Goal: Task Accomplishment & Management: Use online tool/utility

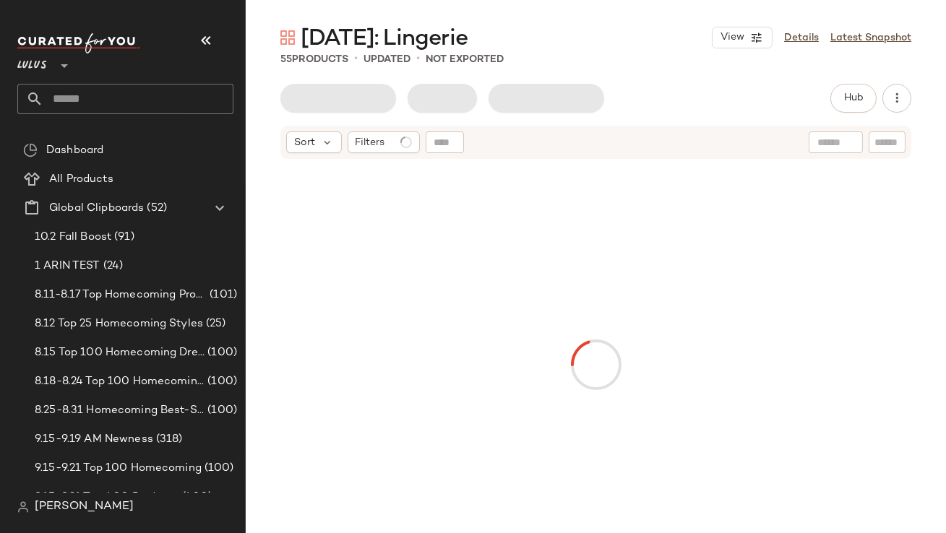
click at [205, 25] on button "button" at bounding box center [206, 40] width 35 height 35
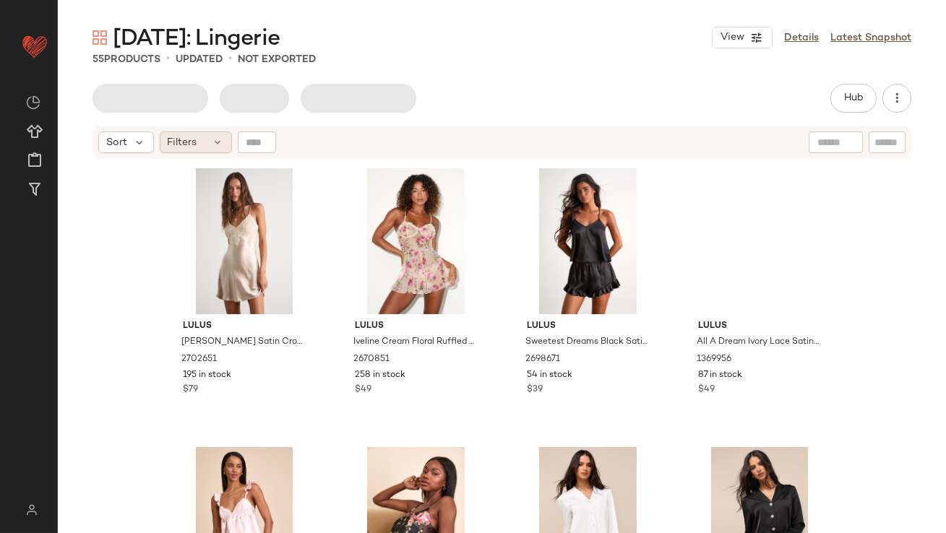
click at [194, 140] on span "Filters" at bounding box center [183, 142] width 30 height 15
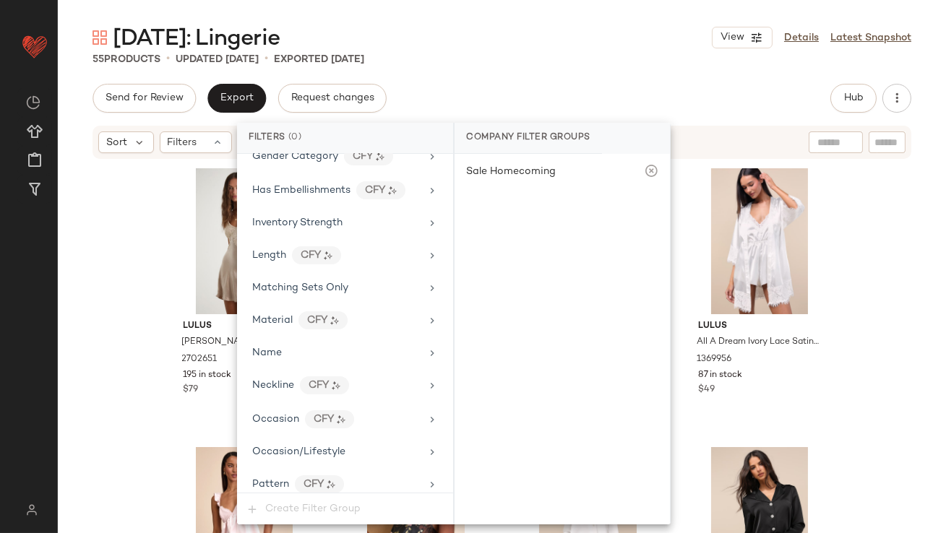
scroll to position [1012, 0]
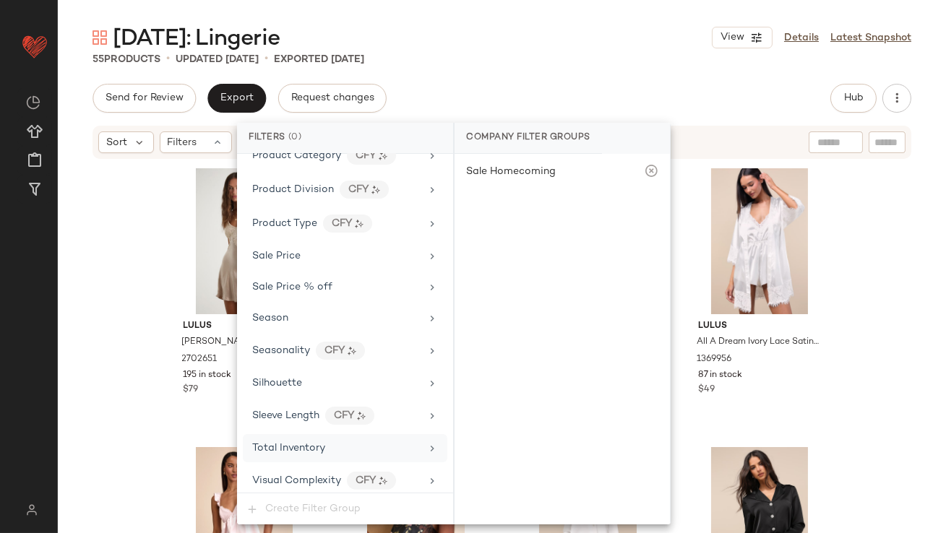
click at [335, 441] on div "Total Inventory" at bounding box center [336, 448] width 168 height 15
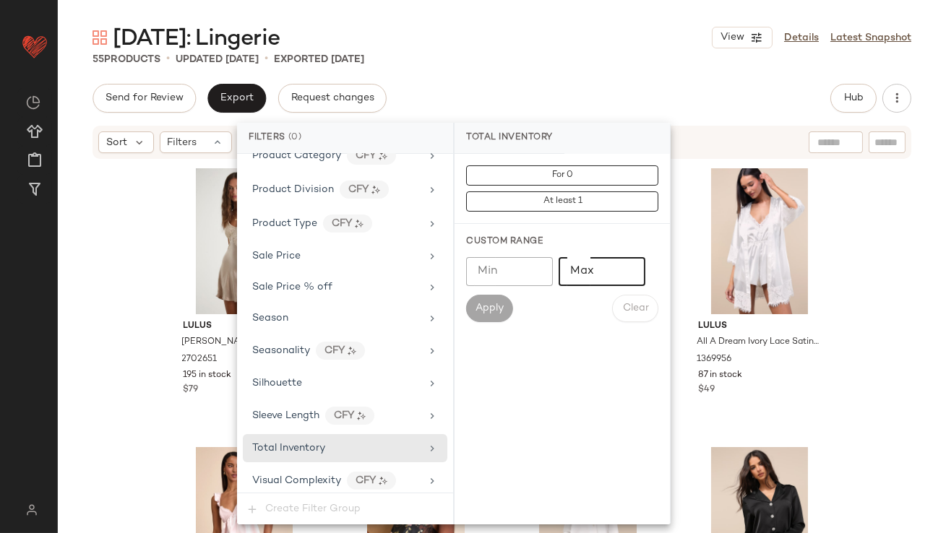
click at [587, 272] on input "Max" at bounding box center [602, 271] width 87 height 29
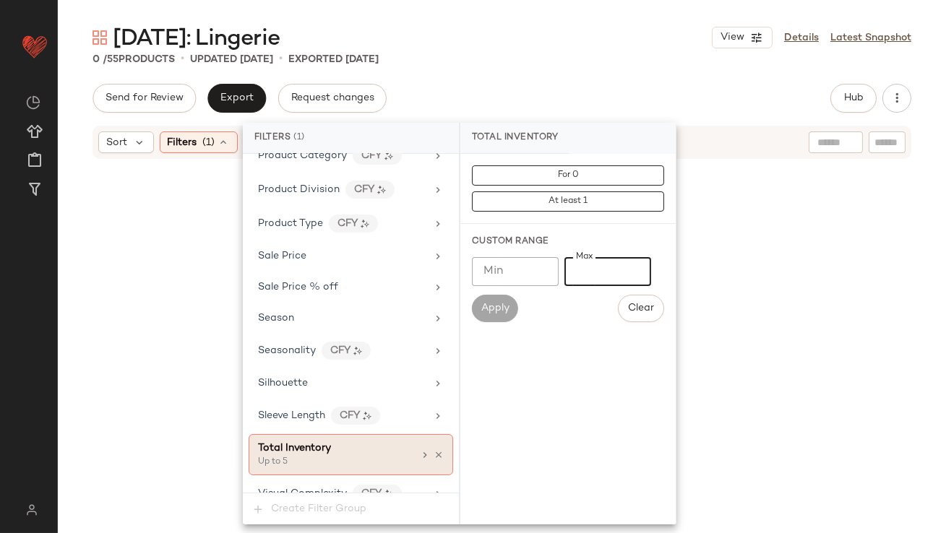
type input "*"
click at [420, 450] on icon at bounding box center [425, 456] width 12 height 12
click at [438, 450] on div "Total Inventory Up to 5" at bounding box center [351, 454] width 205 height 41
click at [437, 452] on icon at bounding box center [439, 455] width 10 height 10
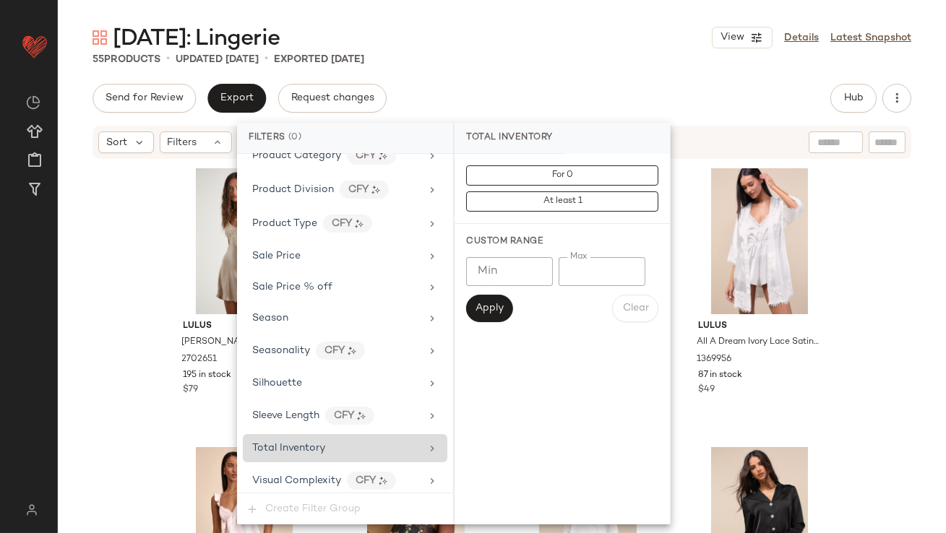
click at [554, 78] on div "[DATE]: Lingerie View Details Latest Snapshot 55 Products • updated [DATE] • Ex…" at bounding box center [502, 278] width 888 height 510
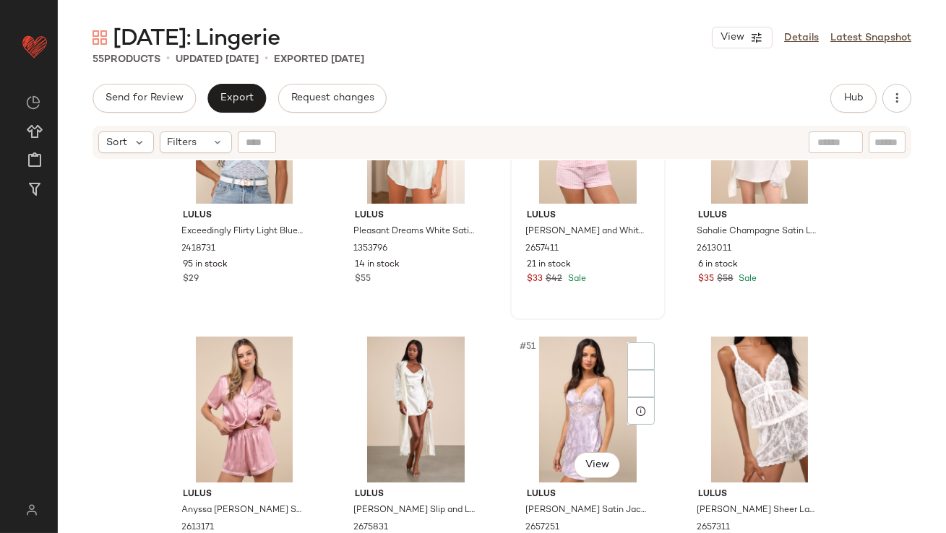
scroll to position [3436, 0]
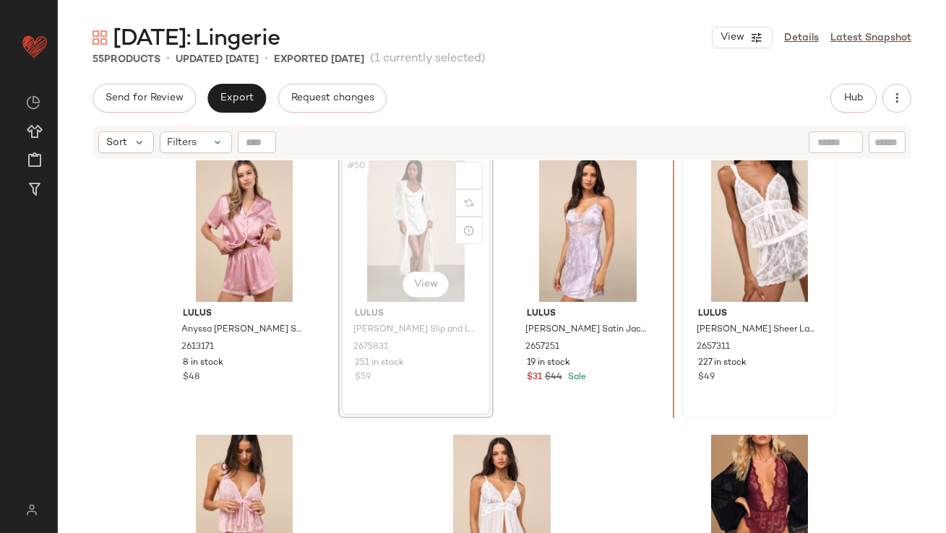
scroll to position [3332, 0]
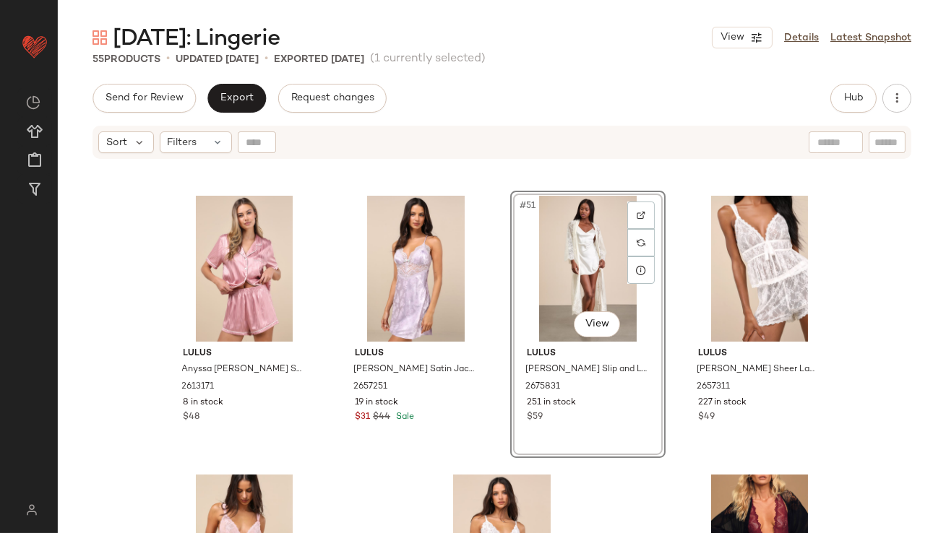
click at [577, 252] on div "#51 View" at bounding box center [587, 269] width 145 height 146
click at [737, 258] on div "#52 View" at bounding box center [759, 269] width 145 height 146
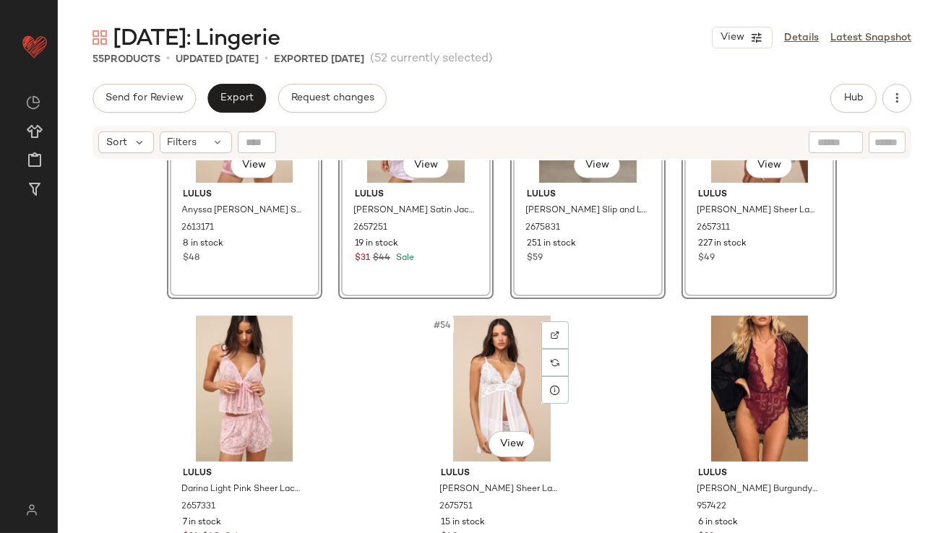
scroll to position [3499, 0]
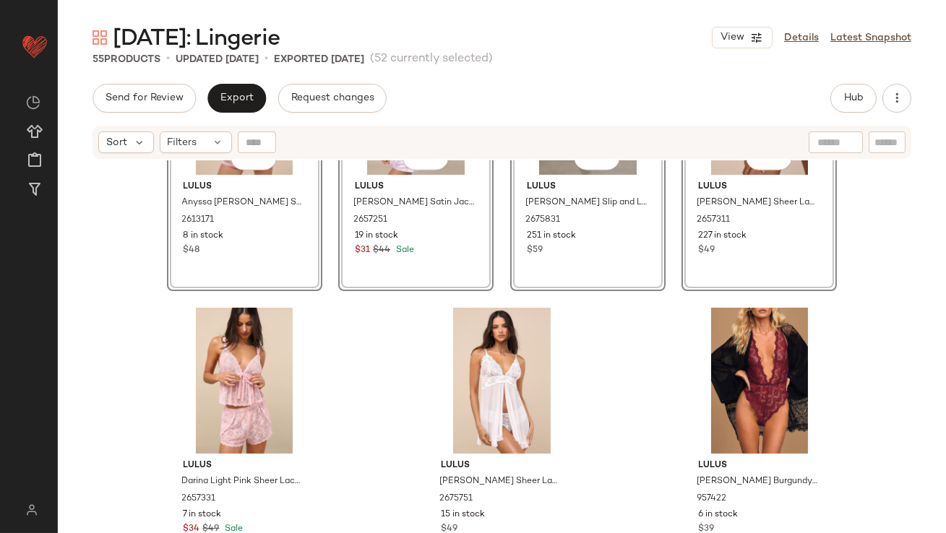
click at [608, 377] on div "#49 View [PERSON_NAME] Anyssa [PERSON_NAME] Striped Satin Two-Piece Pajama Set …" at bounding box center [502, 364] width 888 height 409
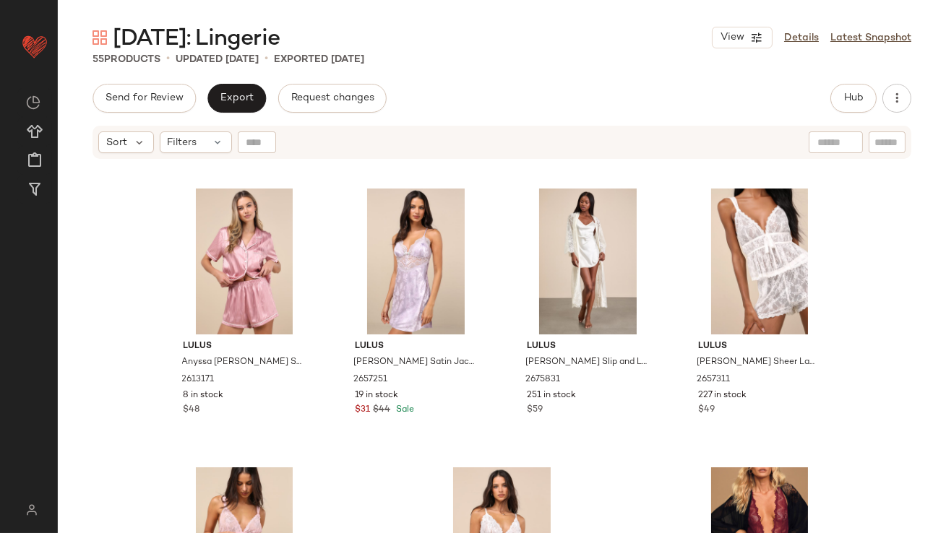
scroll to position [3330, 0]
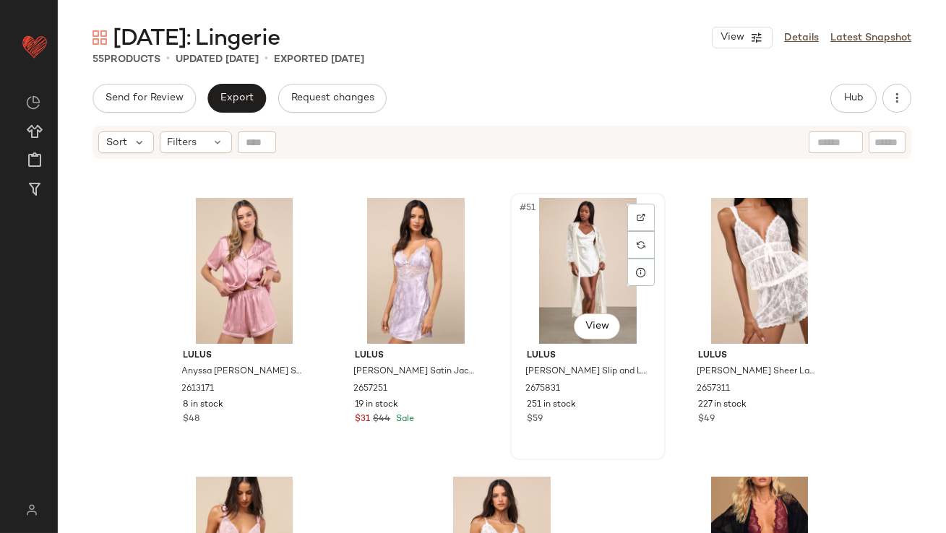
click at [531, 260] on div "#51 View" at bounding box center [587, 271] width 145 height 146
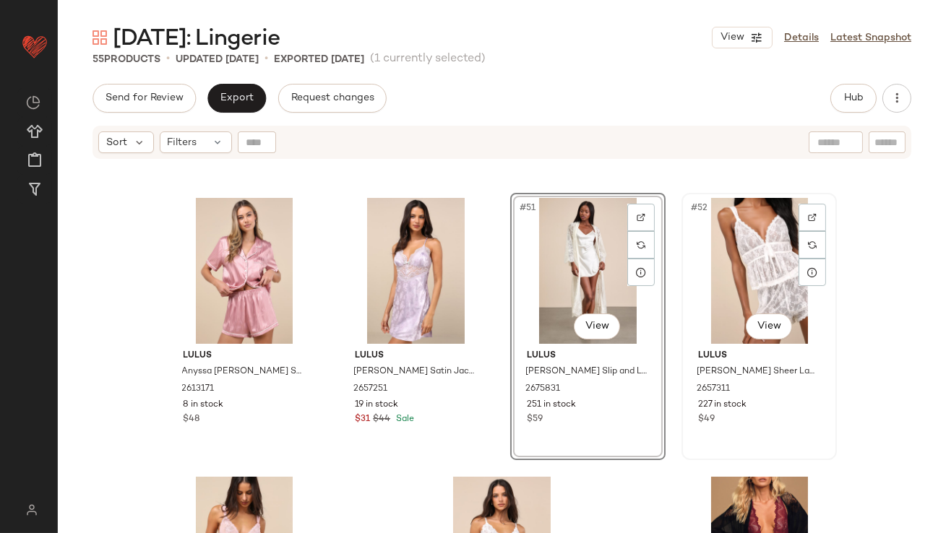
click at [750, 265] on div "#52 View" at bounding box center [759, 271] width 145 height 146
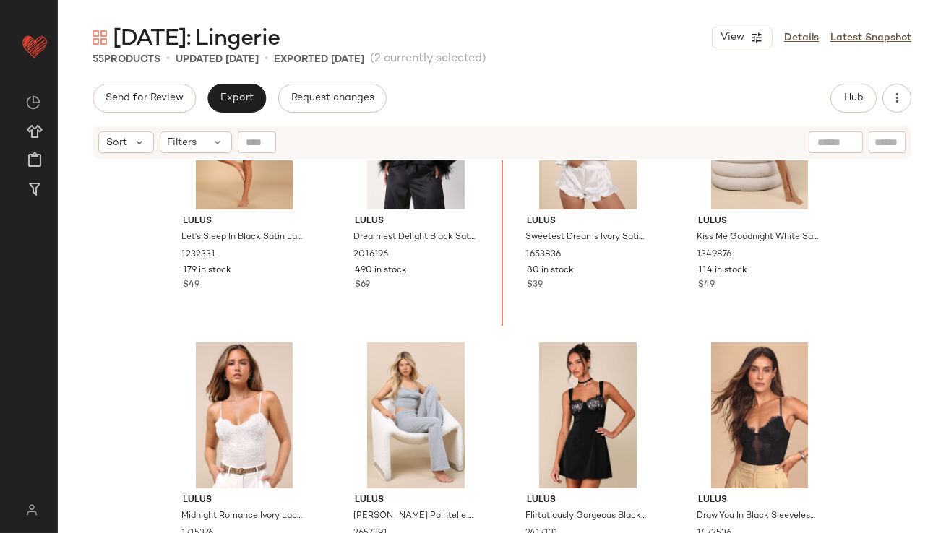
scroll to position [2036, 0]
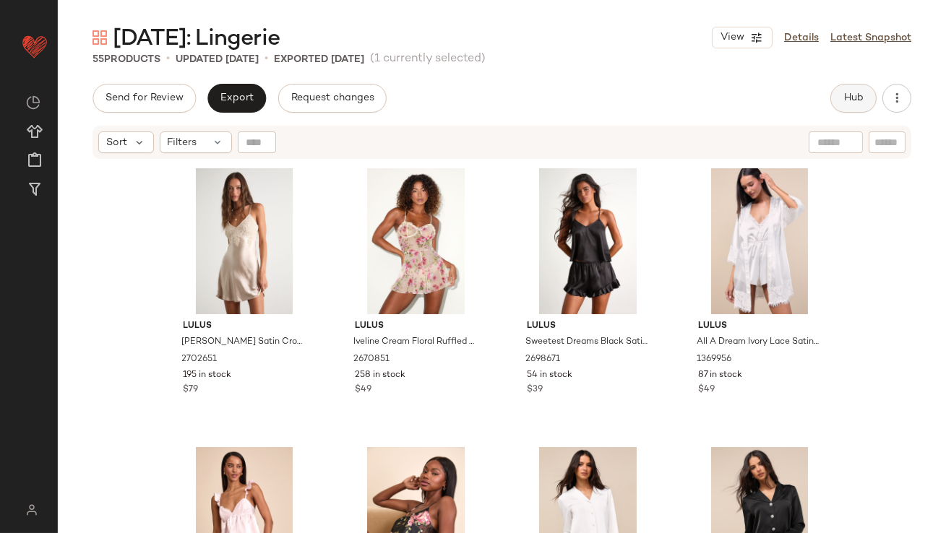
click at [833, 104] on button "Hub" at bounding box center [854, 98] width 46 height 29
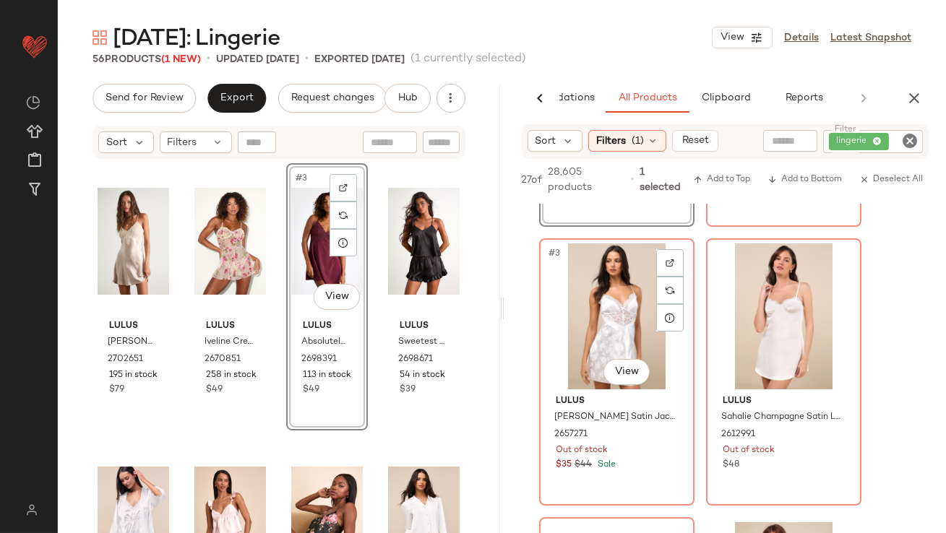
scroll to position [268, 0]
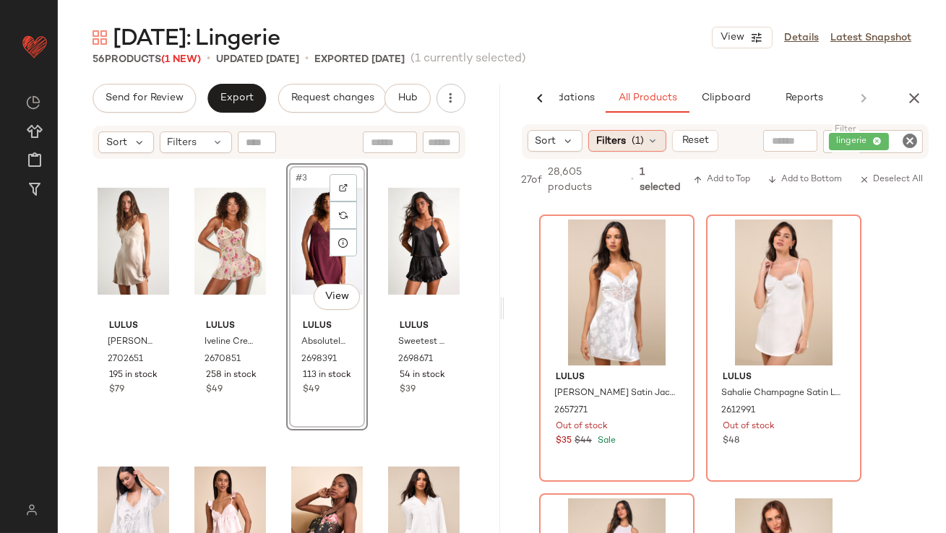
click at [640, 149] on div "Filters (1)" at bounding box center [627, 141] width 78 height 22
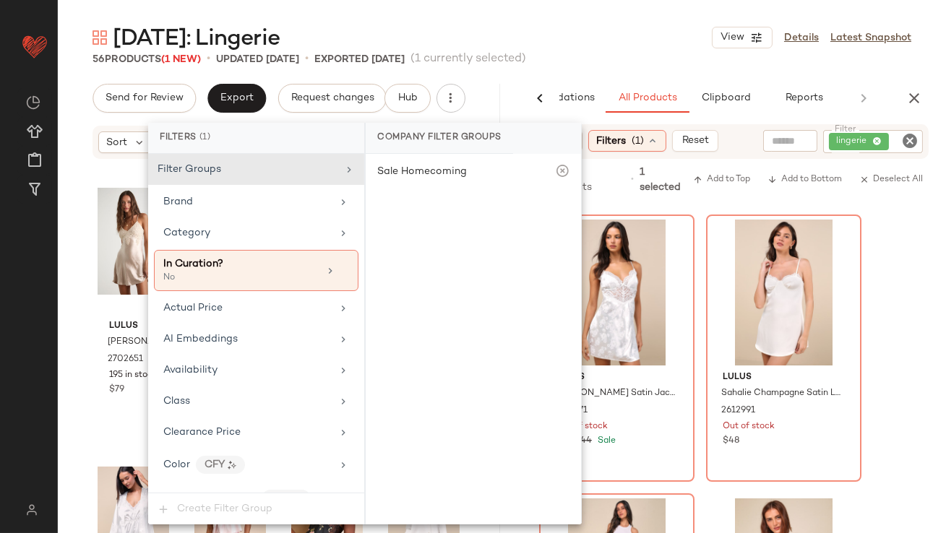
scroll to position [1123, 0]
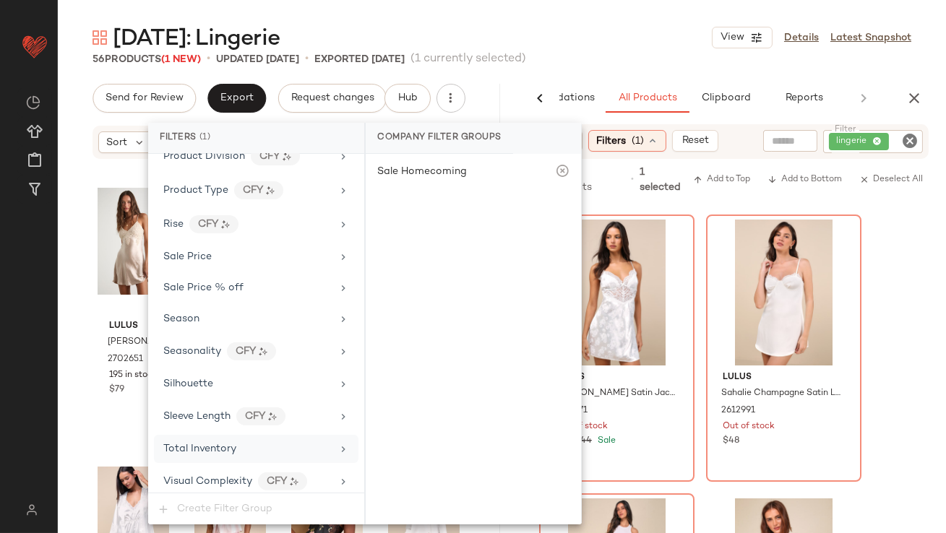
click at [249, 443] on div "Total Inventory" at bounding box center [247, 449] width 168 height 15
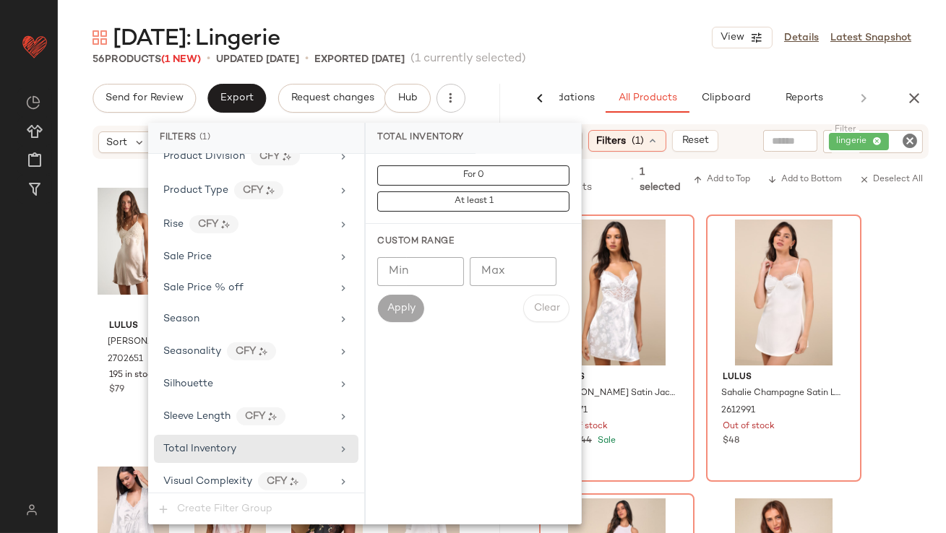
click at [424, 273] on input "Min" at bounding box center [420, 271] width 87 height 29
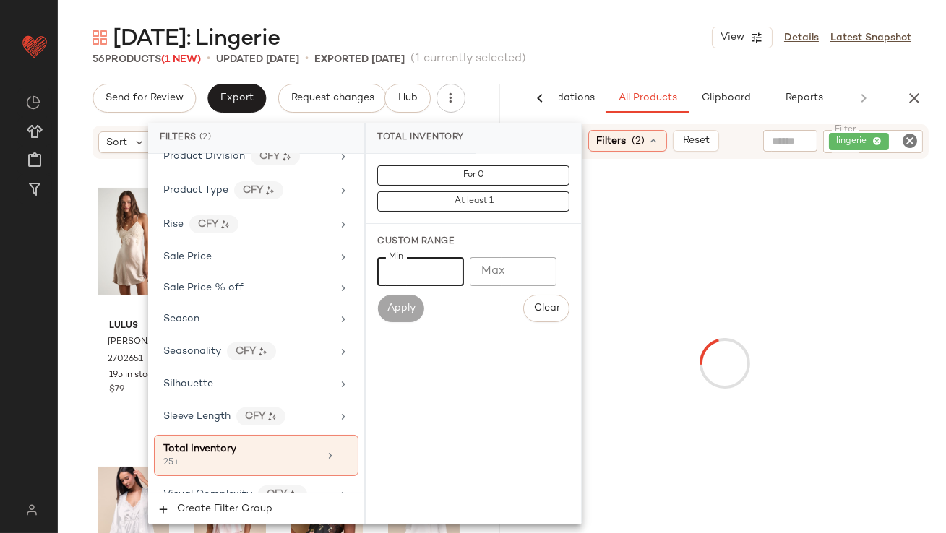
type input "**"
click at [511, 14] on main "[DATE]: Lingerie View Details Latest Snapshot 56 Products (1 New) • updated [DA…" at bounding box center [473, 266] width 946 height 533
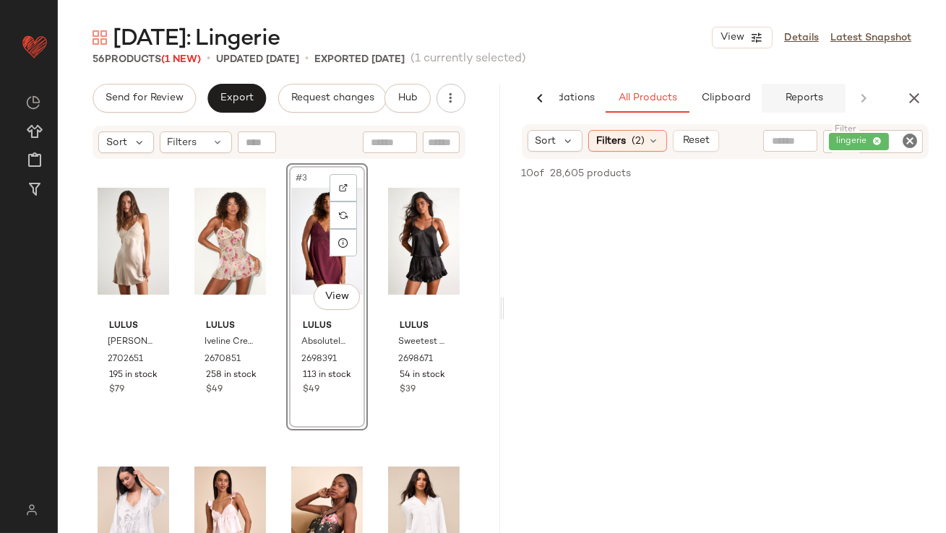
scroll to position [3148, 0]
click at [922, 92] on icon "button" at bounding box center [914, 98] width 17 height 17
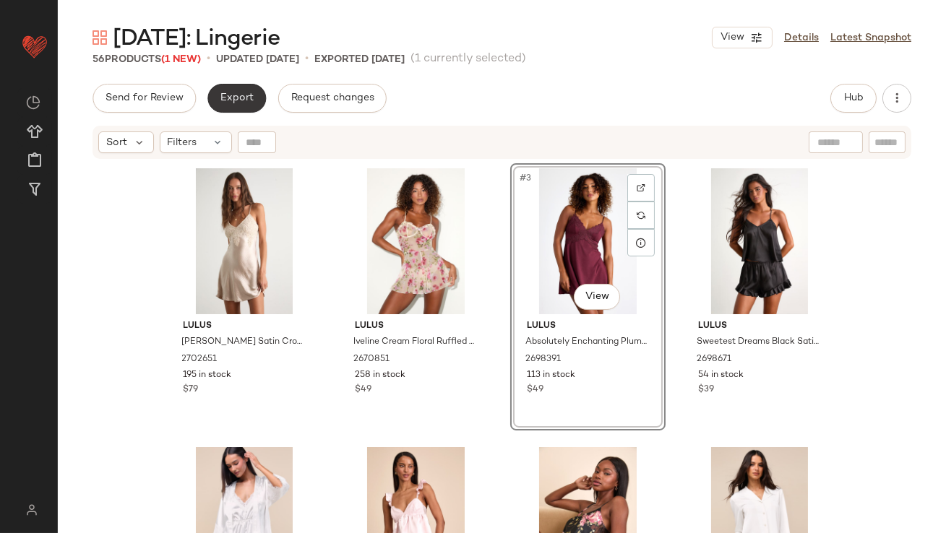
click at [229, 96] on span "Export" at bounding box center [237, 99] width 34 height 12
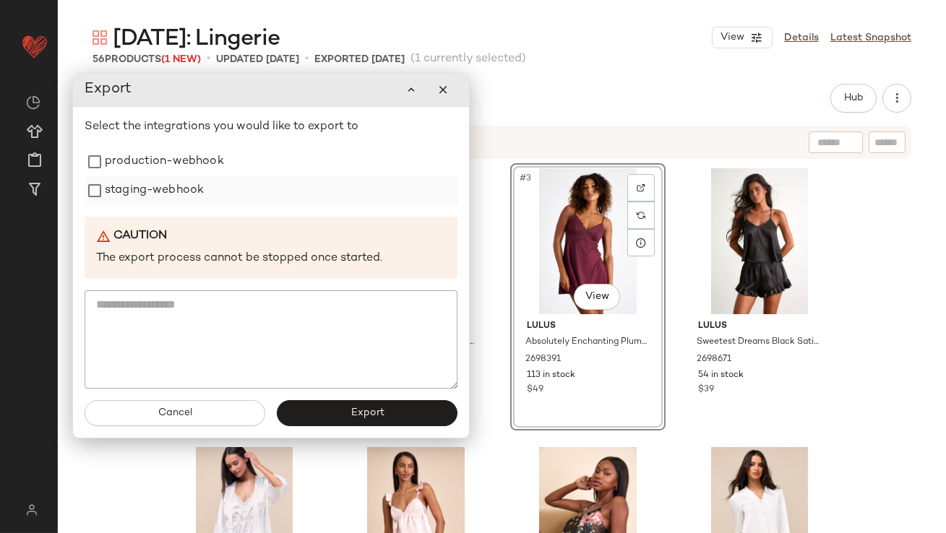
click at [221, 181] on div "staging-webhook" at bounding box center [271, 190] width 373 height 29
click at [203, 171] on label "production-webhook" at bounding box center [164, 161] width 119 height 29
click at [108, 468] on div "Lulus [PERSON_NAME] Satin Crochet Lace Slip Mini Dress 2702651 195 in stock $79…" at bounding box center [502, 364] width 888 height 409
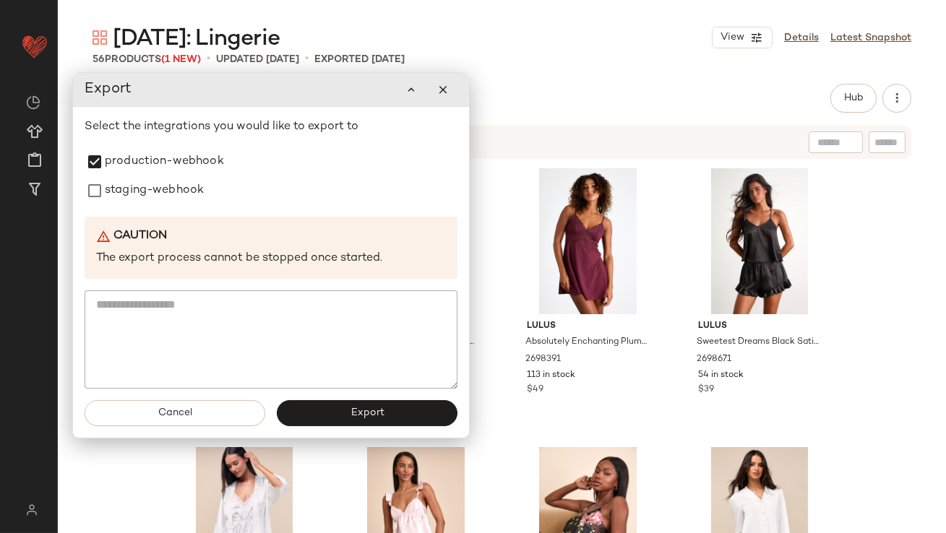
click at [164, 427] on div "Cancel Export" at bounding box center [271, 413] width 396 height 49
click at [240, 406] on button "Cancel" at bounding box center [175, 413] width 181 height 26
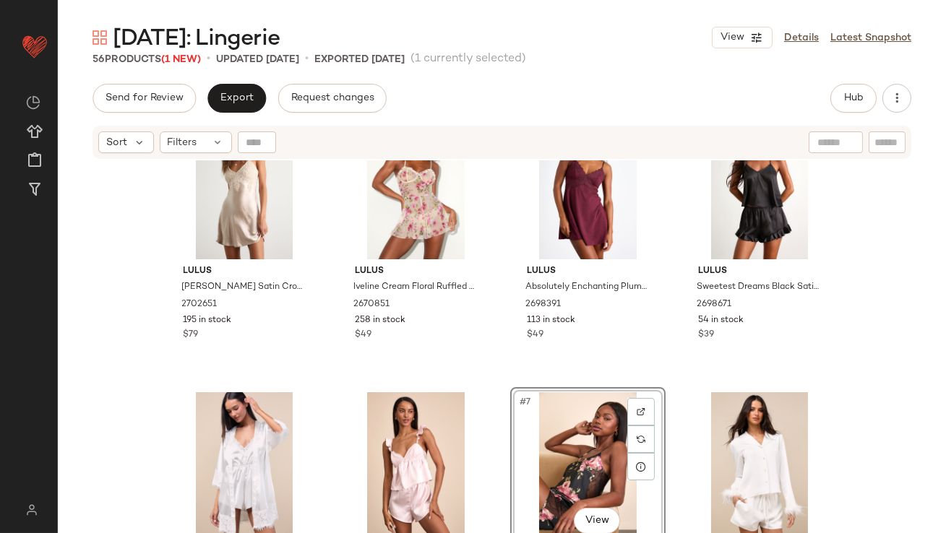
scroll to position [55, 0]
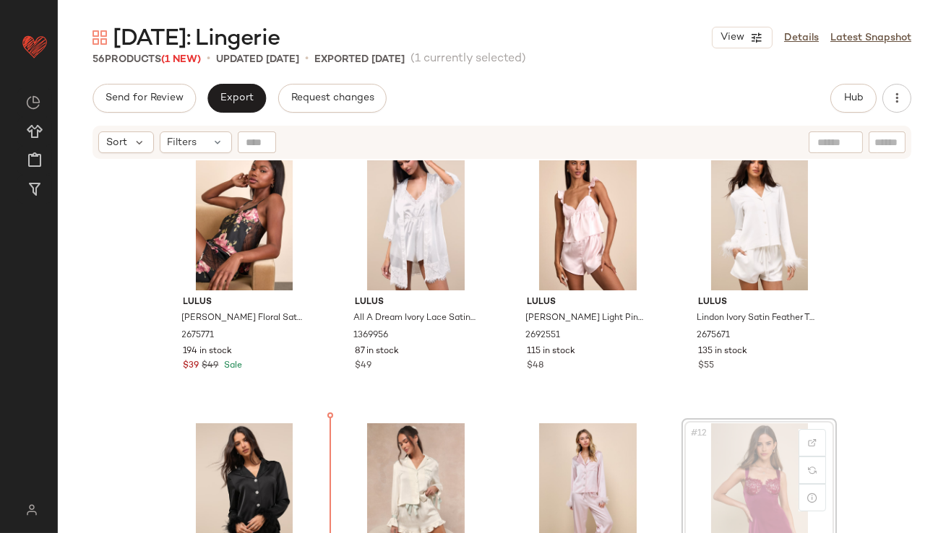
scroll to position [317, 0]
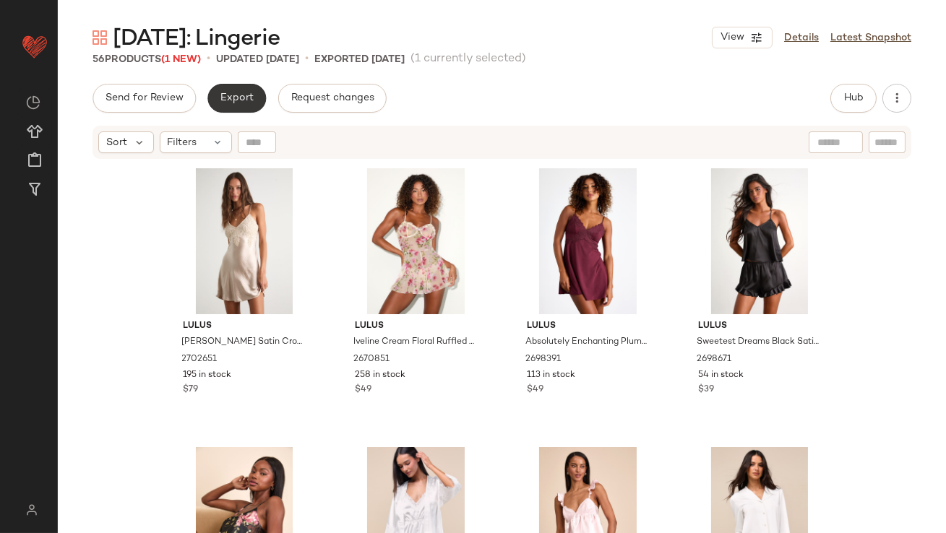
click at [252, 100] on button "Export" at bounding box center [236, 98] width 59 height 29
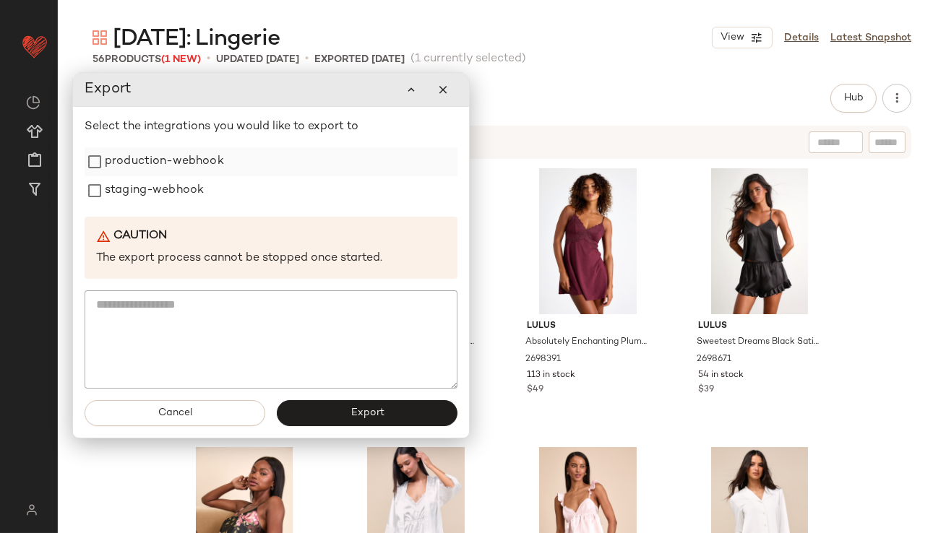
click at [233, 166] on div "production-webhook" at bounding box center [271, 161] width 373 height 29
click at [195, 191] on label "staging-webhook" at bounding box center [154, 190] width 99 height 29
click at [180, 152] on label "production-webhook" at bounding box center [164, 161] width 119 height 29
click at [368, 412] on span "Export" at bounding box center [367, 414] width 34 height 12
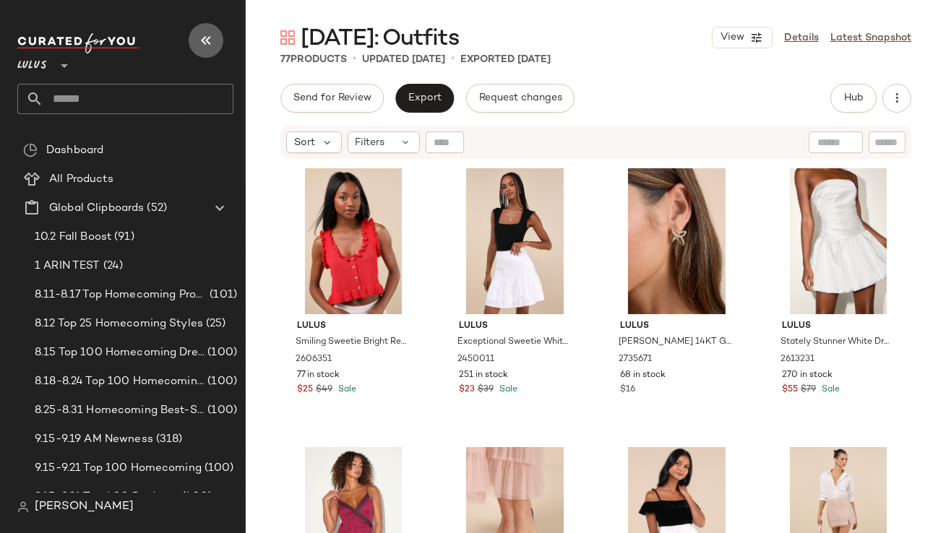
click at [211, 45] on icon "button" at bounding box center [205, 40] width 17 height 17
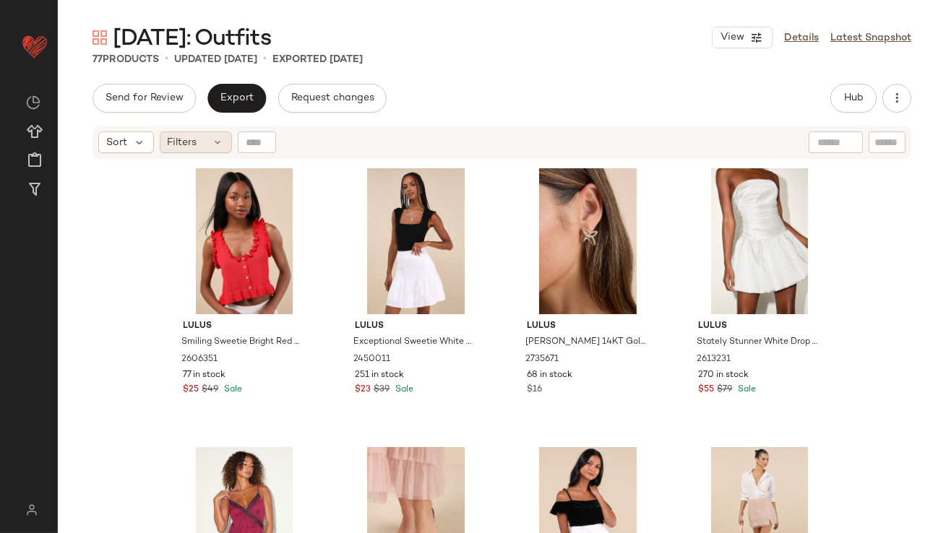
click at [213, 145] on icon at bounding box center [219, 143] width 12 height 12
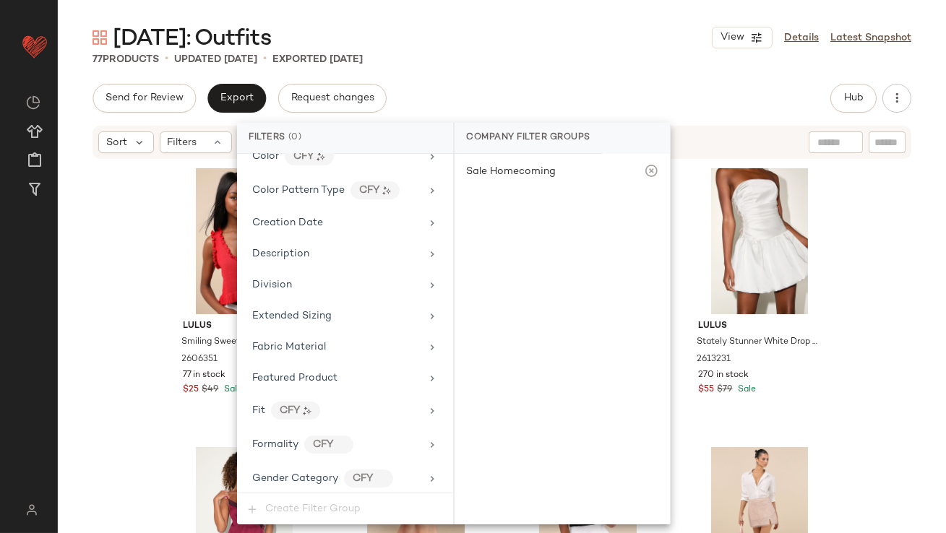
scroll to position [1080, 0]
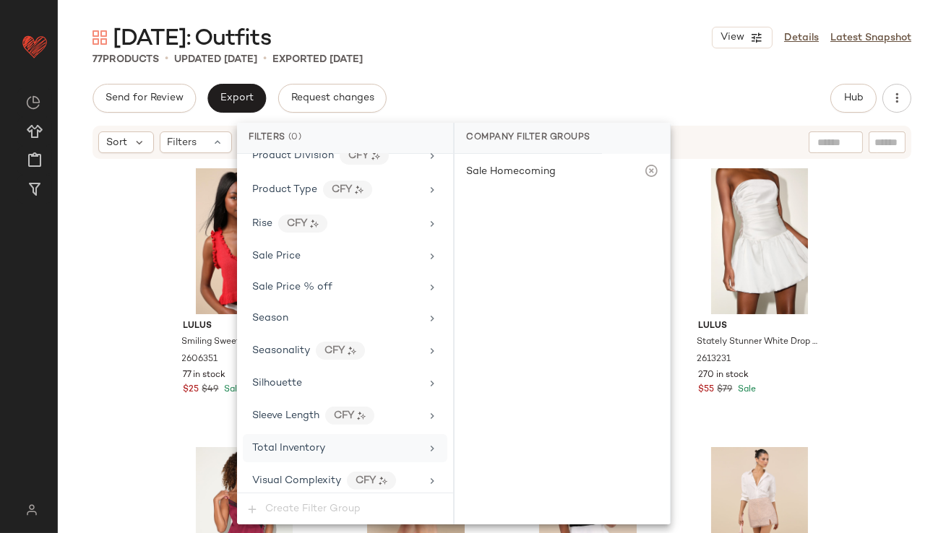
click at [376, 451] on div "Total Inventory" at bounding box center [345, 448] width 205 height 28
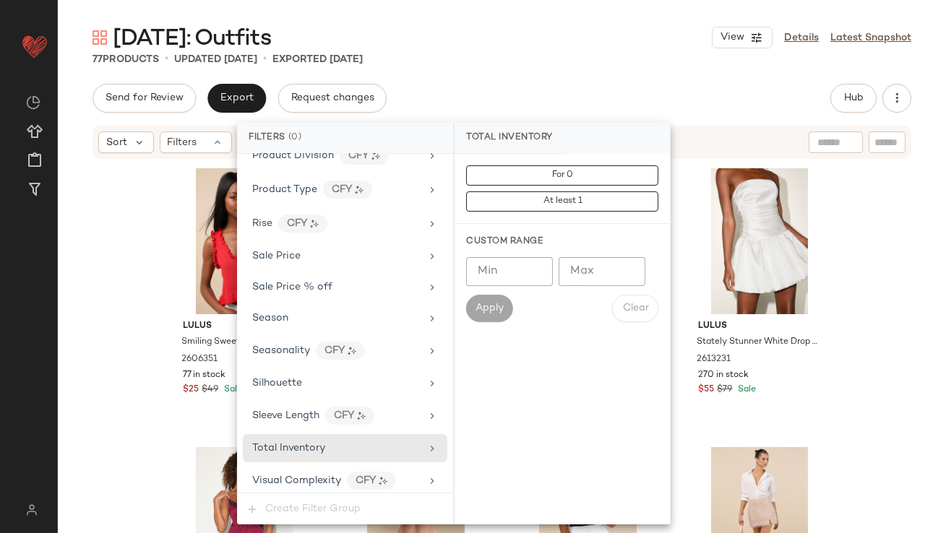
click at [564, 282] on input "Max" at bounding box center [602, 271] width 87 height 29
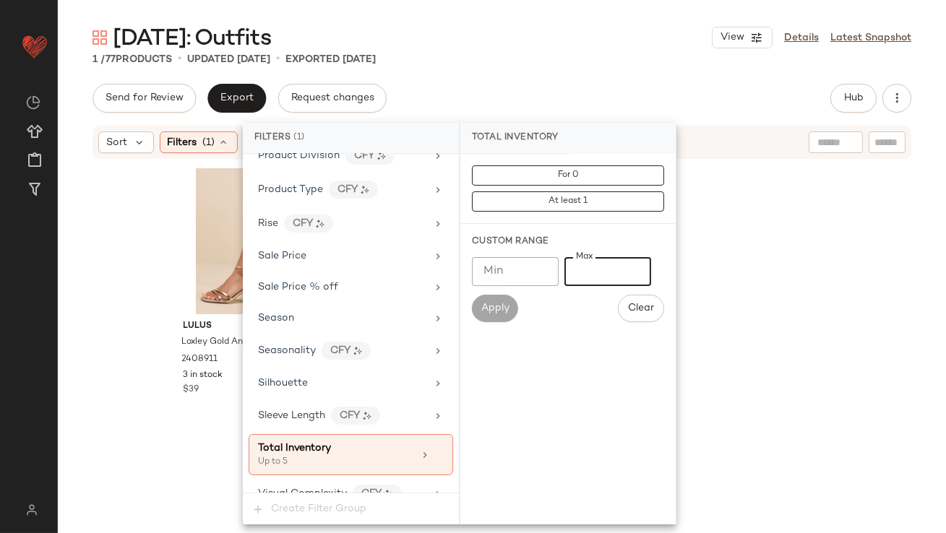
type input "*"
click at [559, 100] on div "Send for Review Export Request changes Hub Send for Review External Review Inte…" at bounding box center [502, 98] width 819 height 29
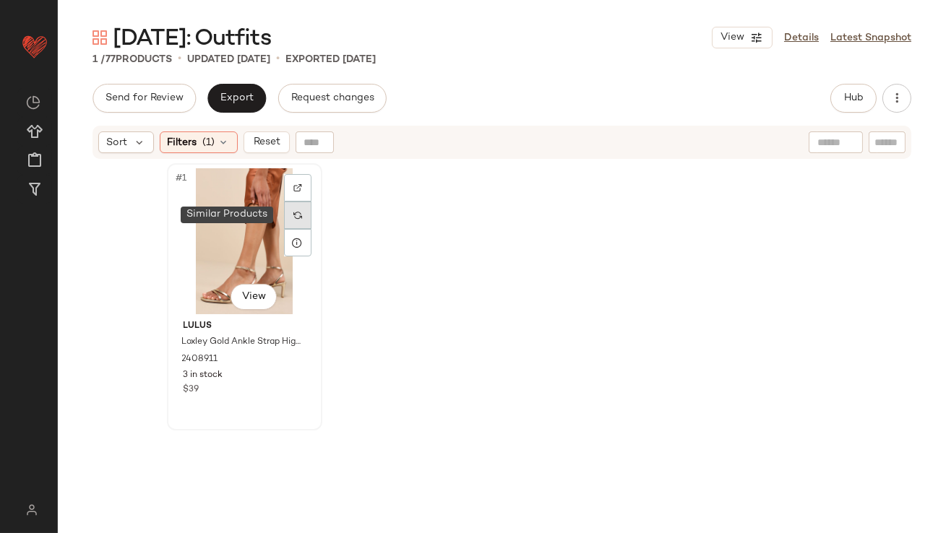
click at [284, 207] on div at bounding box center [297, 215] width 27 height 27
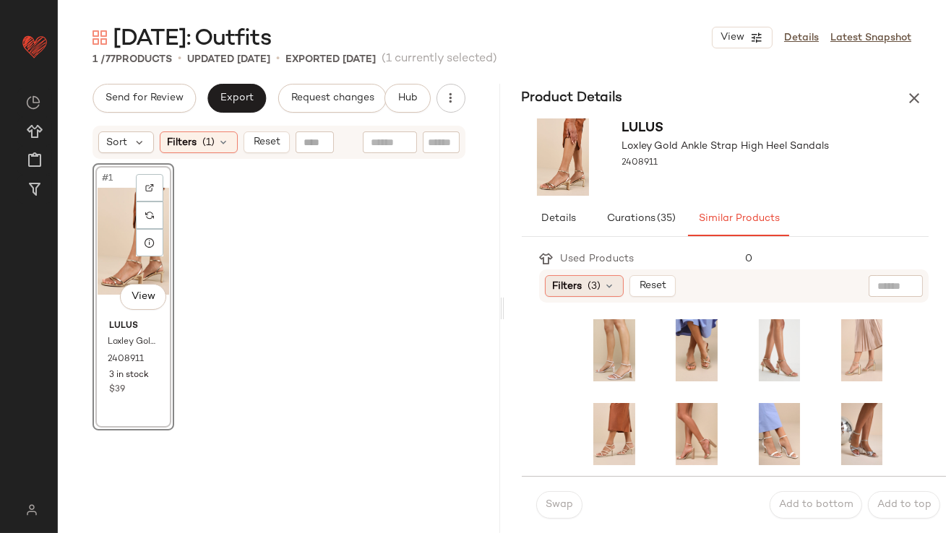
click at [586, 291] on div "Filters (3)" at bounding box center [584, 286] width 79 height 22
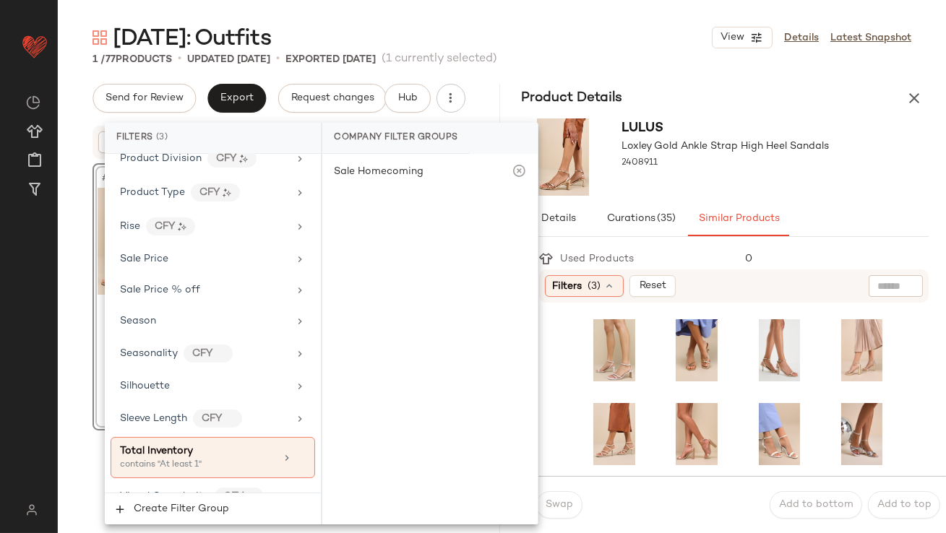
scroll to position [1149, 0]
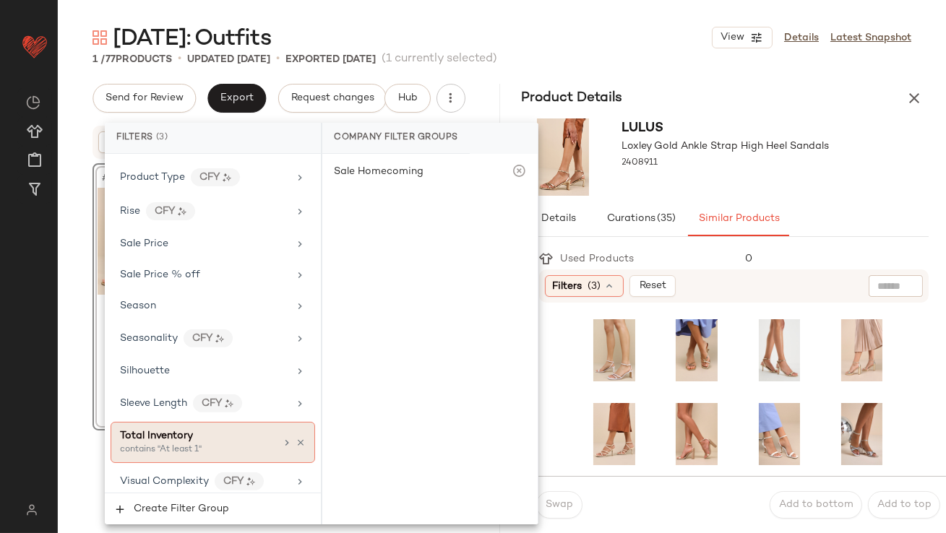
click at [179, 432] on span "Total Inventory" at bounding box center [156, 436] width 73 height 11
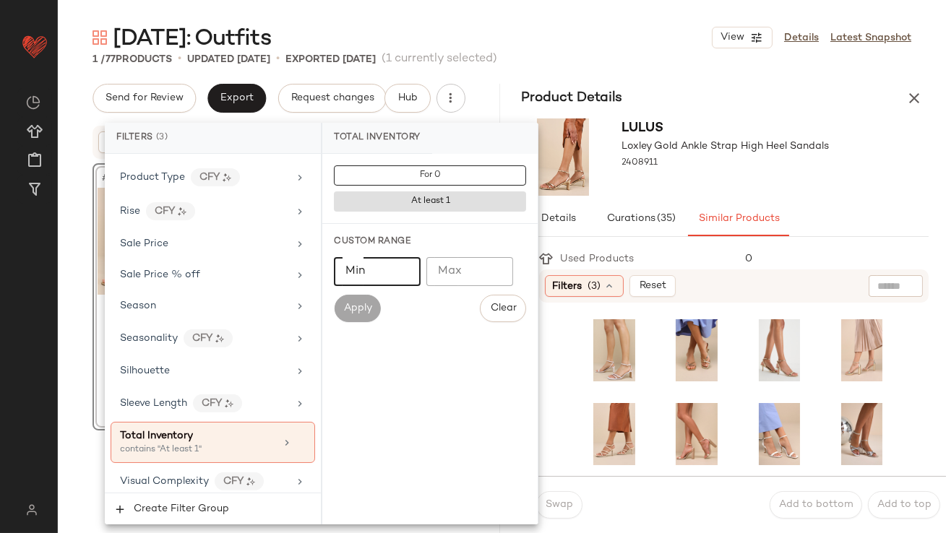
click at [393, 274] on input "Min" at bounding box center [377, 271] width 87 height 29
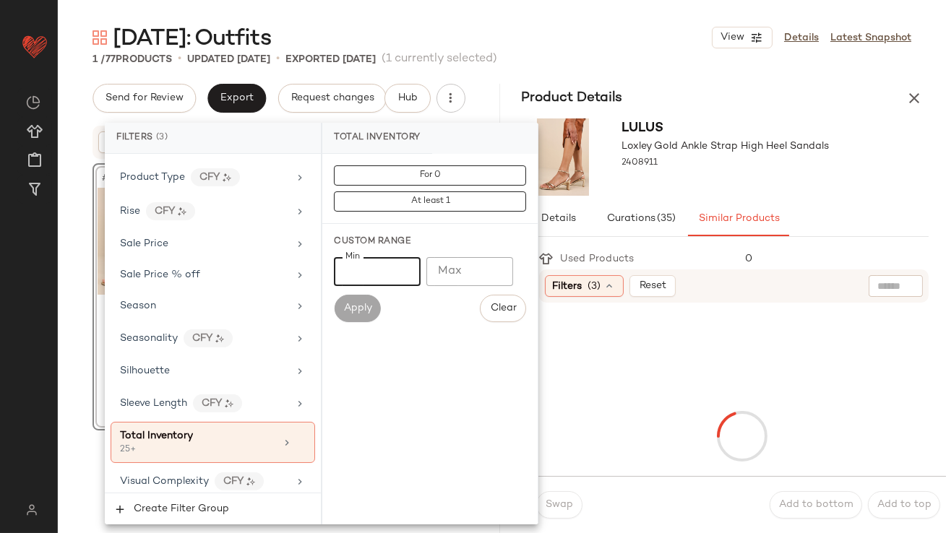
type input "**"
click at [778, 183] on div "Lulus Loxley Gold Ankle Strap High Heel Sandals 2408911" at bounding box center [725, 157] width 207 height 77
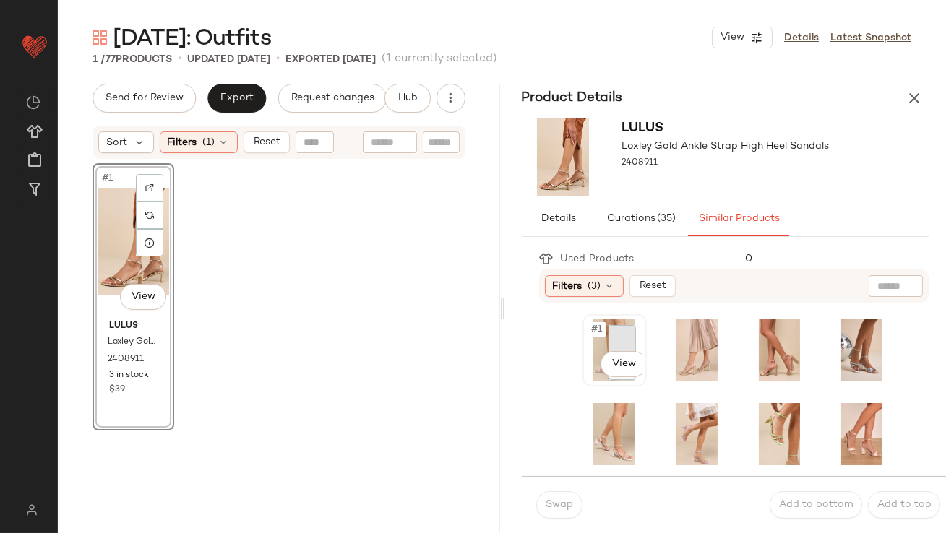
click at [617, 329] on div at bounding box center [622, 338] width 27 height 27
click at [587, 306] on div at bounding box center [743, 389] width 408 height 173
click at [589, 316] on div "#1 View" at bounding box center [614, 350] width 61 height 69
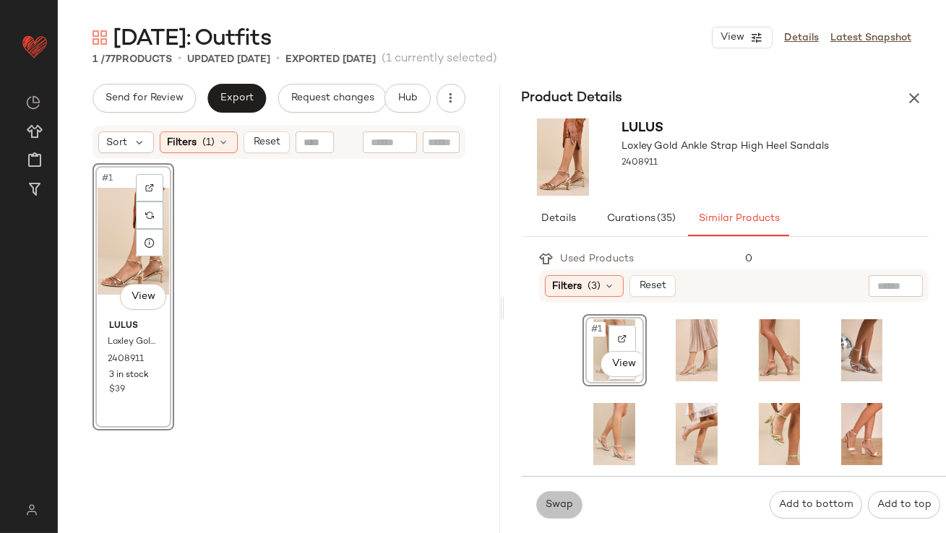
click at [542, 505] on button "Swap" at bounding box center [559, 505] width 46 height 27
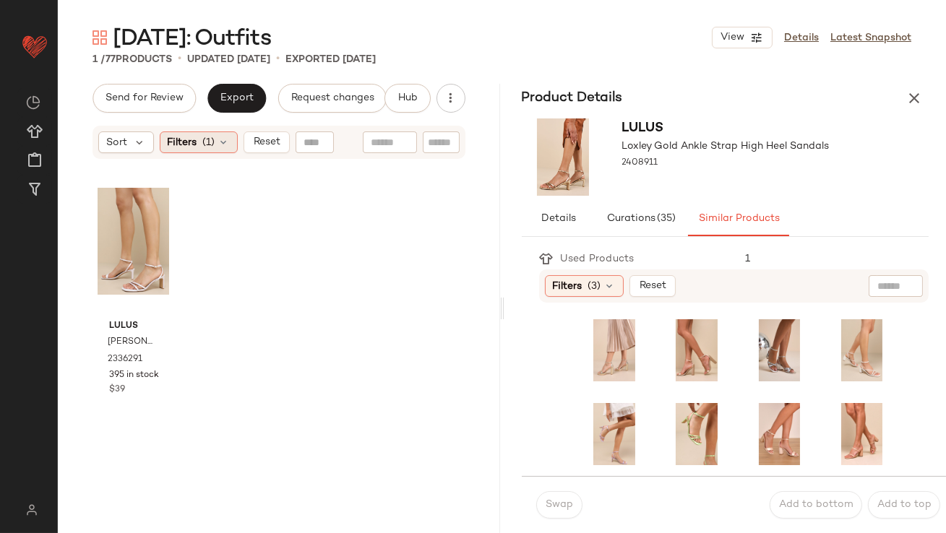
click at [199, 143] on div "Filters (1)" at bounding box center [199, 143] width 78 height 22
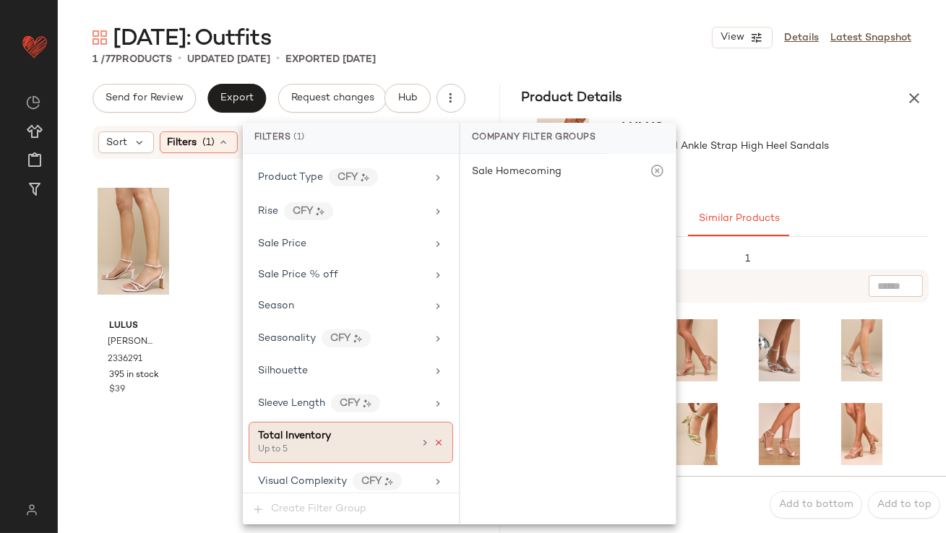
click at [434, 438] on icon at bounding box center [439, 443] width 10 height 10
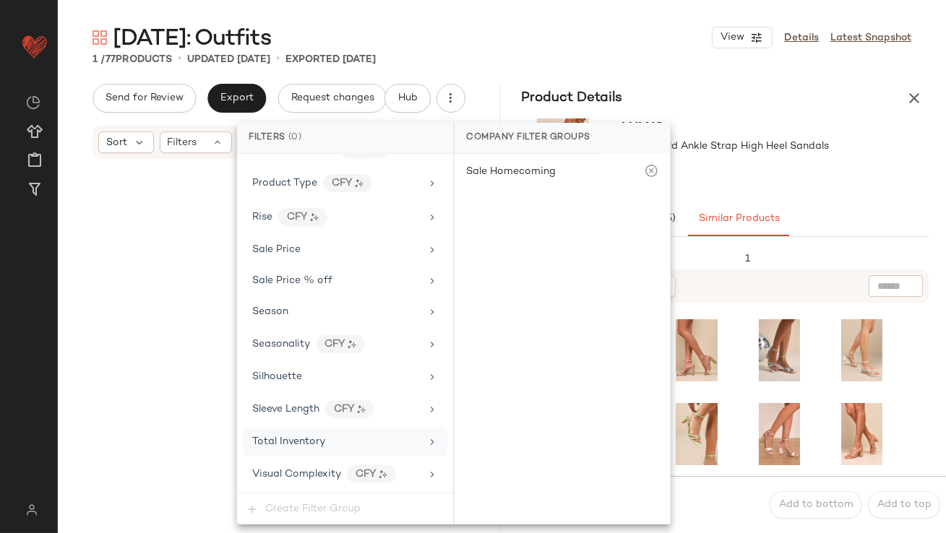
scroll to position [1080, 0]
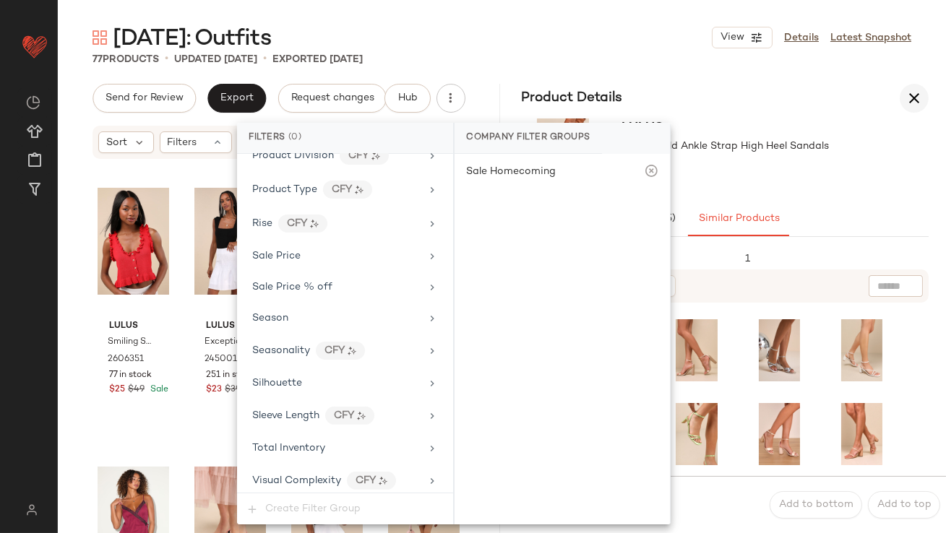
click at [921, 92] on icon "button" at bounding box center [914, 98] width 17 height 17
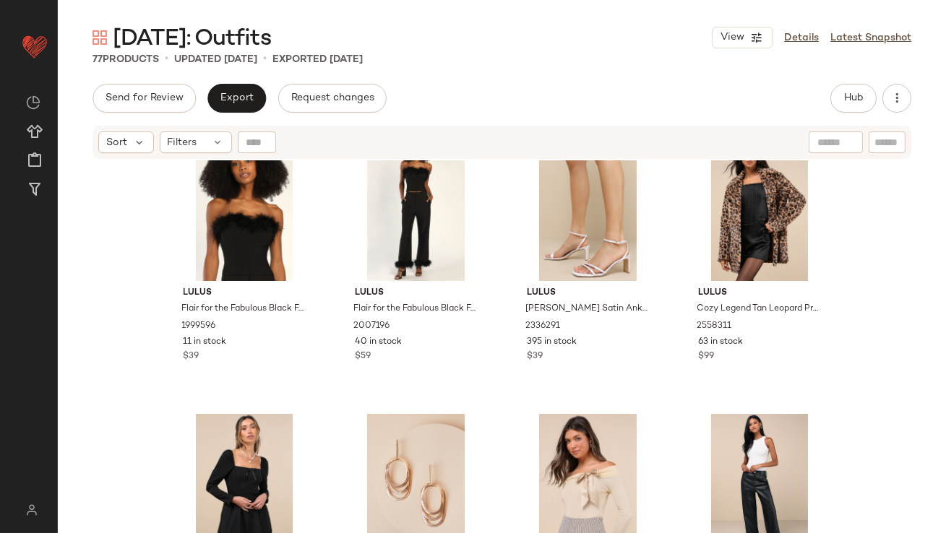
scroll to position [2157, 0]
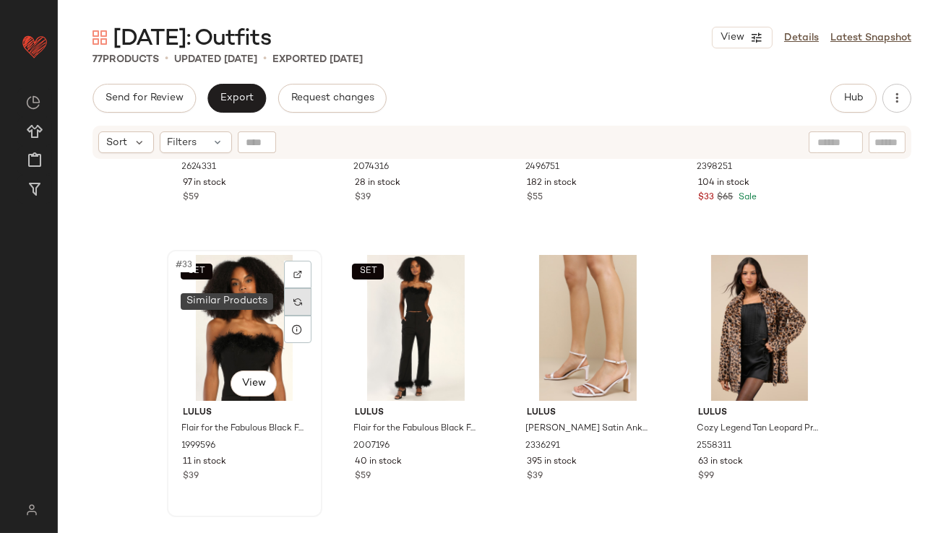
click at [293, 301] on img at bounding box center [297, 302] width 9 height 9
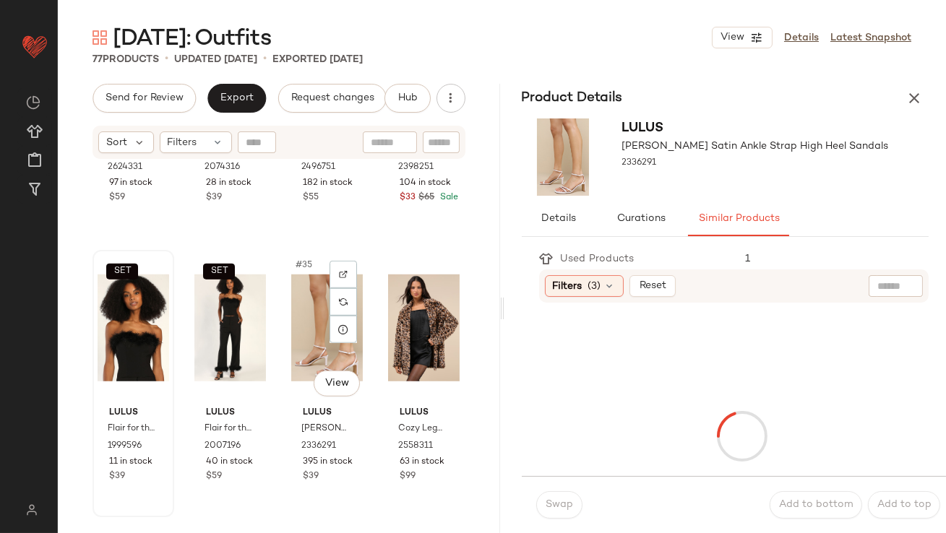
click at [292, 302] on div "#35 View" at bounding box center [327, 328] width 72 height 146
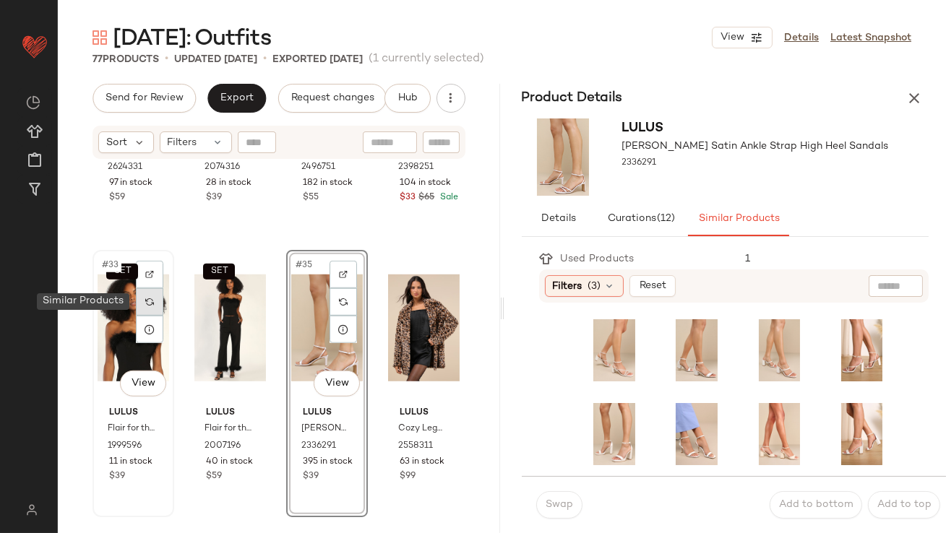
click at [155, 304] on div at bounding box center [149, 301] width 27 height 27
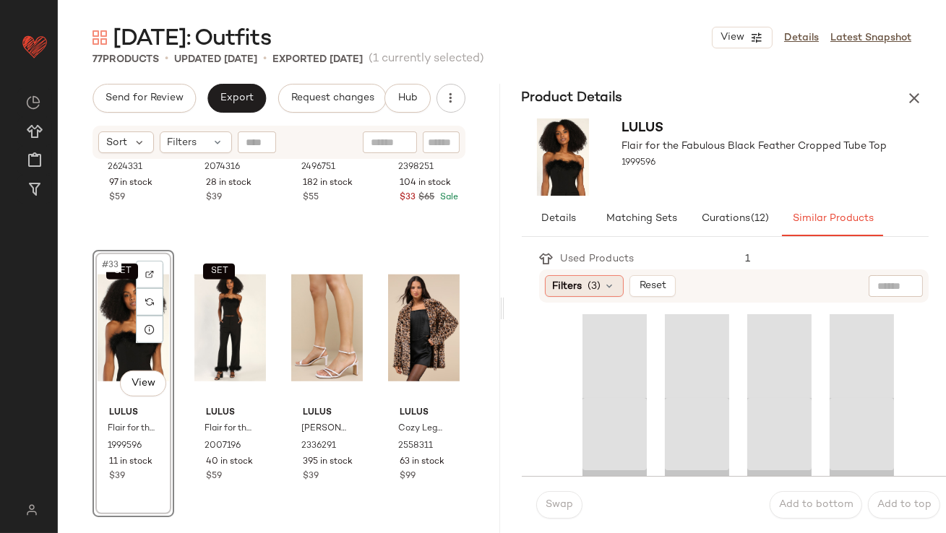
click at [570, 284] on span "Filters" at bounding box center [568, 286] width 30 height 15
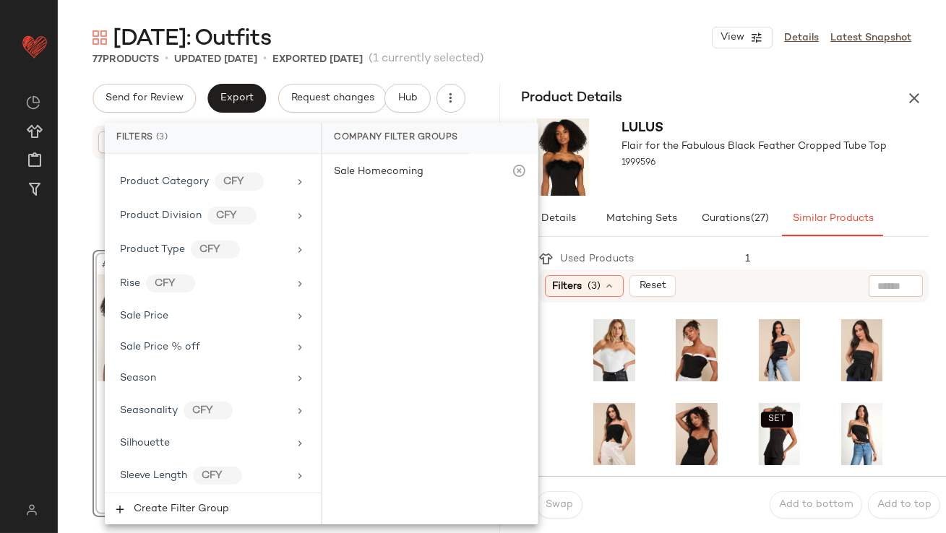
scroll to position [1149, 0]
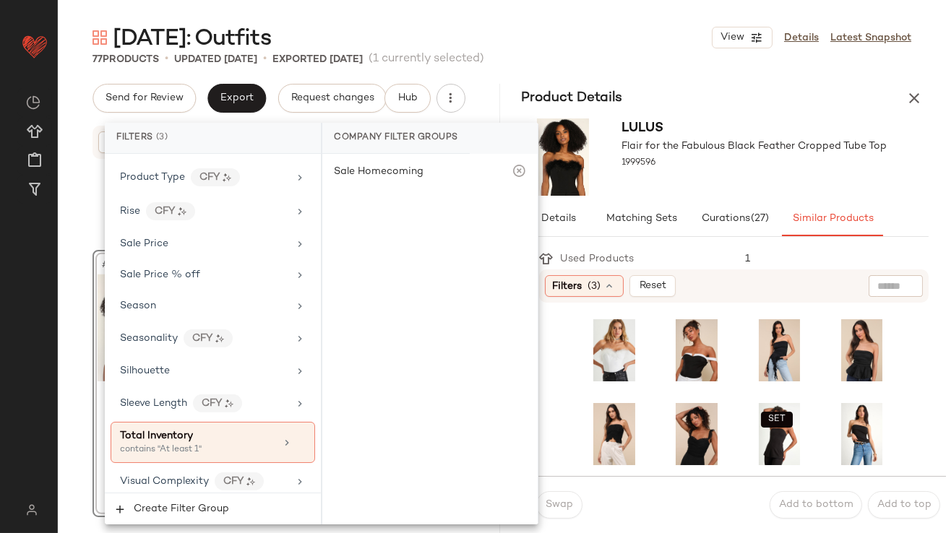
drag, startPoint x: 189, startPoint y: 430, endPoint x: 321, endPoint y: 306, distance: 181.0
click at [189, 431] on span "Total Inventory" at bounding box center [156, 436] width 73 height 11
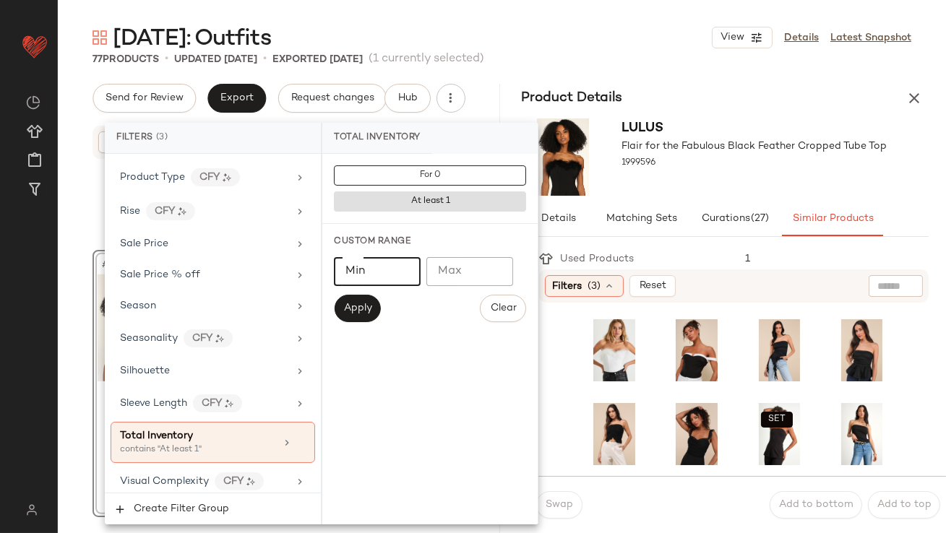
type input "*"
click at [398, 266] on input "*" at bounding box center [377, 271] width 87 height 29
type input "**"
click at [632, 192] on div "Lulus Flair for the Fabulous Black Feather Cropped Tube Top 1999596" at bounding box center [754, 157] width 265 height 77
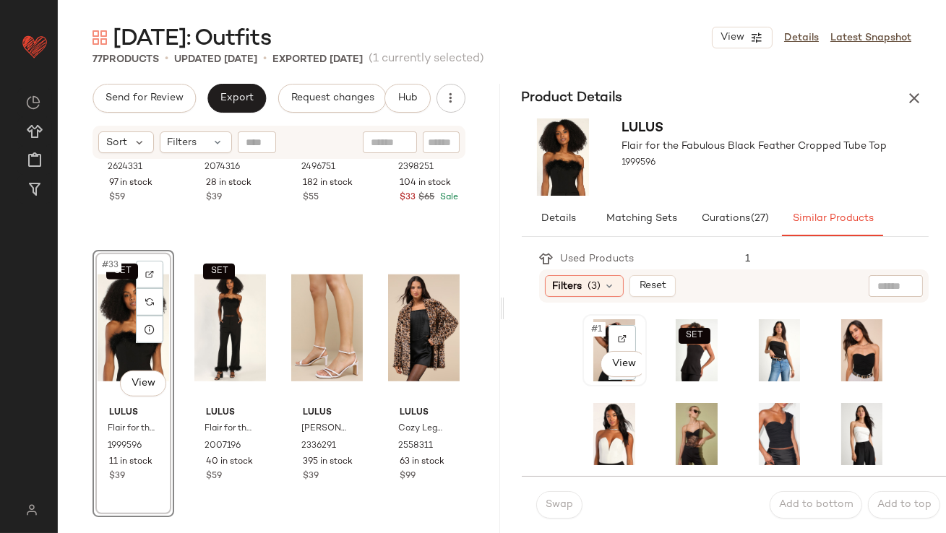
click at [583, 337] on div "#1 View" at bounding box center [615, 350] width 64 height 72
click at [549, 507] on span "Swap" at bounding box center [559, 505] width 28 height 12
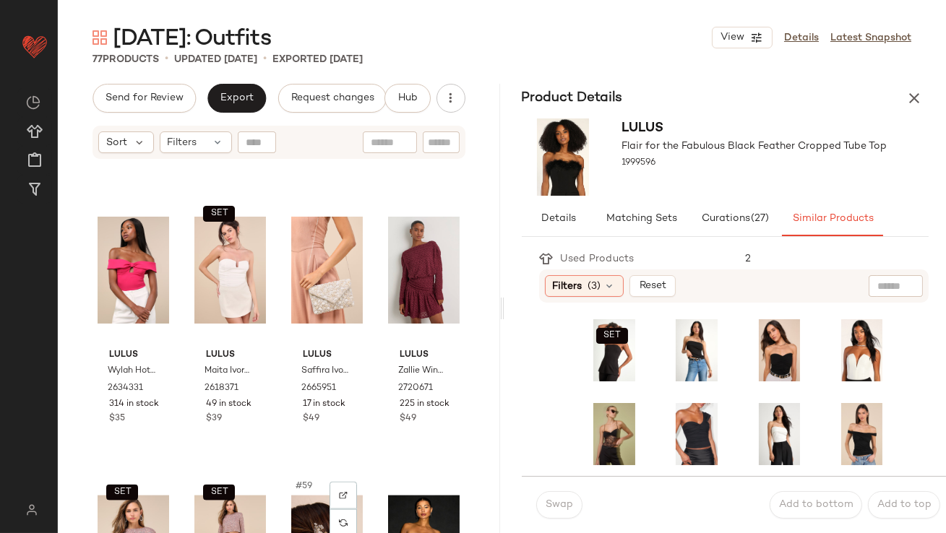
scroll to position [3596, 0]
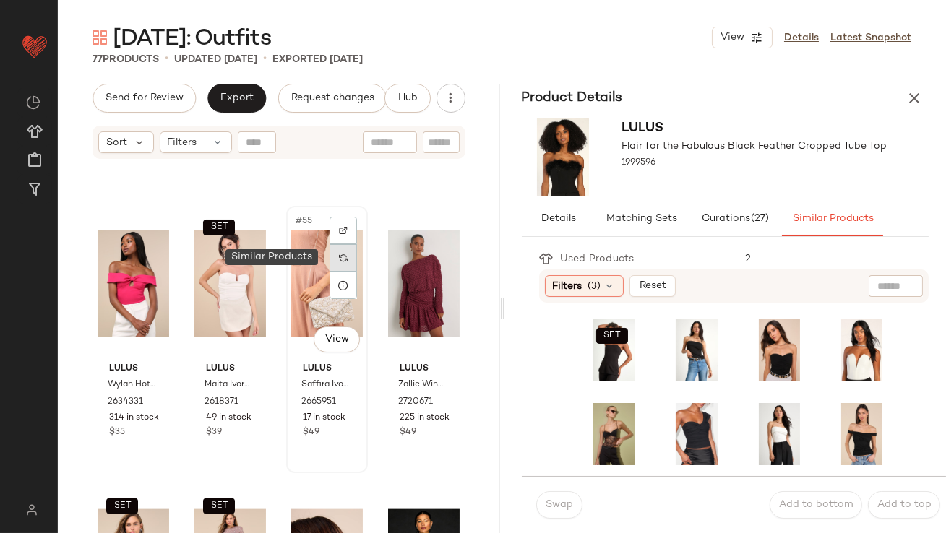
click at [339, 259] on img at bounding box center [343, 258] width 9 height 9
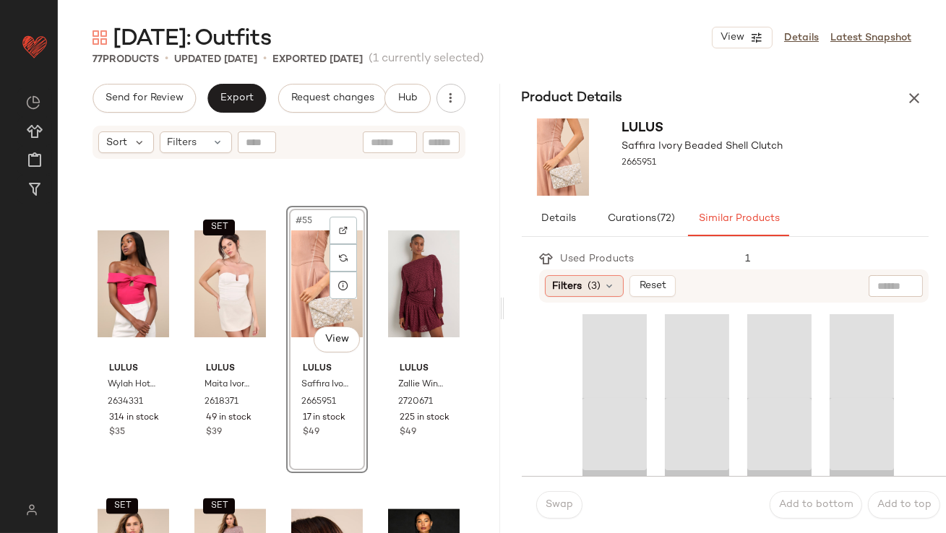
click at [611, 291] on icon at bounding box center [610, 286] width 12 height 12
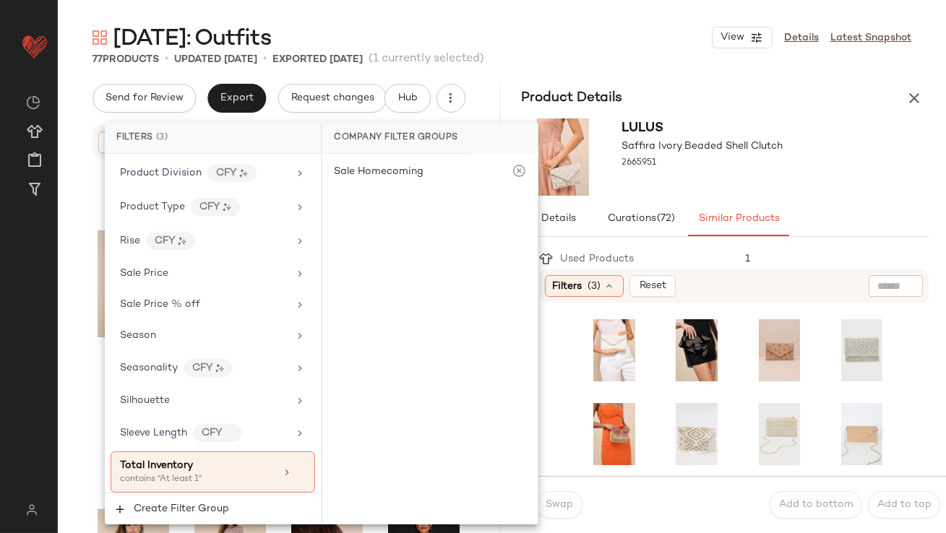
scroll to position [1149, 0]
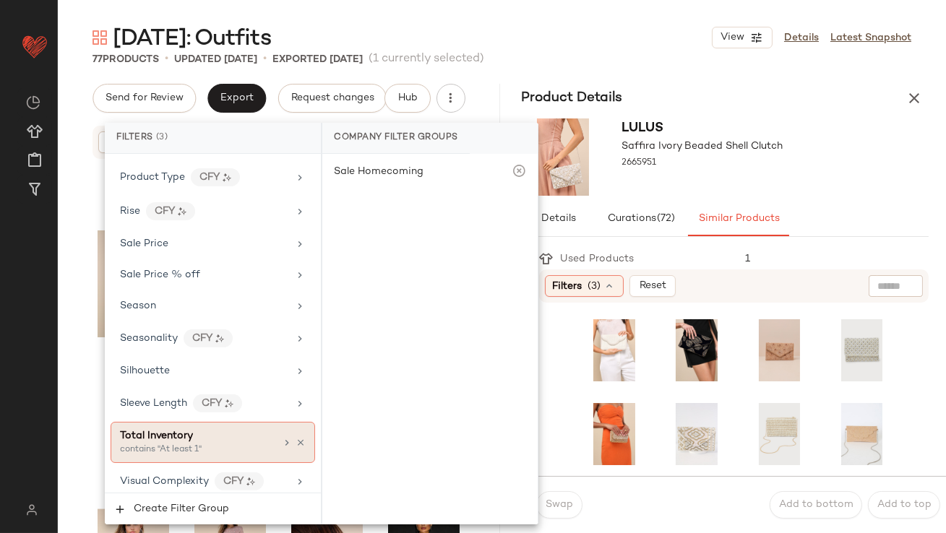
click at [204, 429] on div "Total Inventory" at bounding box center [197, 436] width 155 height 15
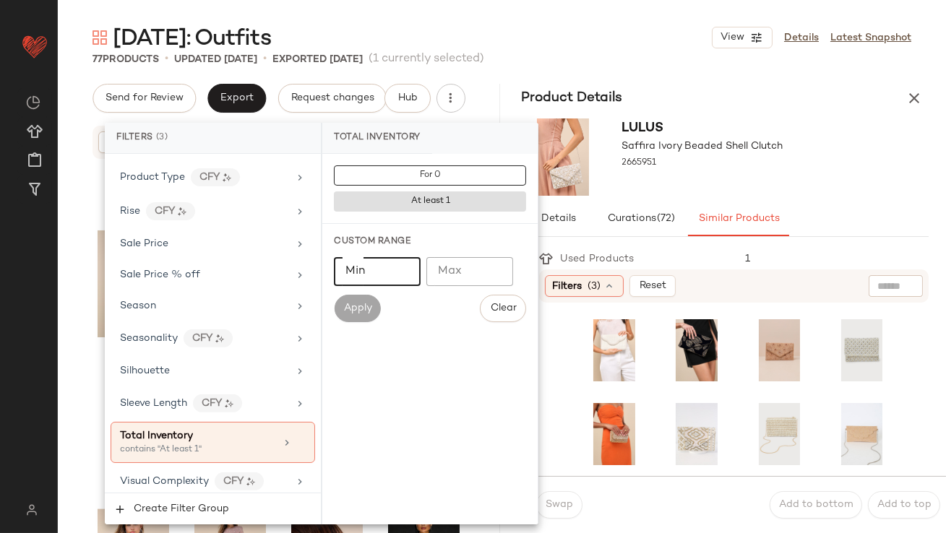
click at [362, 282] on input "Min" at bounding box center [377, 271] width 87 height 29
type input "**"
click at [843, 196] on div "Lulus Saffira Ivory Beaded Shell Clutch 2665951" at bounding box center [726, 157] width 442 height 89
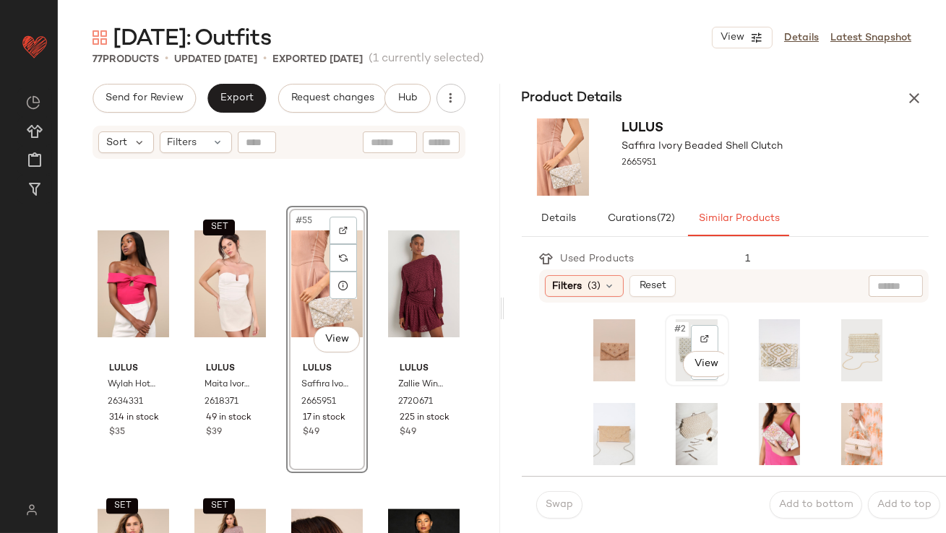
click at [674, 321] on div "#2 View" at bounding box center [697, 350] width 54 height 62
click at [567, 499] on span "Swap" at bounding box center [559, 505] width 28 height 12
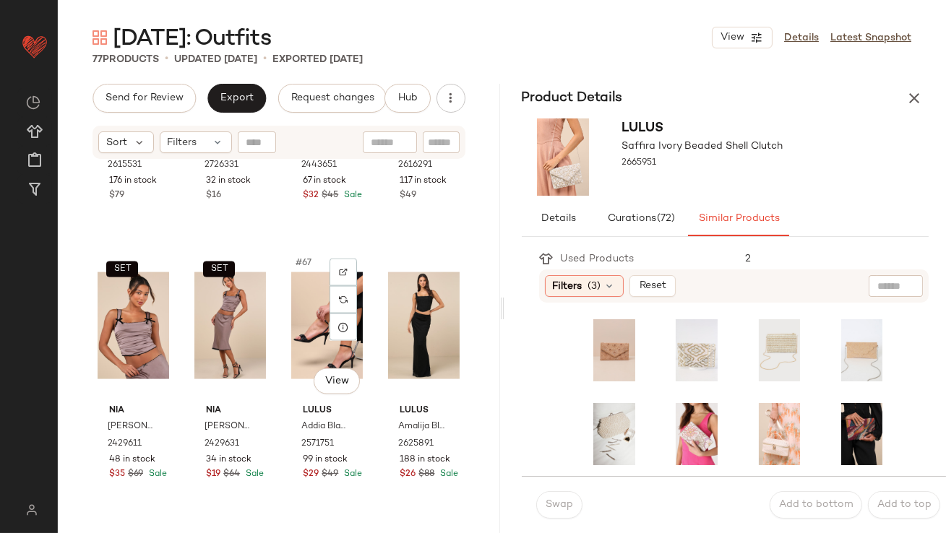
scroll to position [4471, 0]
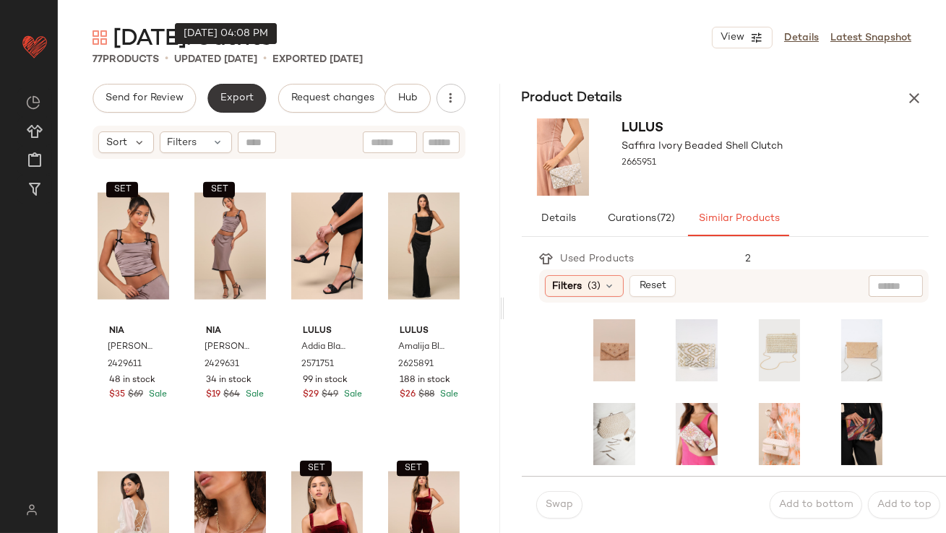
click at [248, 93] on span "Export" at bounding box center [237, 99] width 34 height 12
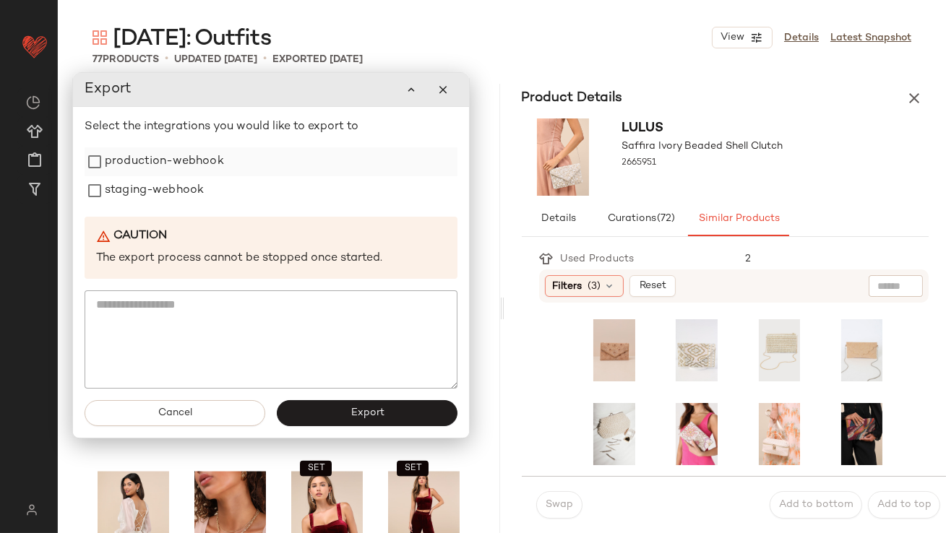
click at [210, 171] on label "production-webhook" at bounding box center [164, 161] width 119 height 29
click at [190, 186] on label "staging-webhook" at bounding box center [154, 190] width 99 height 29
click at [379, 413] on span "Export" at bounding box center [367, 414] width 34 height 12
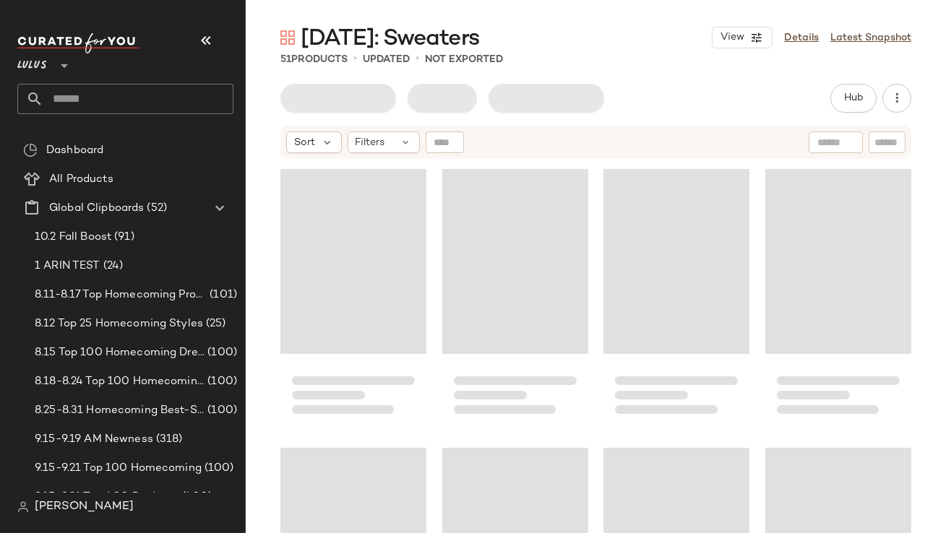
click at [205, 43] on icon "button" at bounding box center [205, 40] width 17 height 17
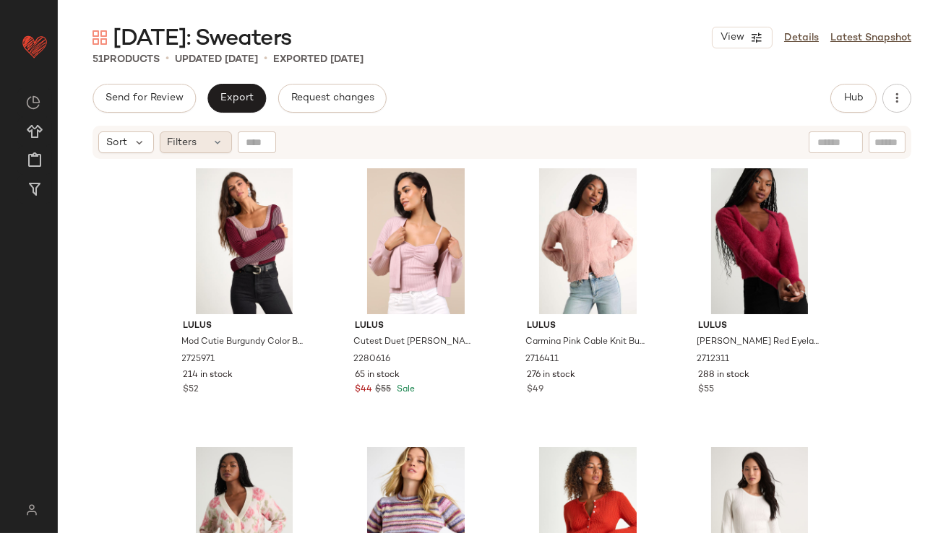
click at [185, 151] on div "Filters" at bounding box center [196, 143] width 72 height 22
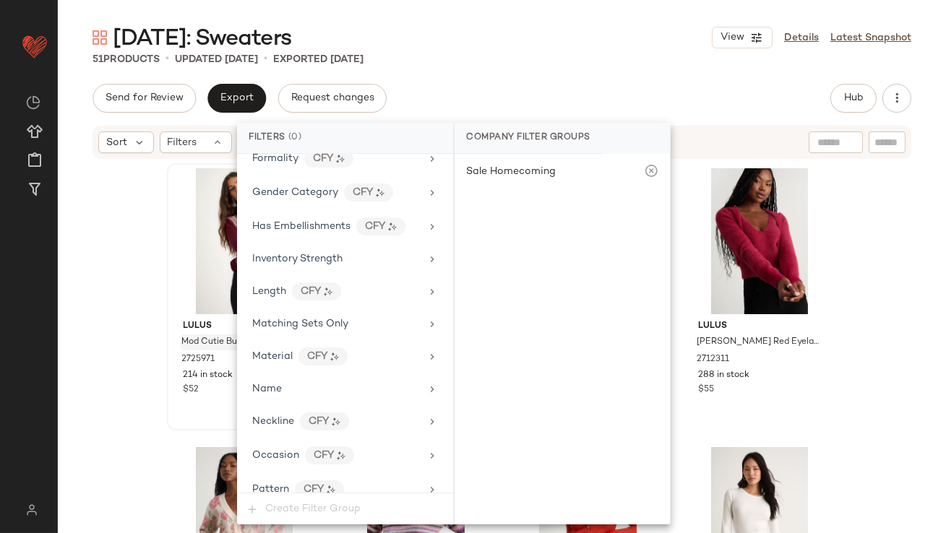
scroll to position [981, 0]
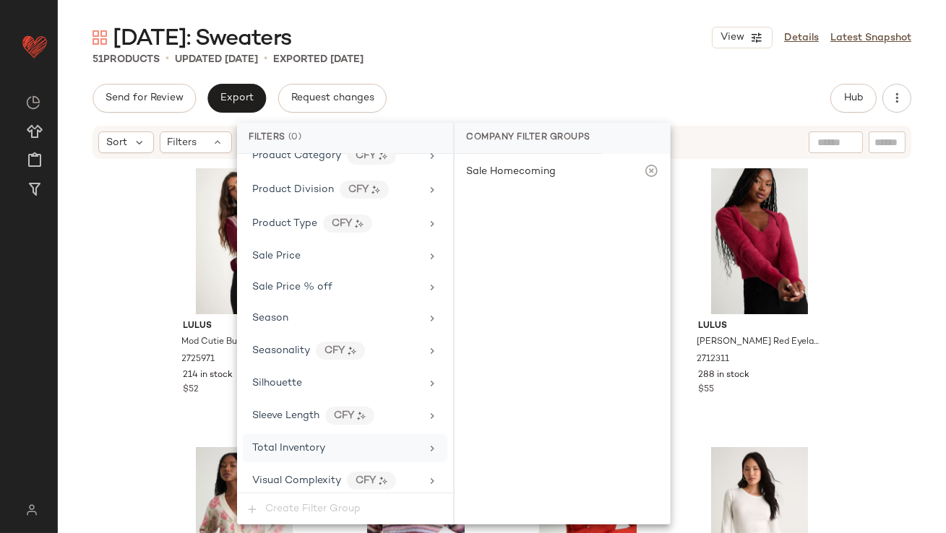
click at [280, 443] on span "Total Inventory" at bounding box center [288, 448] width 73 height 11
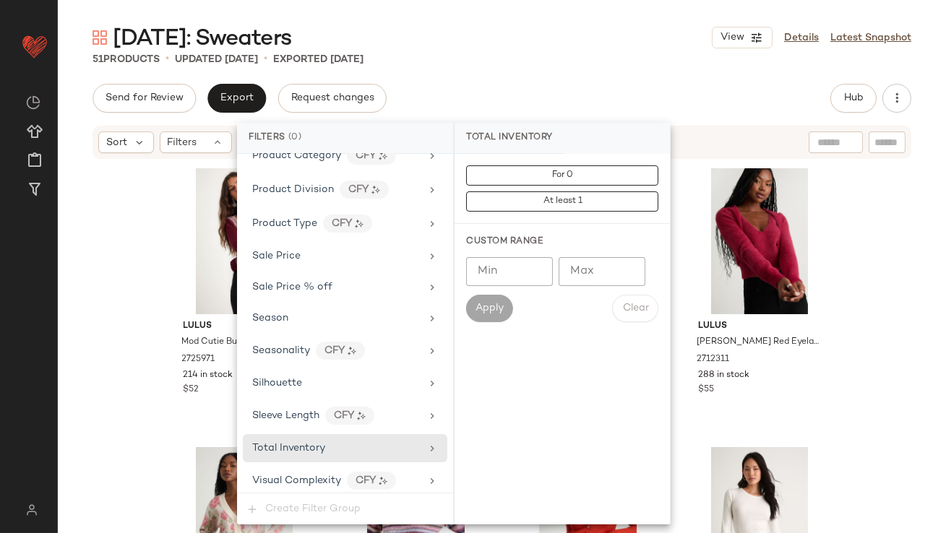
click at [584, 279] on input "Max" at bounding box center [602, 271] width 87 height 29
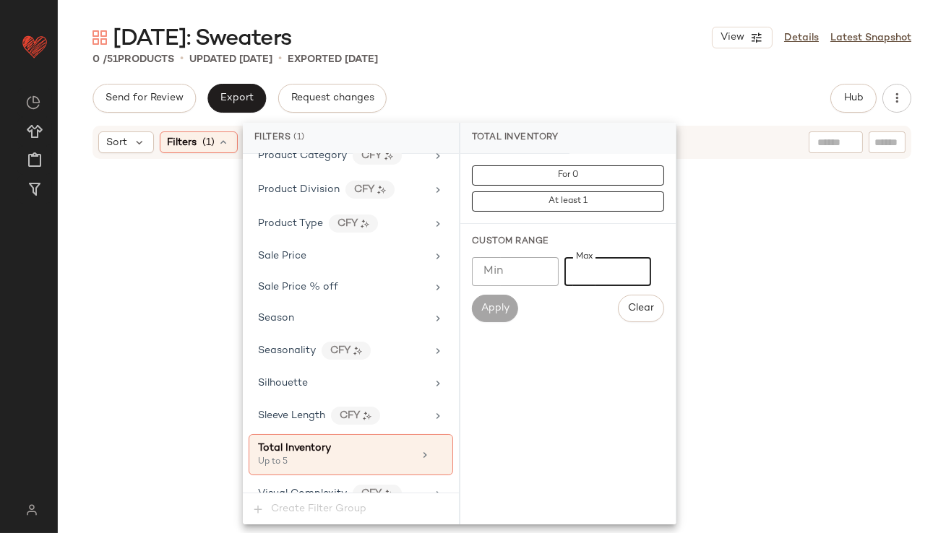
type input "*"
click at [674, 75] on div "Valentine's Day: Sweaters View Details Latest Snapshot 0 / 51 Products • update…" at bounding box center [502, 278] width 888 height 510
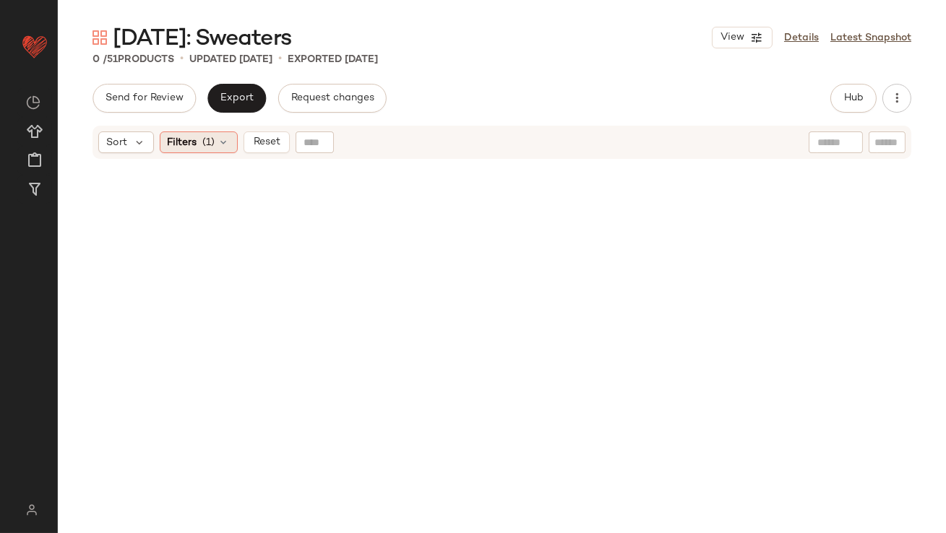
click at [221, 144] on icon at bounding box center [224, 143] width 12 height 12
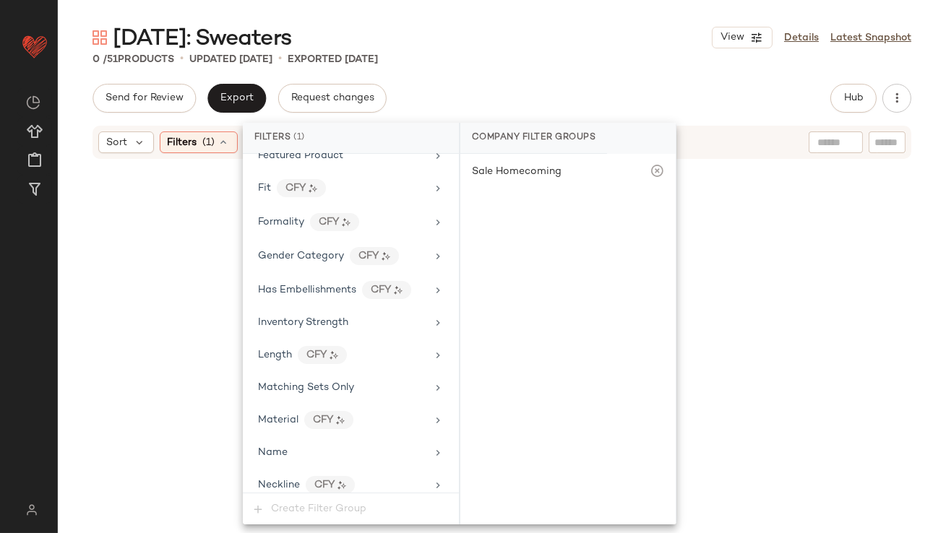
scroll to position [994, 0]
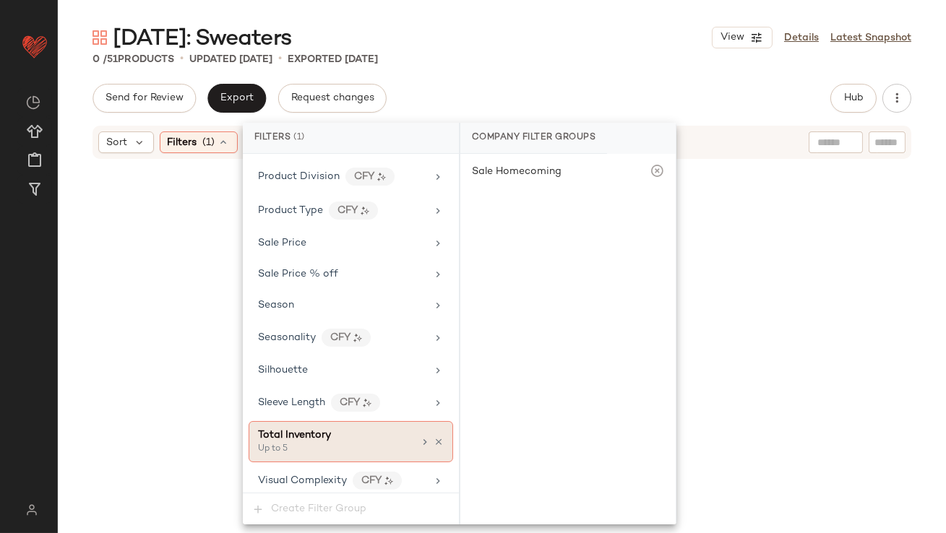
click at [301, 445] on div "Up to 5" at bounding box center [330, 449] width 145 height 13
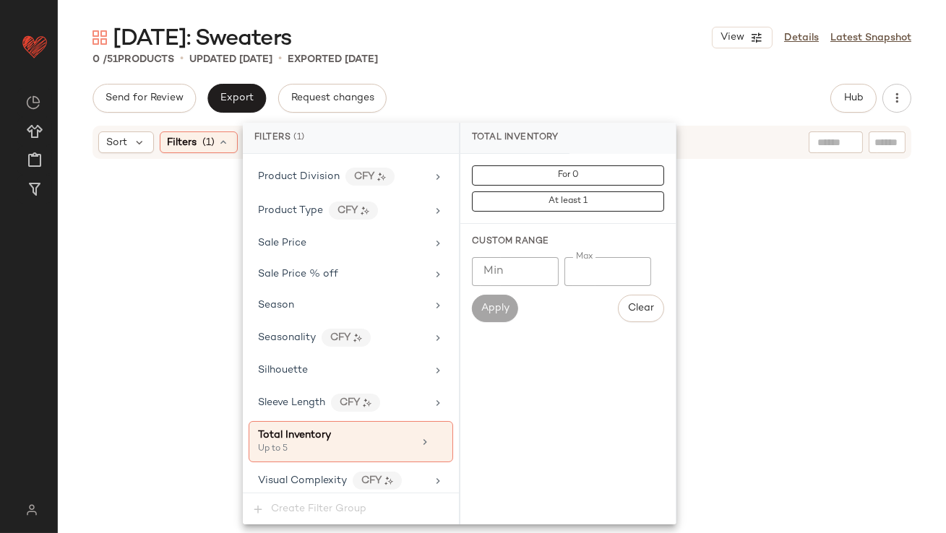
click at [576, 267] on input "*" at bounding box center [608, 271] width 87 height 29
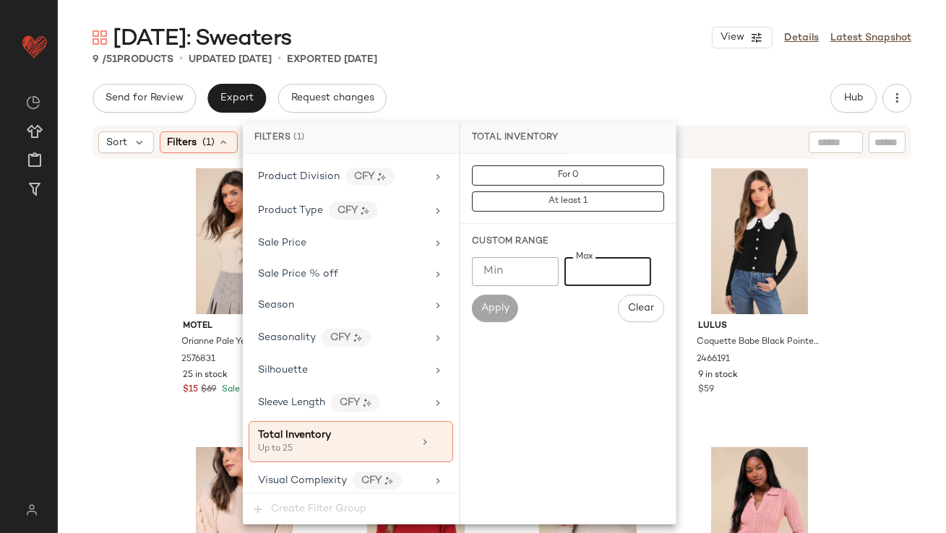
type input "**"
click at [607, 76] on div "Valentine's Day: Sweaters View Details Latest Snapshot 9 / 51 Products • update…" at bounding box center [502, 278] width 888 height 510
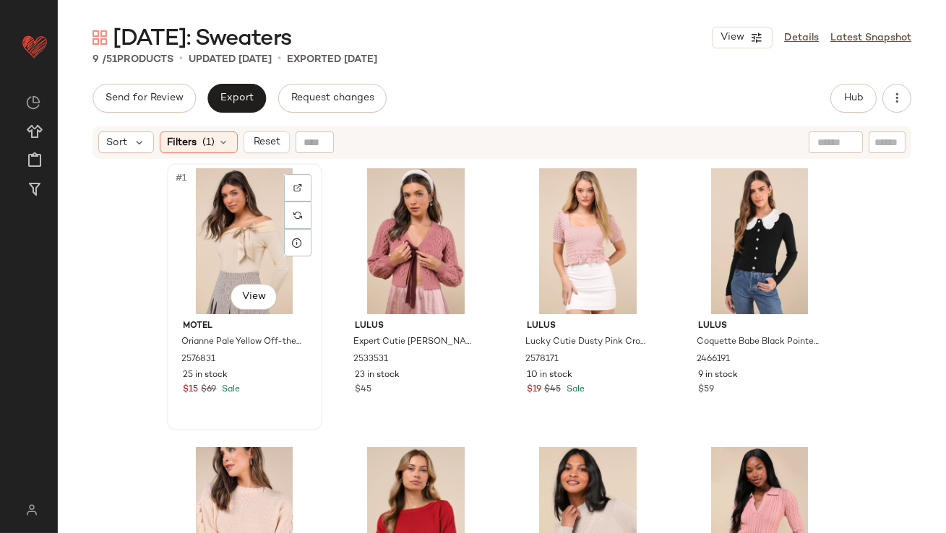
click at [204, 249] on div "#1 View" at bounding box center [244, 241] width 145 height 146
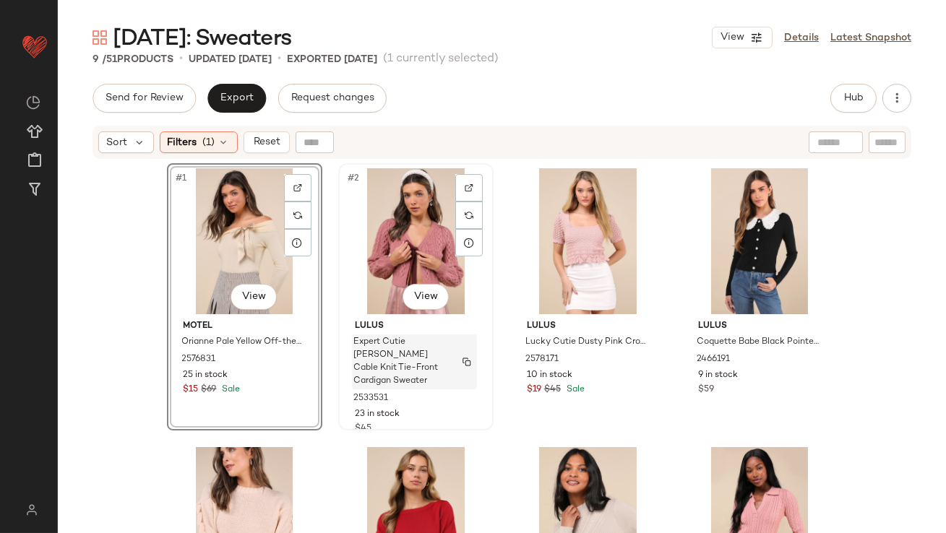
scroll to position [430, 0]
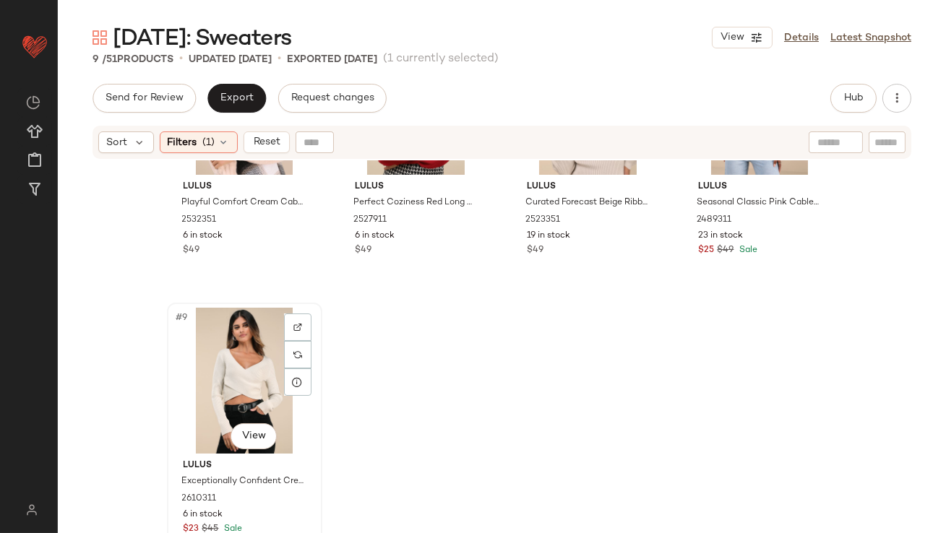
click at [220, 363] on div "#9 View" at bounding box center [244, 381] width 145 height 146
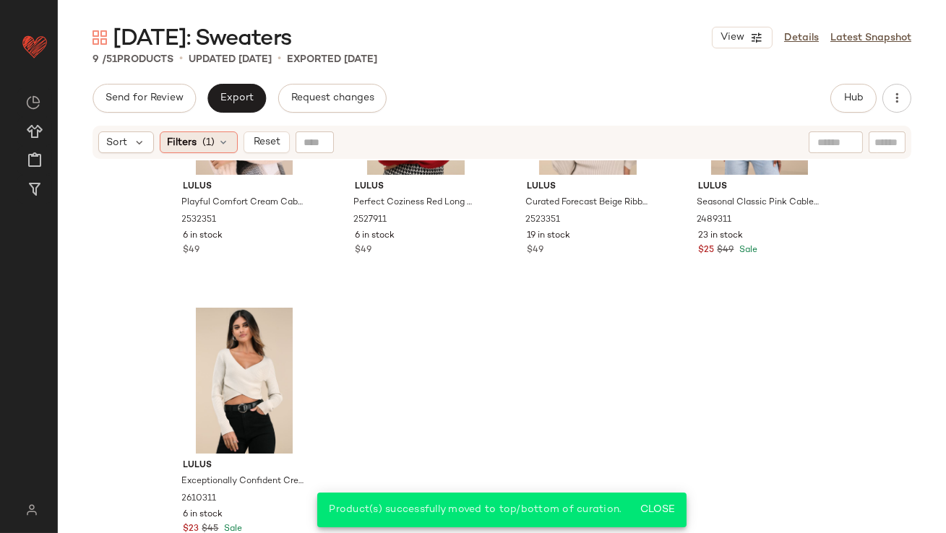
click at [196, 137] on span "Filters" at bounding box center [183, 142] width 30 height 15
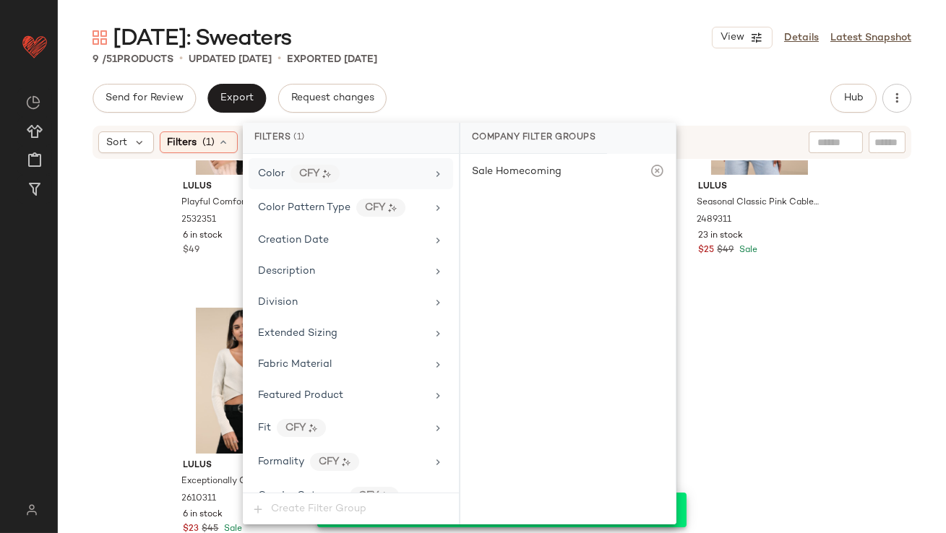
scroll to position [994, 0]
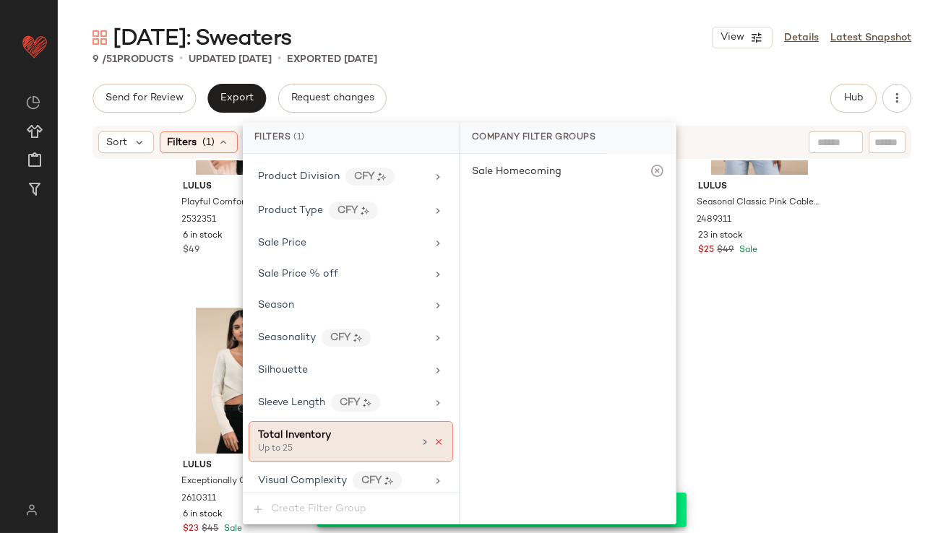
click at [434, 437] on icon at bounding box center [439, 442] width 10 height 10
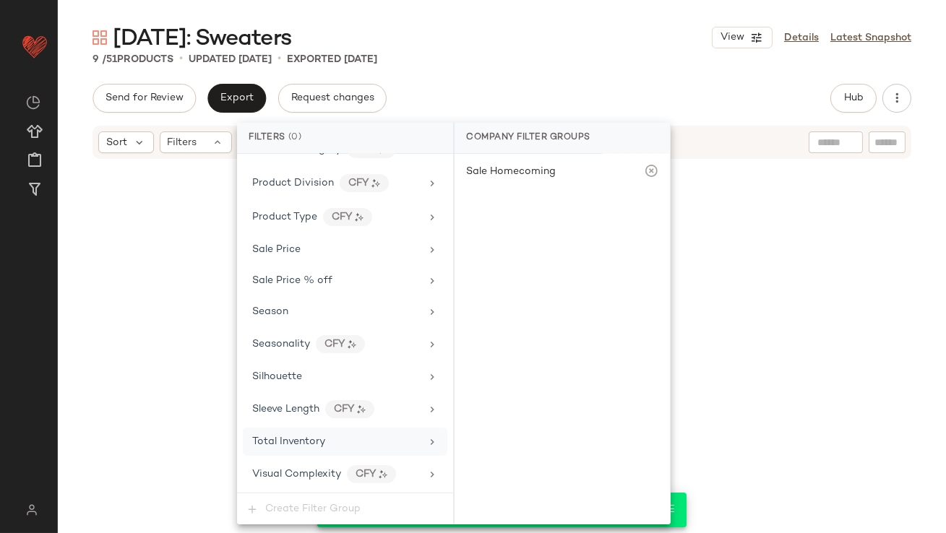
scroll to position [981, 0]
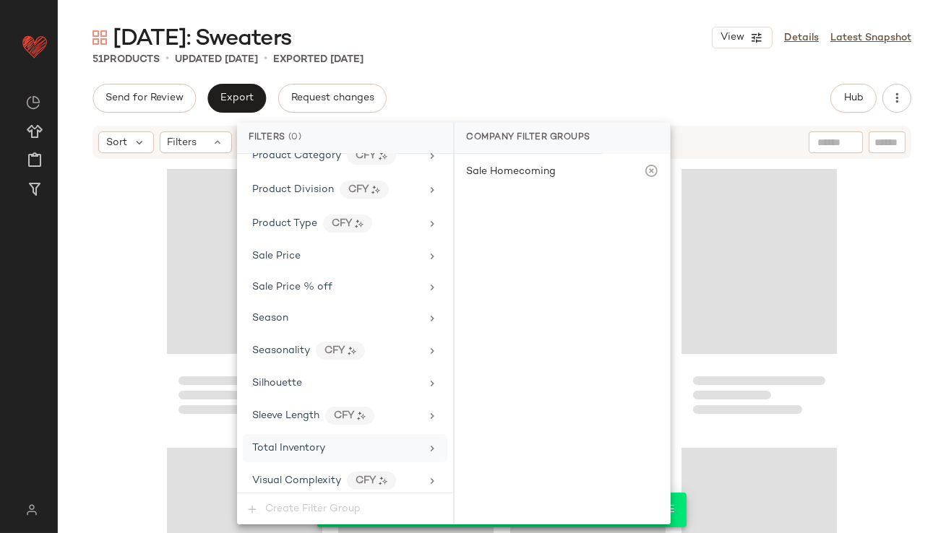
click at [547, 44] on div "Valentine's Day: Sweaters View Details Latest Snapshot" at bounding box center [502, 37] width 888 height 29
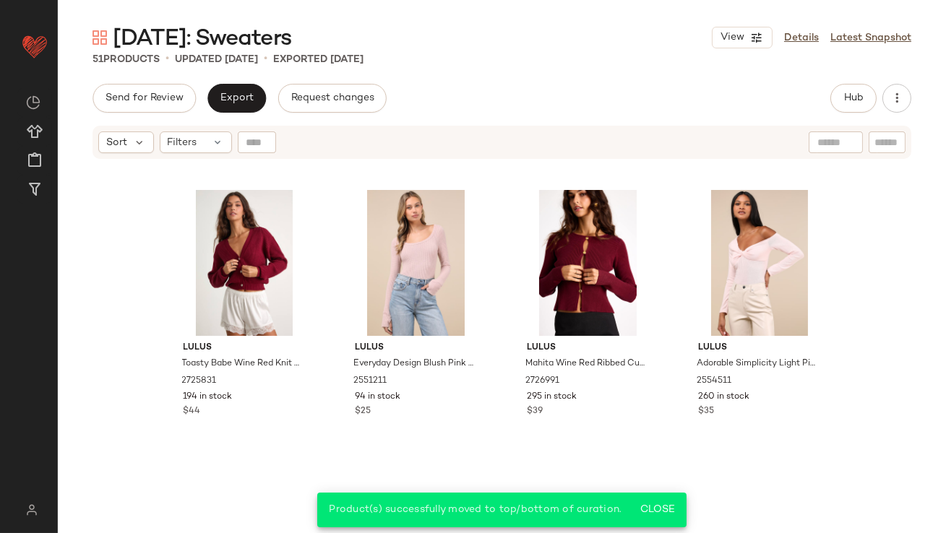
scroll to position [0, 0]
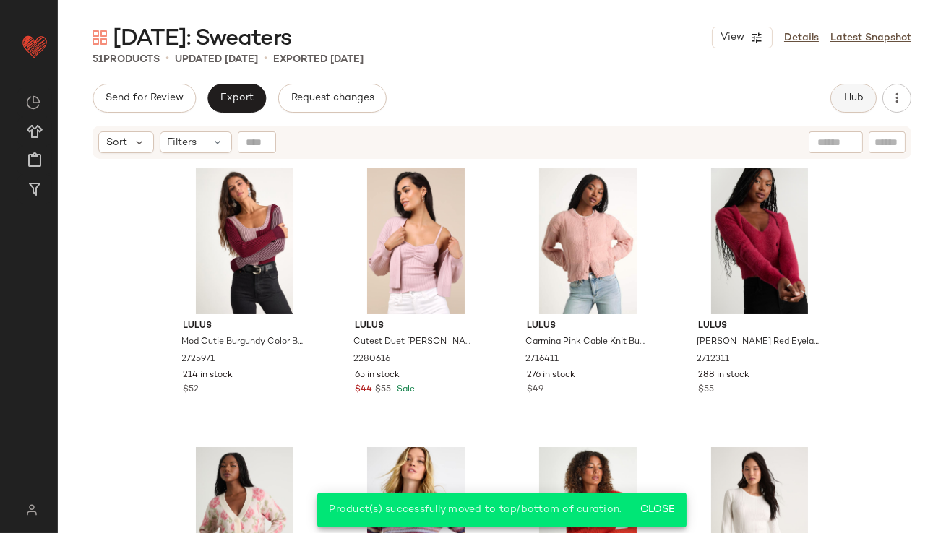
click at [853, 93] on span "Hub" at bounding box center [854, 99] width 20 height 12
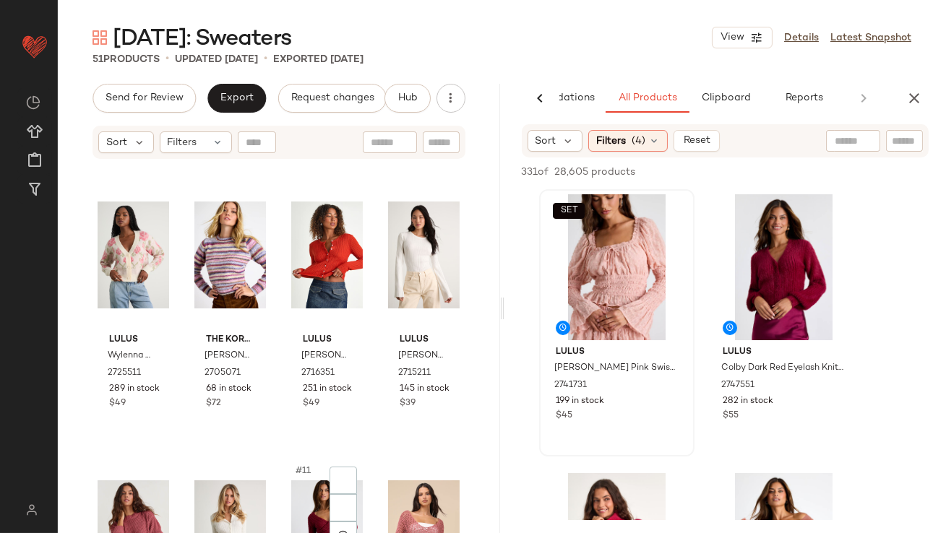
scroll to position [506, 0]
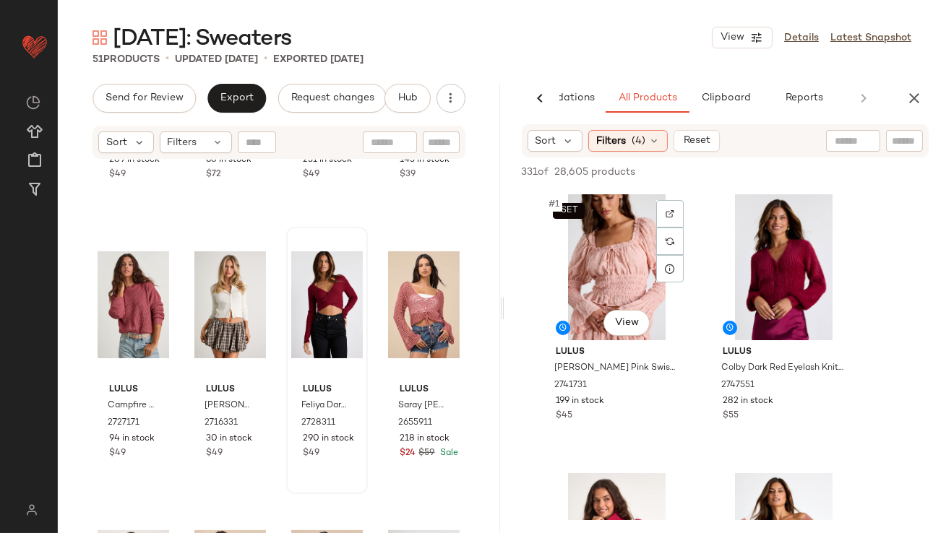
drag, startPoint x: 696, startPoint y: 267, endPoint x: 355, endPoint y: 461, distance: 392.3
click at [356, 463] on div "Send for Review Export Request changes Hub Send for Review External Review Inte…" at bounding box center [502, 309] width 888 height 450
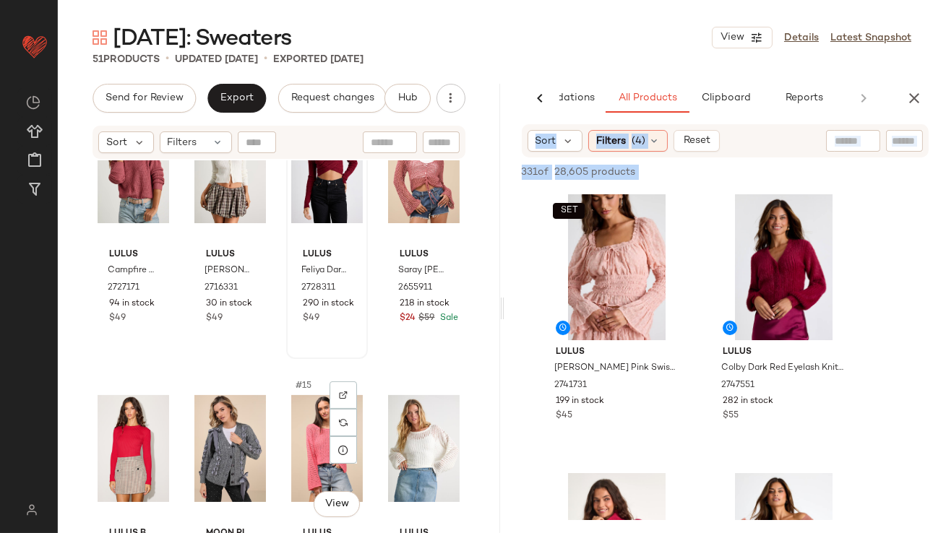
scroll to position [770, 0]
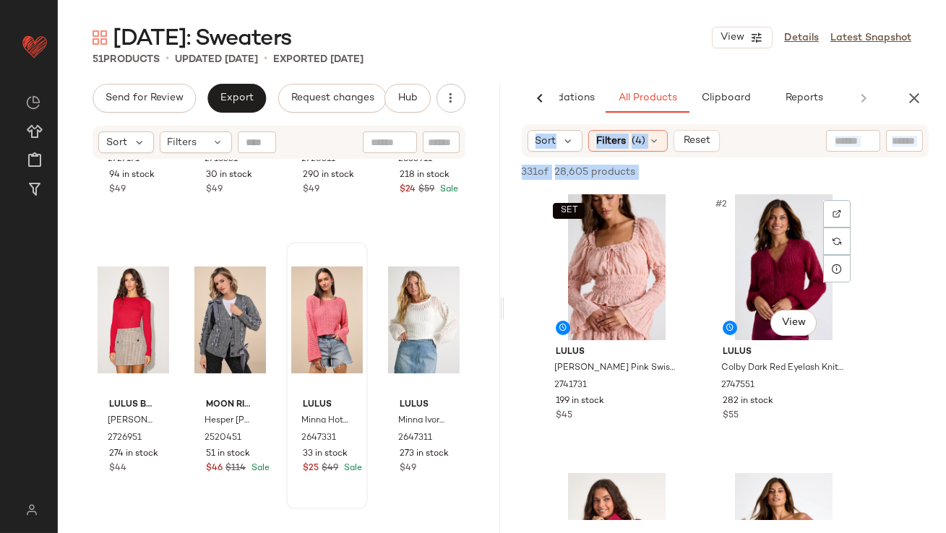
drag, startPoint x: 745, startPoint y: 237, endPoint x: 353, endPoint y: 343, distance: 405.7
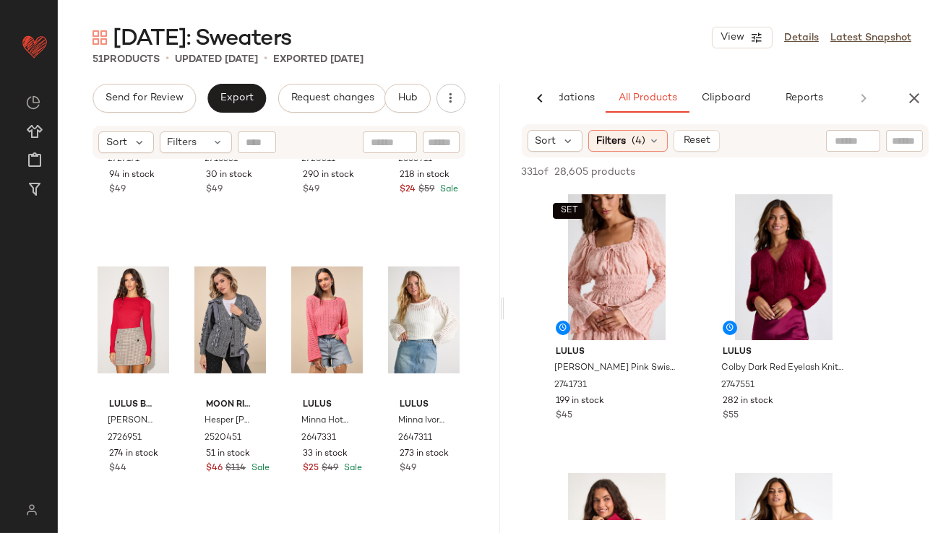
click at [722, 176] on div "331 of 28,605 products • 0 selected Add to Top Add to Bottom Deselect All" at bounding box center [726, 174] width 442 height 32
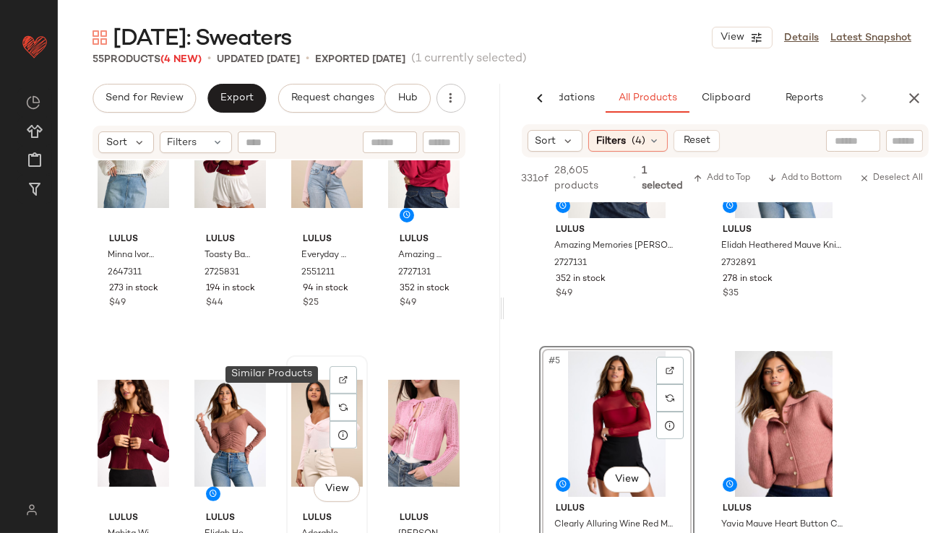
scroll to position [1301, 0]
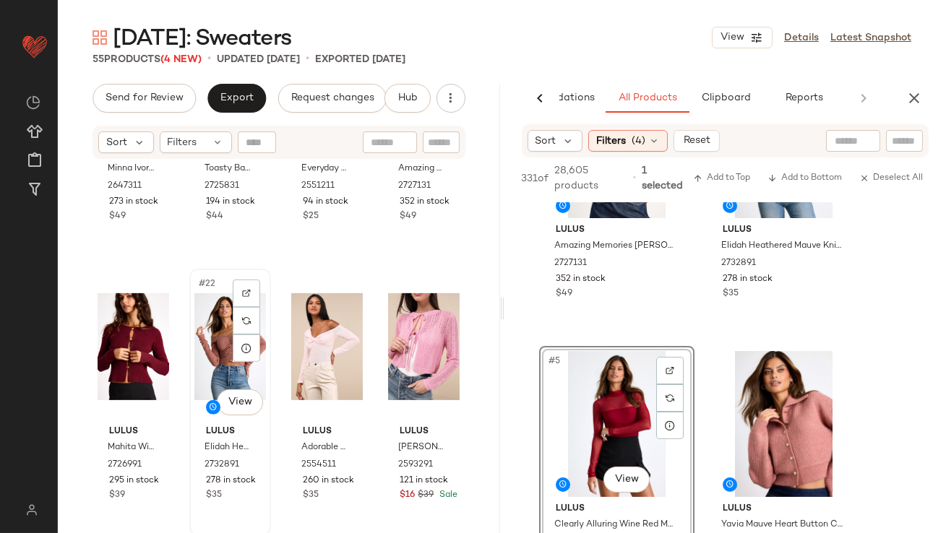
click at [209, 355] on div "#22 View" at bounding box center [230, 347] width 72 height 146
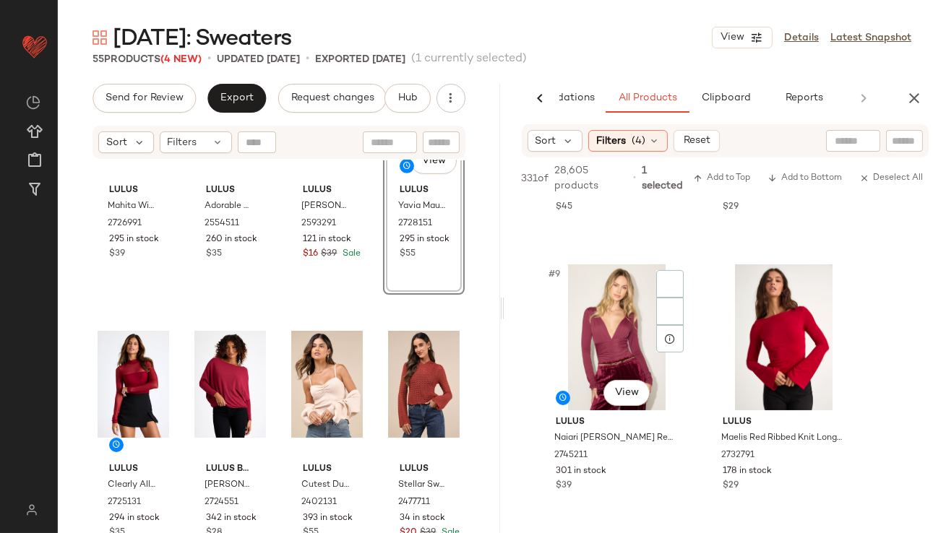
scroll to position [1068, 0]
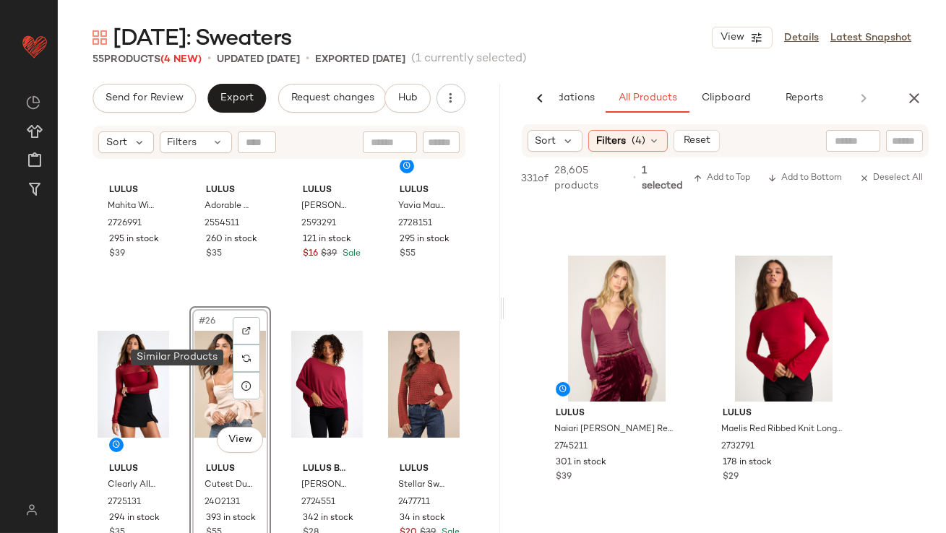
scroll to position [1765, 0]
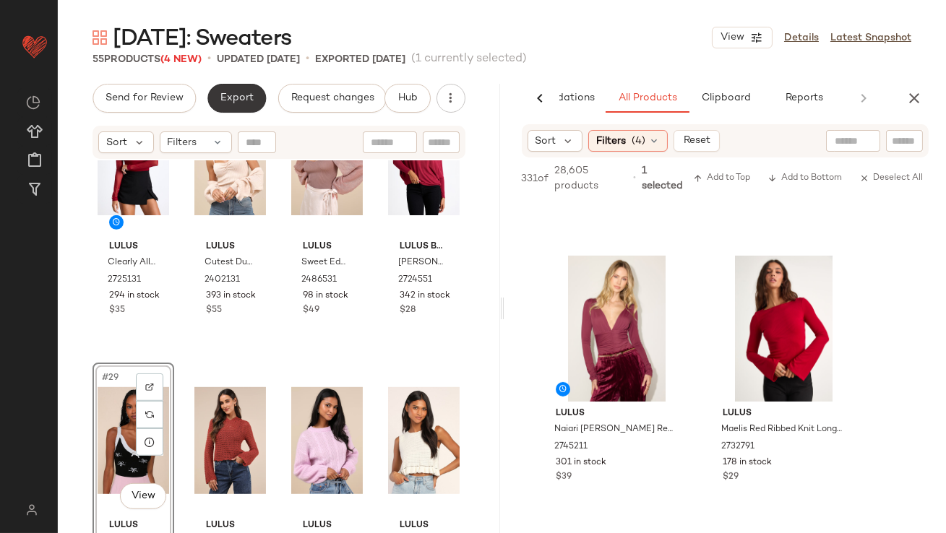
click at [223, 102] on span "Export" at bounding box center [237, 99] width 34 height 12
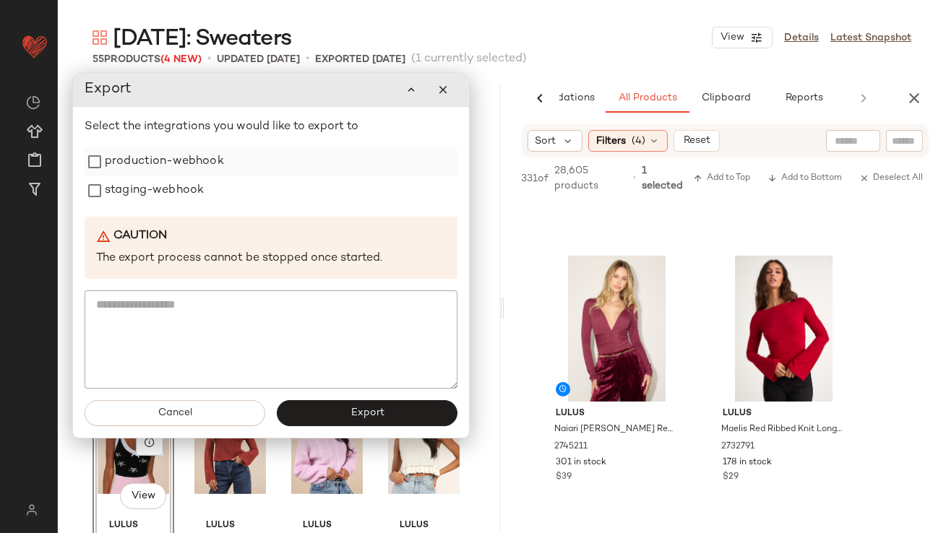
click at [211, 164] on label "production-webhook" at bounding box center [164, 161] width 119 height 29
click at [199, 194] on label "staging-webhook" at bounding box center [154, 190] width 99 height 29
click at [351, 420] on button "Export" at bounding box center [367, 413] width 181 height 26
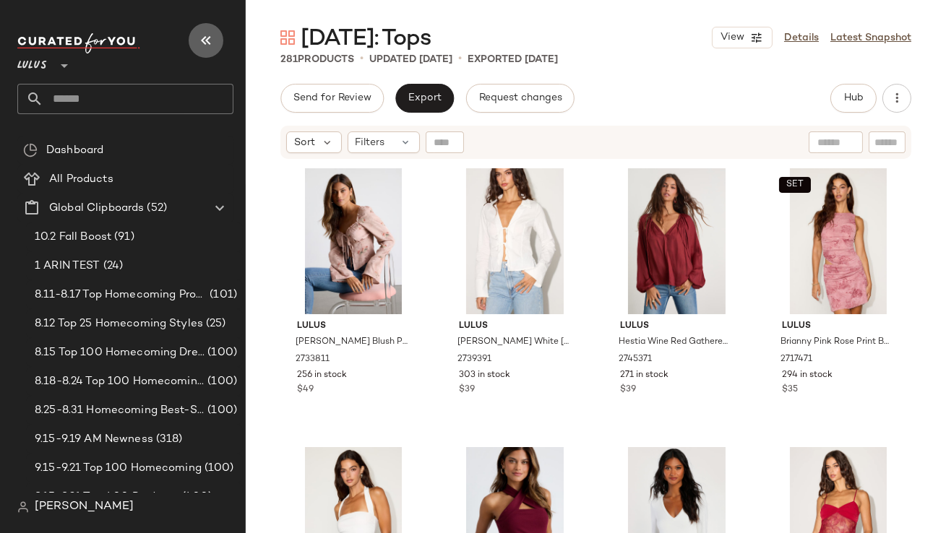
click at [207, 41] on icon "button" at bounding box center [205, 40] width 17 height 17
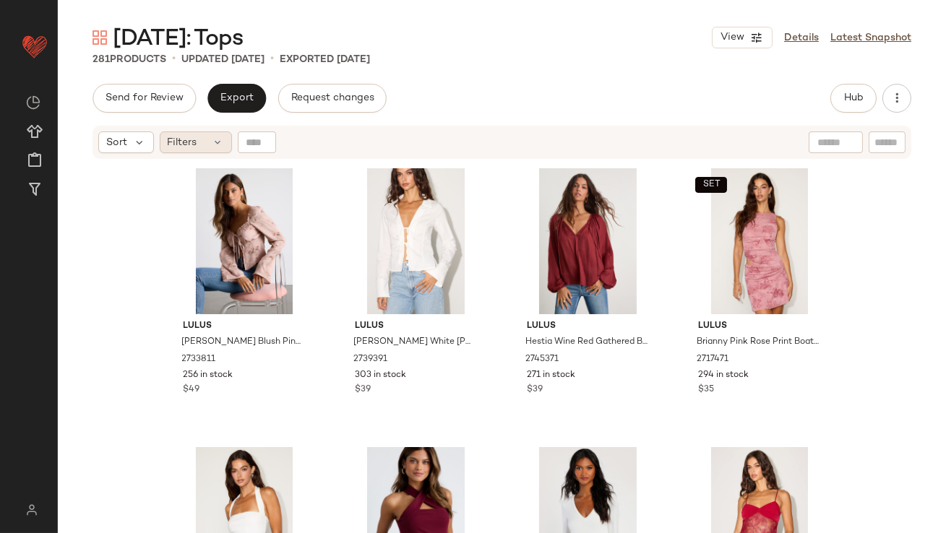
click at [196, 141] on span "Filters" at bounding box center [183, 142] width 30 height 15
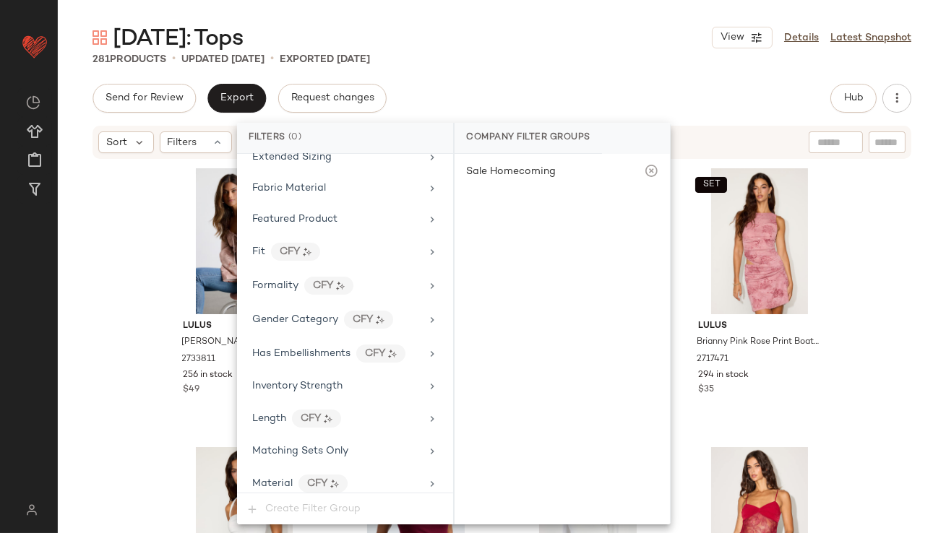
scroll to position [1046, 0]
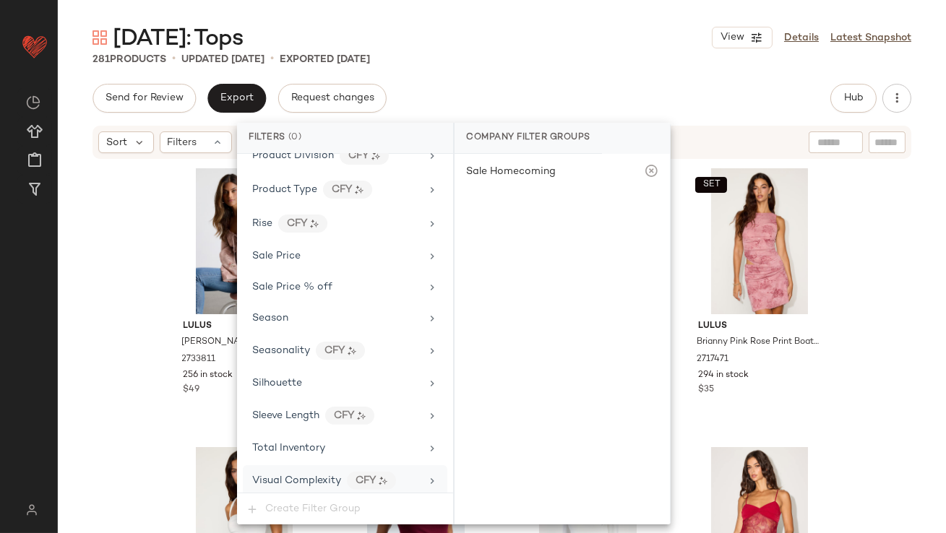
click at [301, 466] on div "Visual Complexity CFY" at bounding box center [345, 481] width 205 height 31
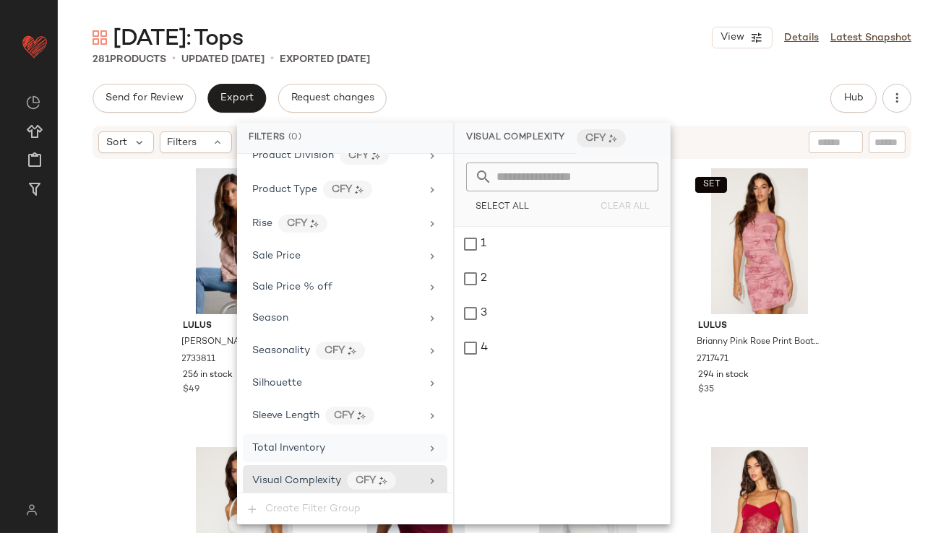
click at [324, 434] on div "Total Inventory" at bounding box center [345, 448] width 205 height 28
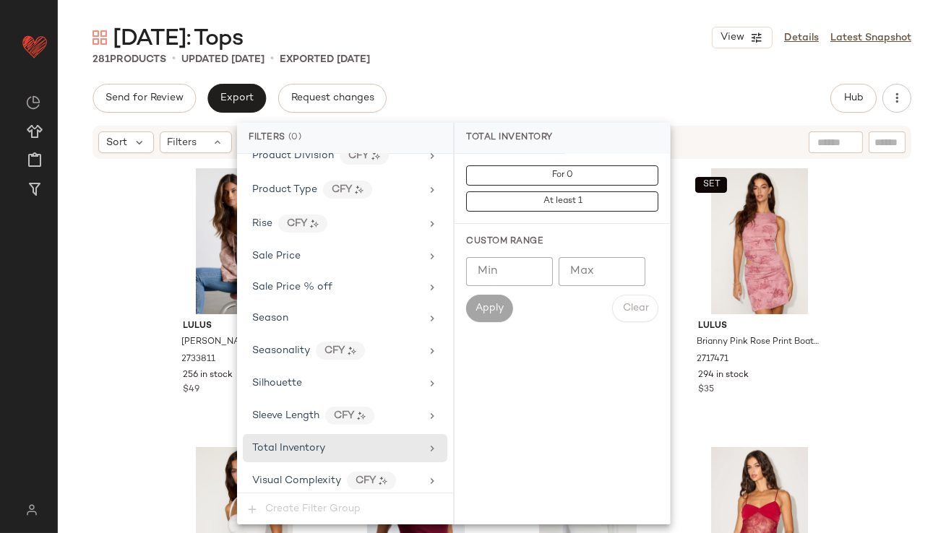
click at [578, 271] on input "Max" at bounding box center [602, 271] width 87 height 29
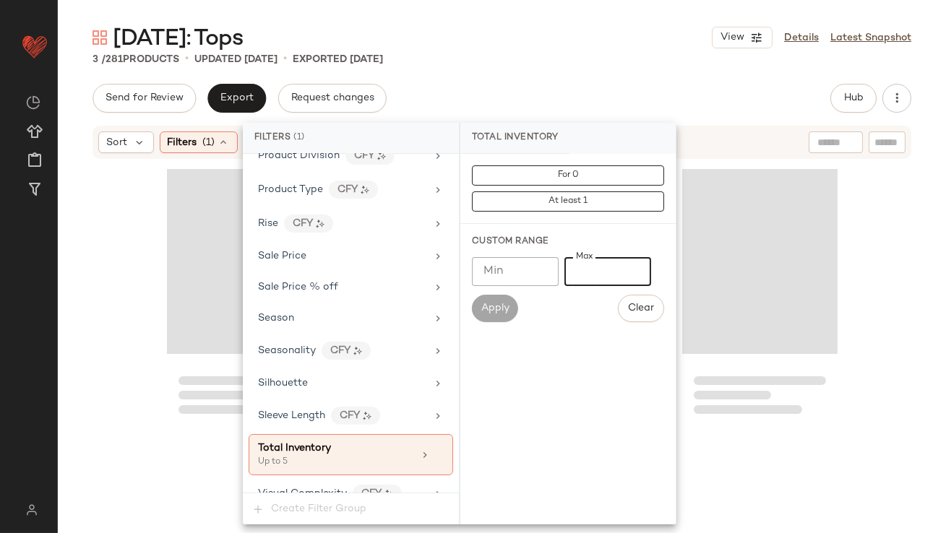
type input "*"
click at [545, 40] on div "Valentine's Day: Tops View Details Latest Snapshot" at bounding box center [502, 37] width 888 height 29
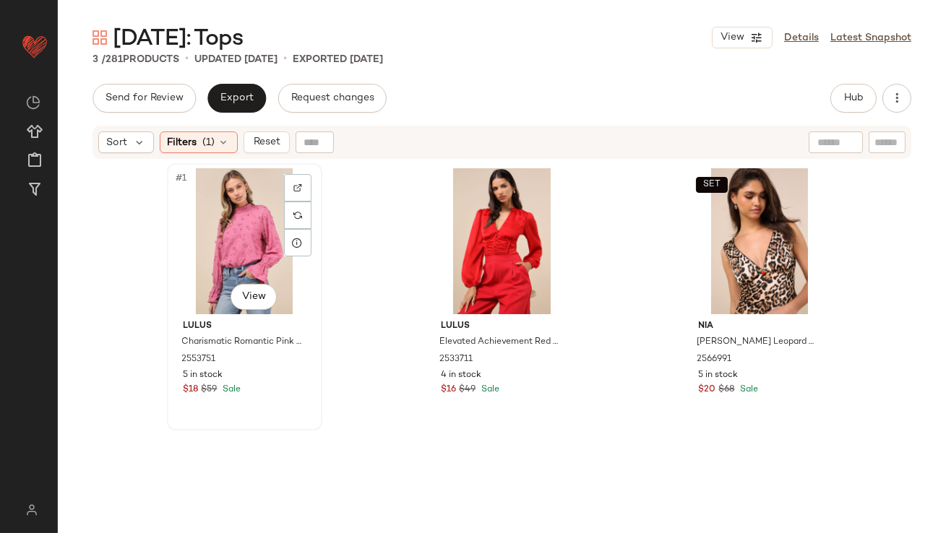
click at [219, 226] on div "#1 View" at bounding box center [244, 241] width 145 height 146
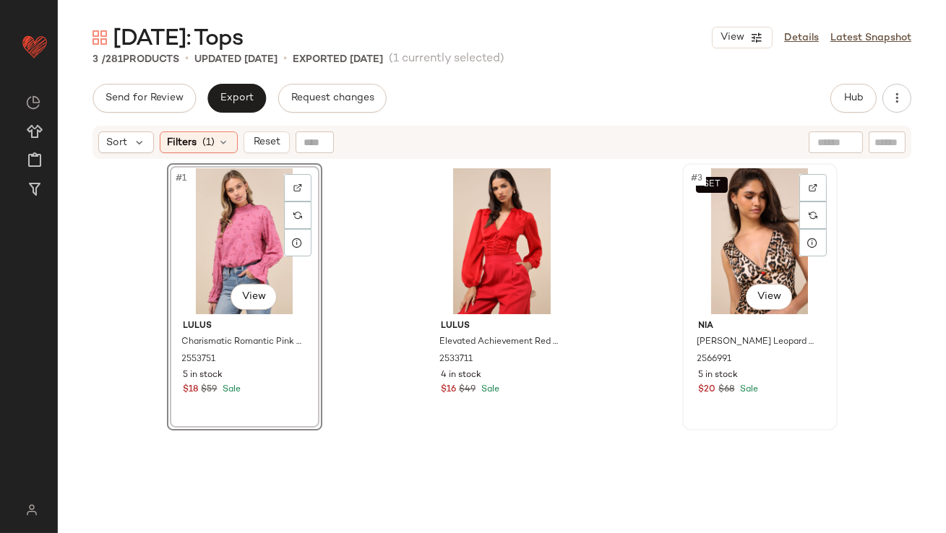
click at [720, 207] on div "SET #3 View" at bounding box center [759, 241] width 145 height 146
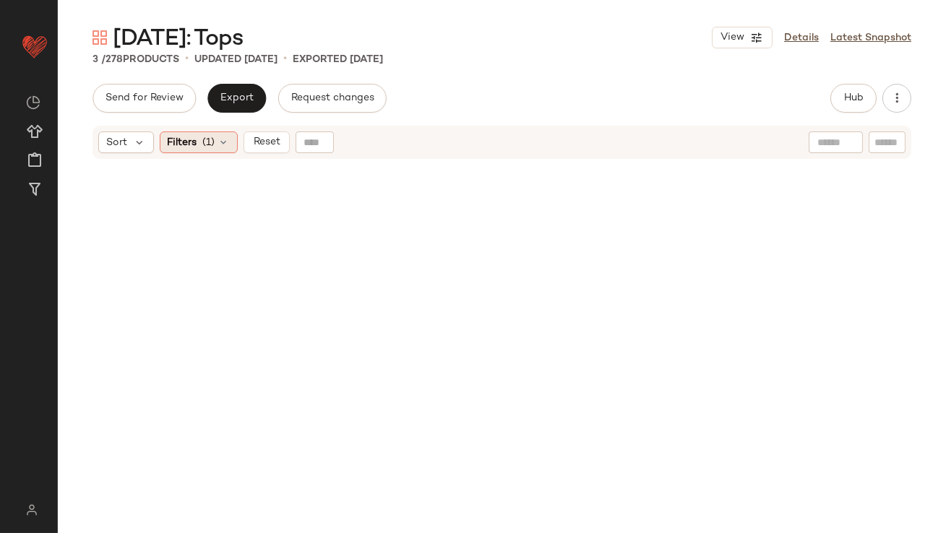
click at [178, 147] on span "Filters" at bounding box center [183, 142] width 30 height 15
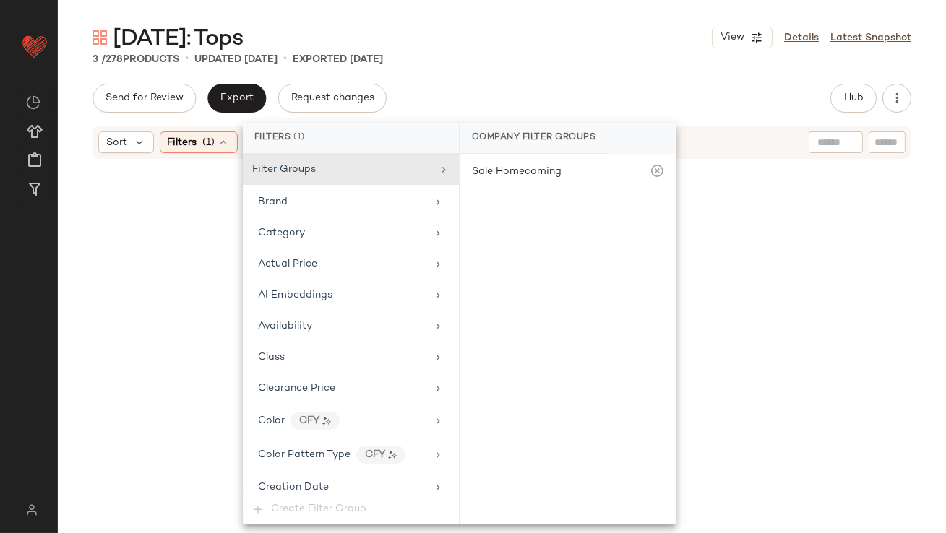
scroll to position [1059, 0]
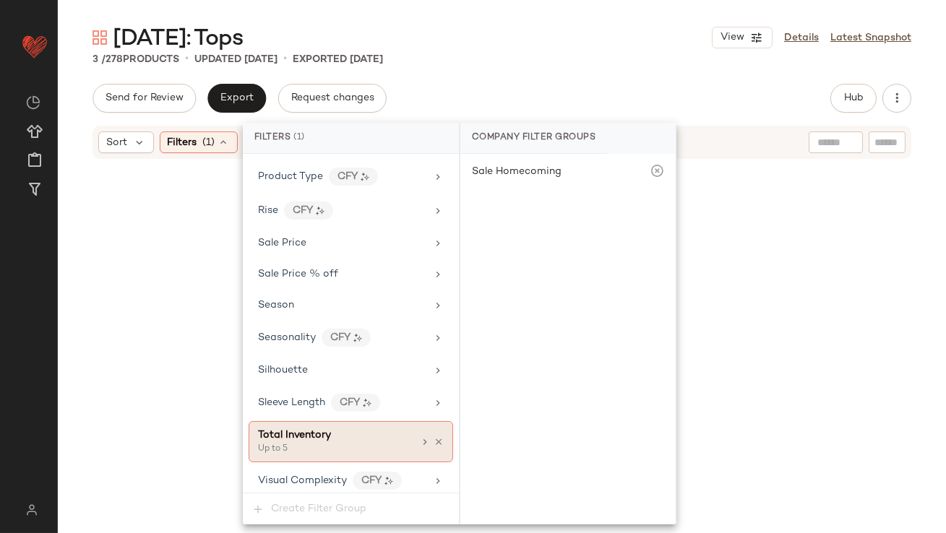
click at [426, 437] on div at bounding box center [431, 443] width 25 height 12
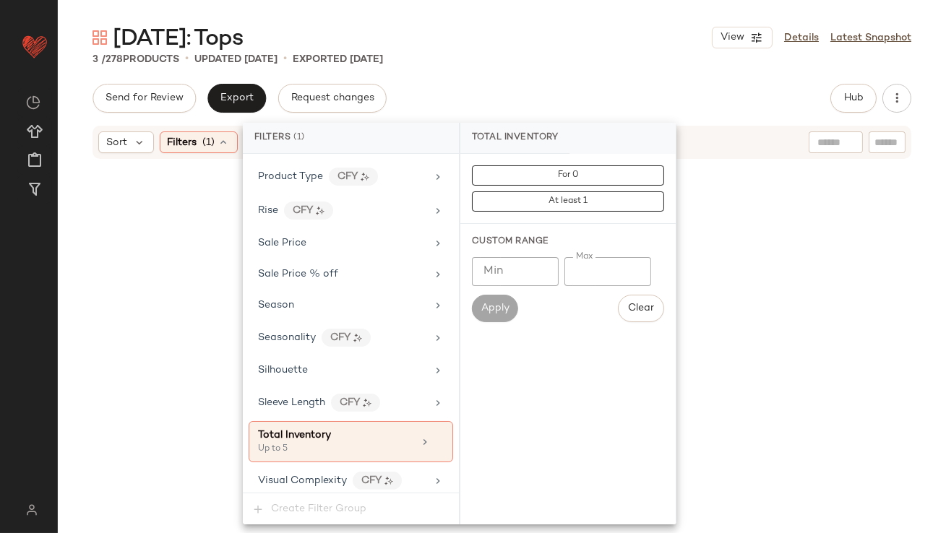
click at [612, 273] on input "*" at bounding box center [608, 271] width 87 height 29
type input "**"
click at [608, 50] on div "Valentine's Day: Tops View Details Latest Snapshot" at bounding box center [502, 37] width 888 height 29
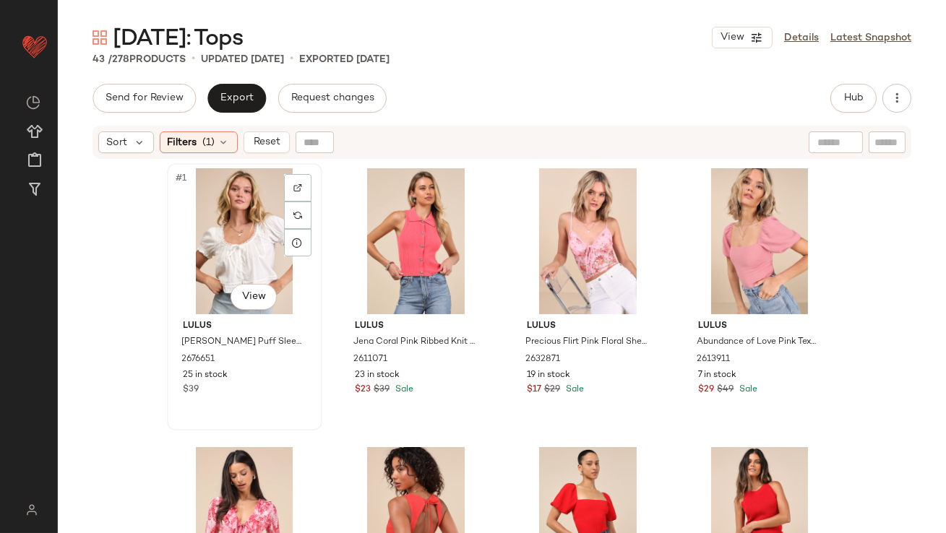
click at [258, 240] on div "#1 View" at bounding box center [244, 241] width 145 height 146
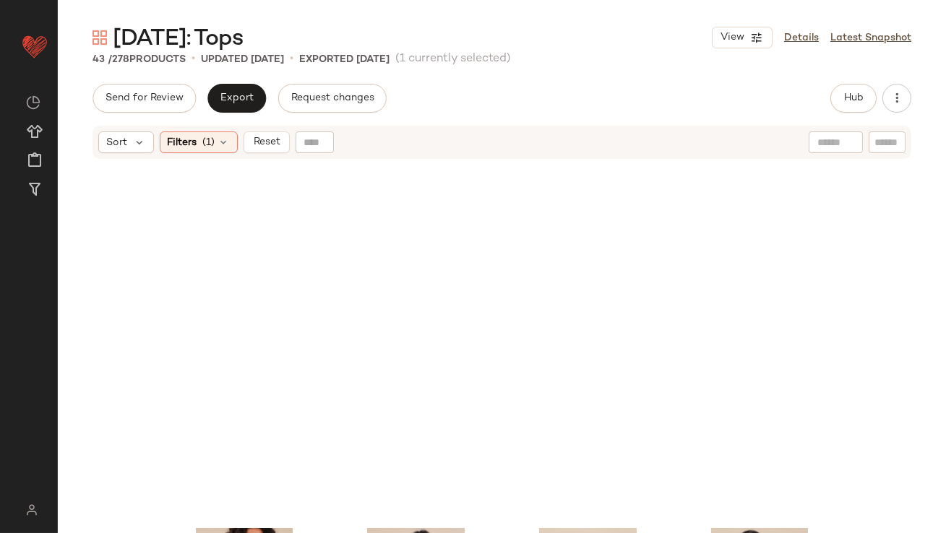
scroll to position [2662, 0]
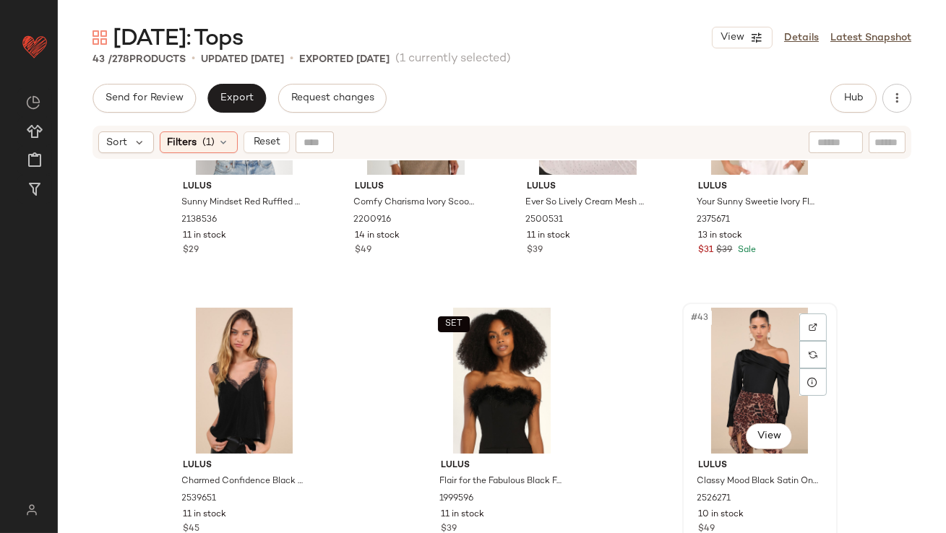
click at [739, 381] on div "#43 View" at bounding box center [759, 381] width 145 height 146
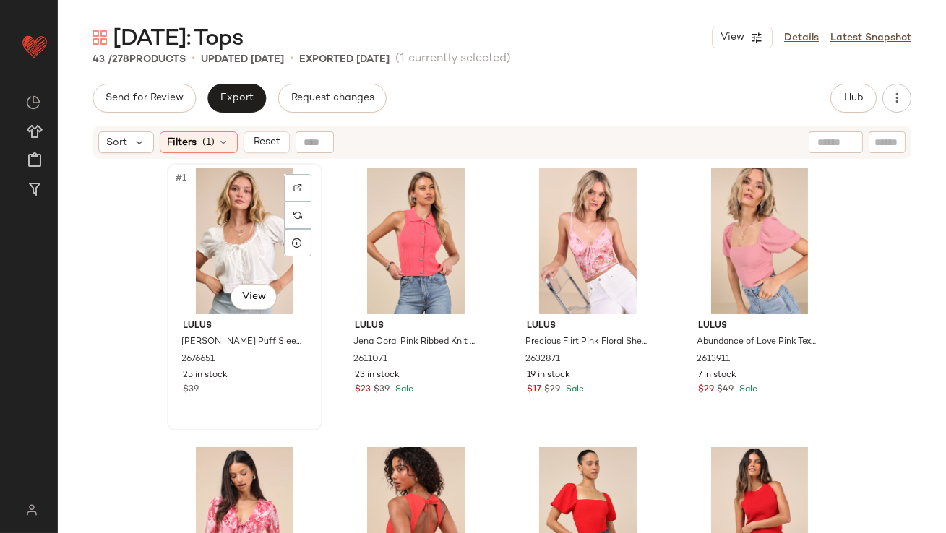
click at [223, 211] on div "#1 View" at bounding box center [244, 241] width 145 height 146
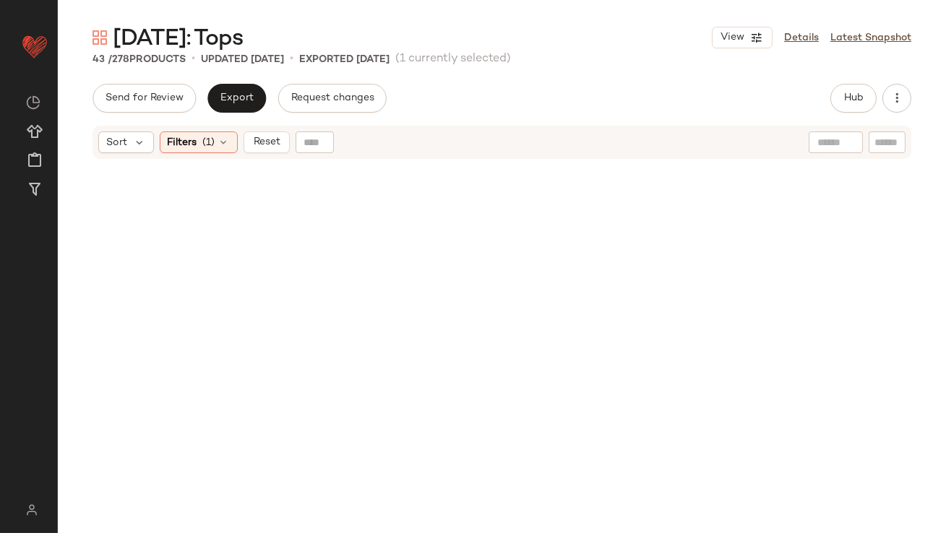
scroll to position [2662, 0]
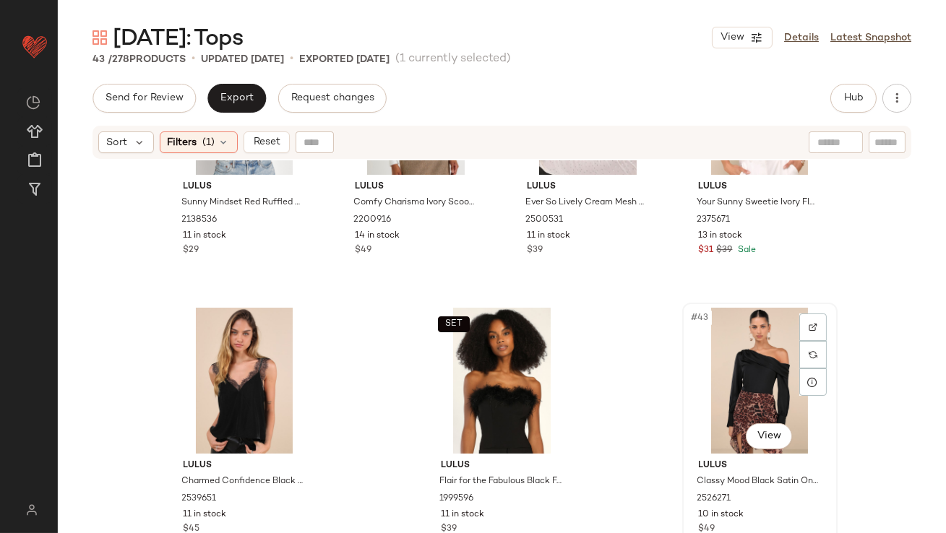
click at [729, 401] on div "#43 View" at bounding box center [759, 381] width 145 height 146
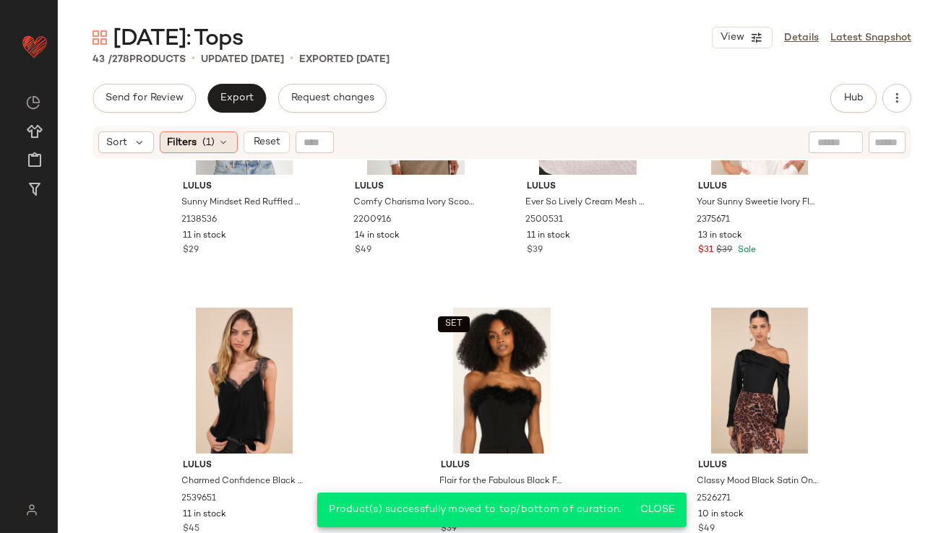
click at [203, 137] on span "(1)" at bounding box center [209, 142] width 12 height 15
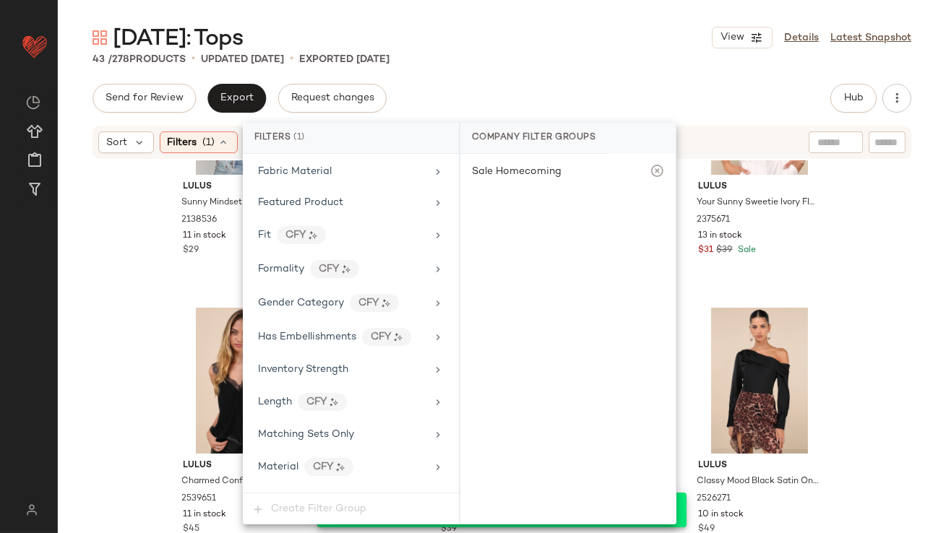
scroll to position [1059, 0]
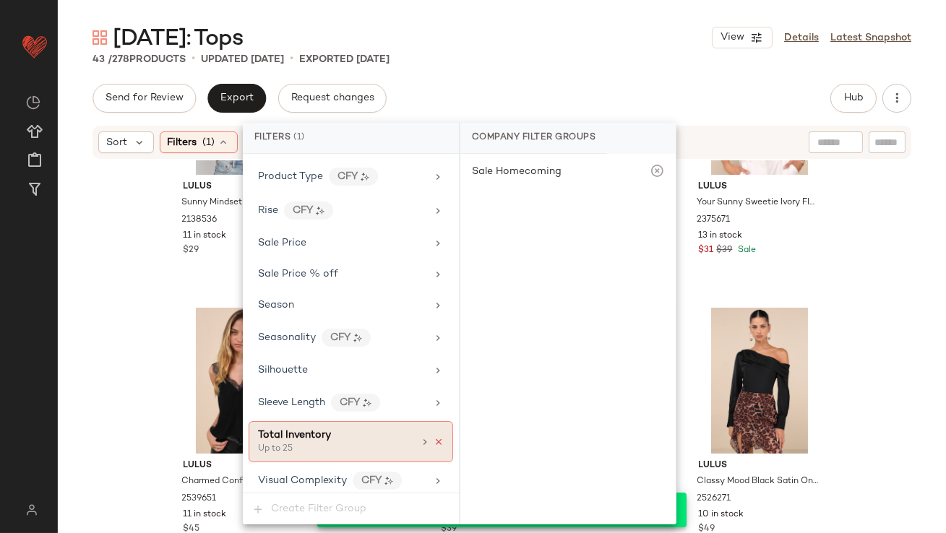
click at [434, 437] on icon at bounding box center [439, 442] width 10 height 10
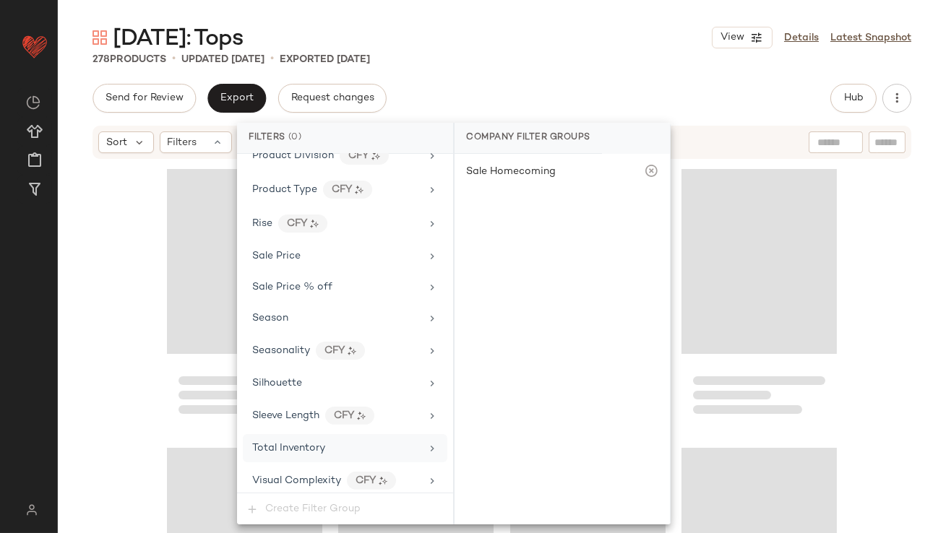
click at [539, 69] on div "Valentine's Day: Tops View Details Latest Snapshot 278 Products • updated Oct 3…" at bounding box center [502, 278] width 888 height 510
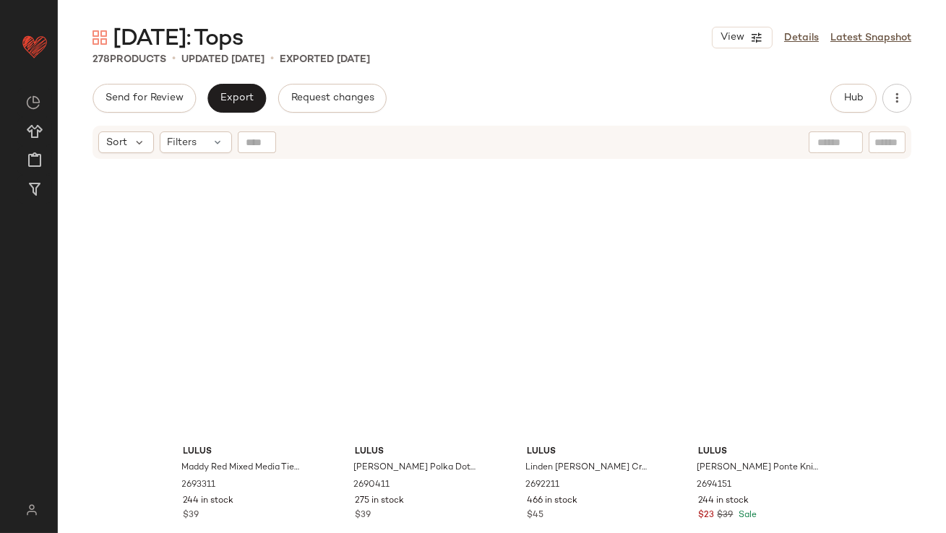
scroll to position [0, 0]
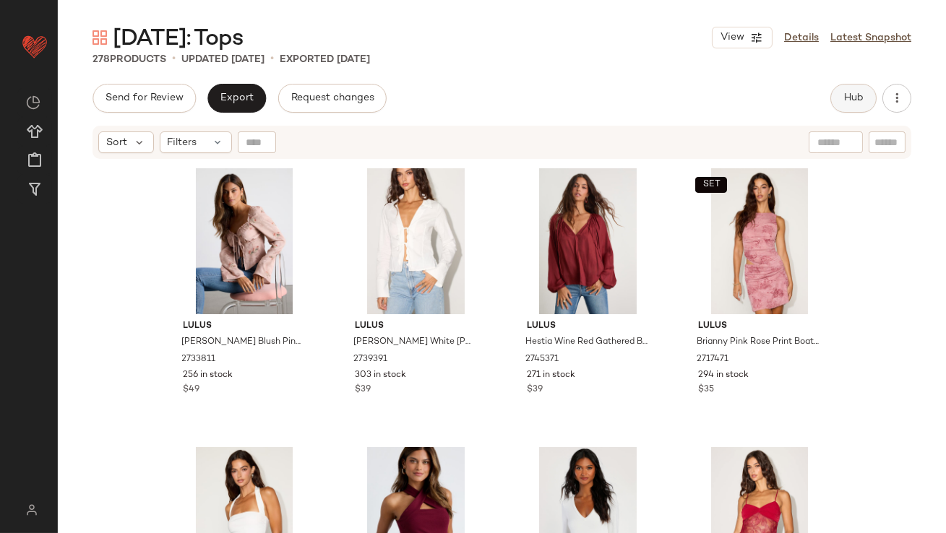
click at [849, 92] on button "Hub" at bounding box center [854, 98] width 46 height 29
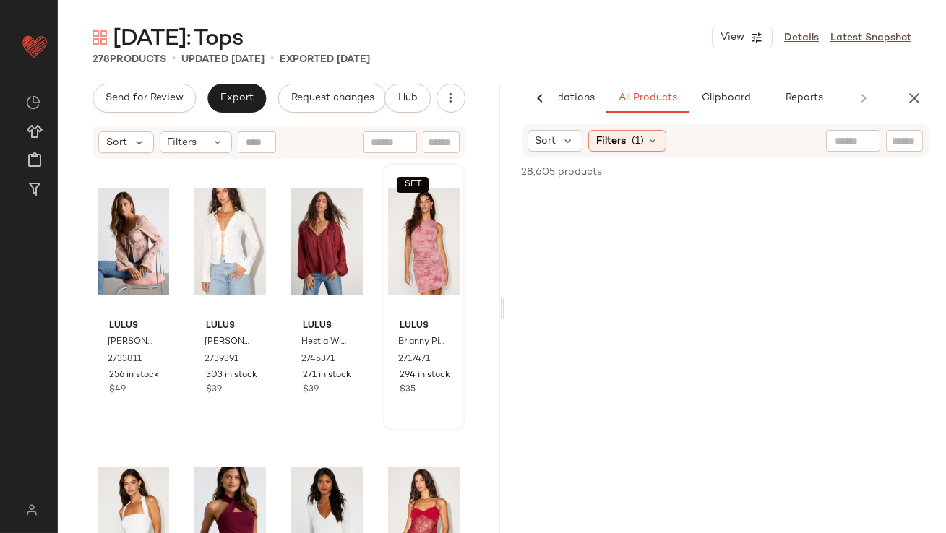
scroll to position [0, 81]
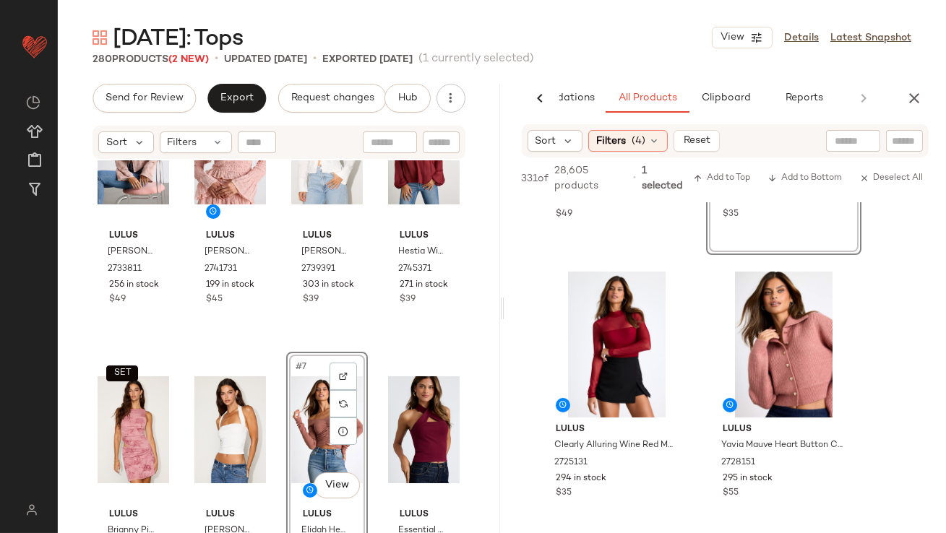
scroll to position [499, 0]
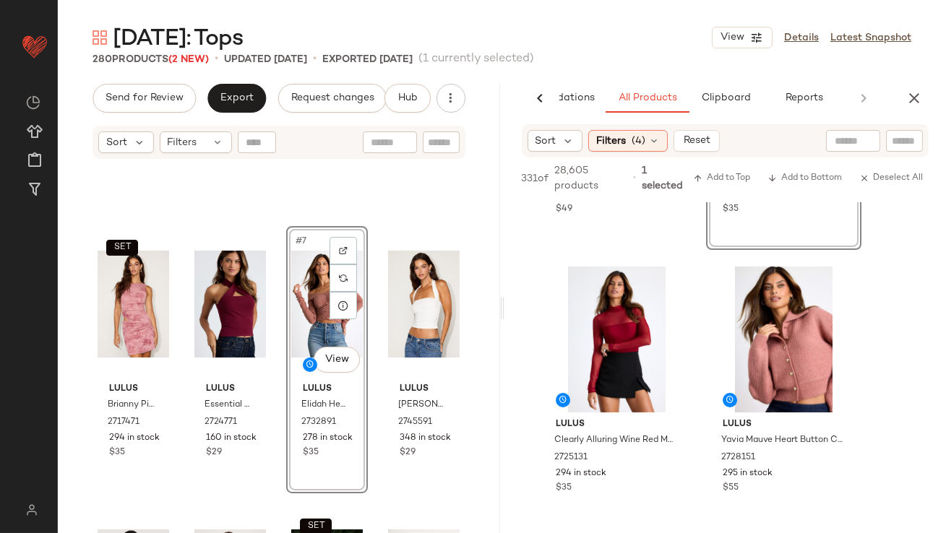
scroll to position [372, 0]
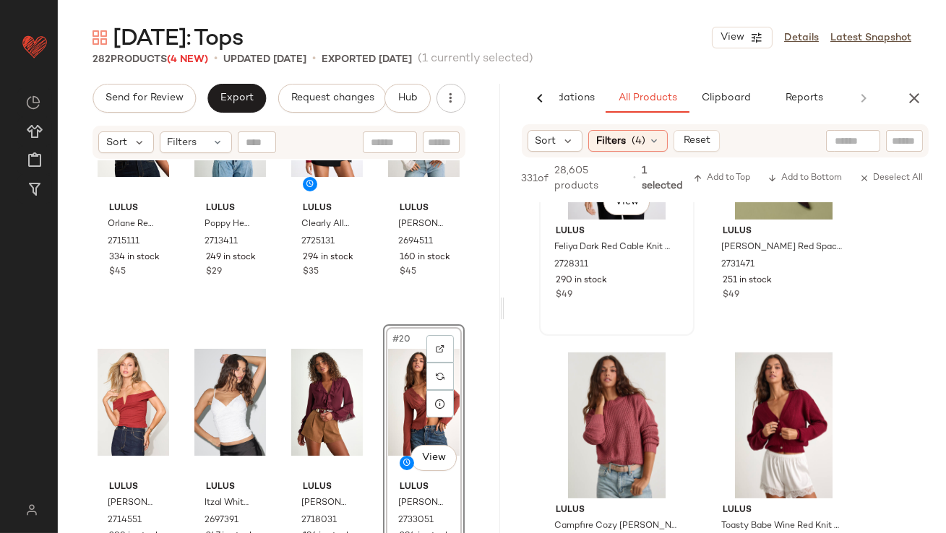
scroll to position [1648, 0]
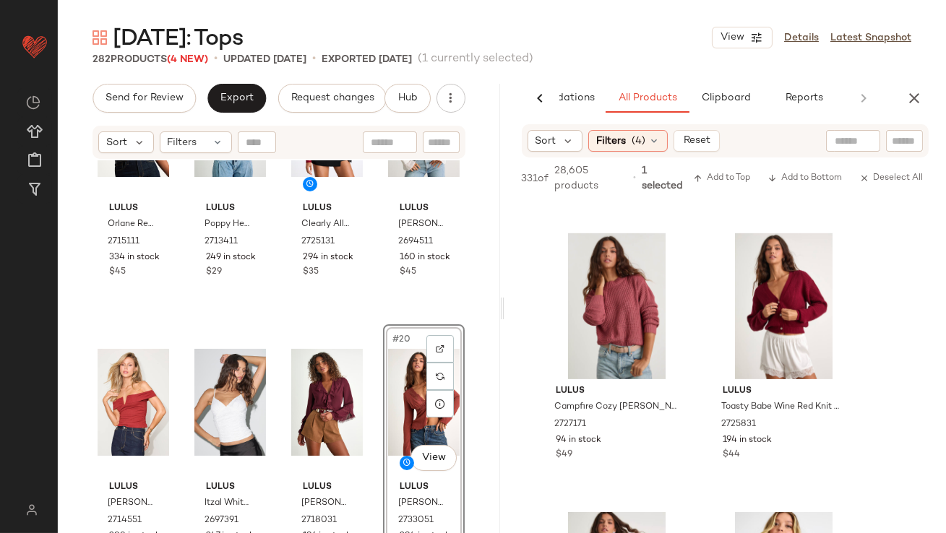
click at [202, 95] on div "Send for Review Export Request changes" at bounding box center [239, 98] width 292 height 29
click at [217, 97] on button "Export" at bounding box center [236, 98] width 59 height 29
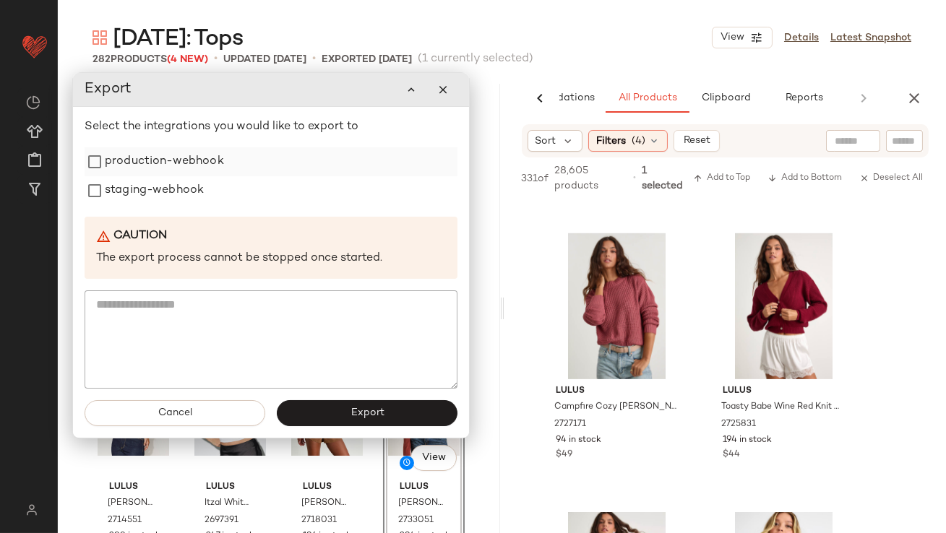
click at [173, 171] on label "production-webhook" at bounding box center [164, 161] width 119 height 29
click at [170, 184] on label "staging-webhook" at bounding box center [153, 190] width 99 height 29
click at [322, 411] on button "Export" at bounding box center [366, 413] width 181 height 26
